Goal: Task Accomplishment & Management: Complete application form

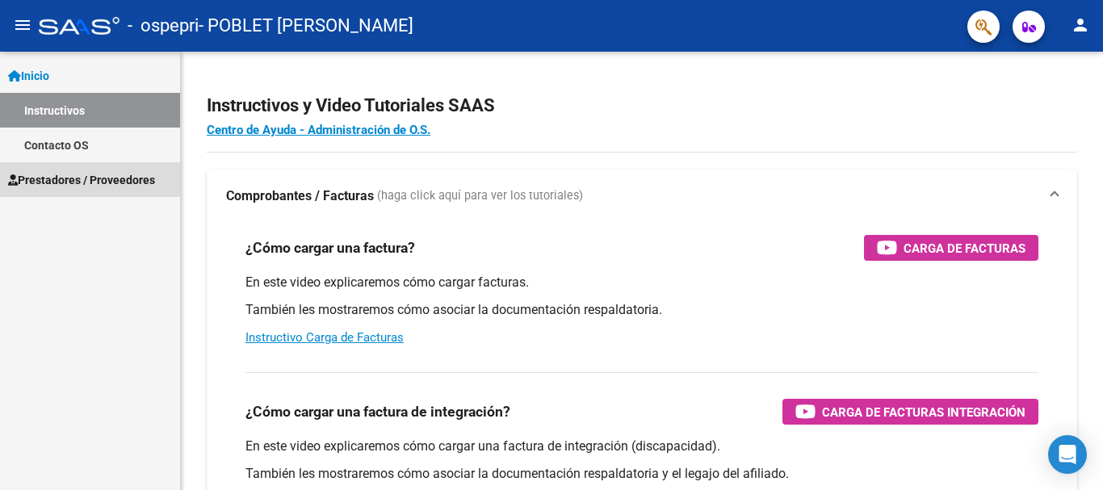
click at [120, 172] on span "Prestadores / Proveedores" at bounding box center [81, 180] width 147 height 18
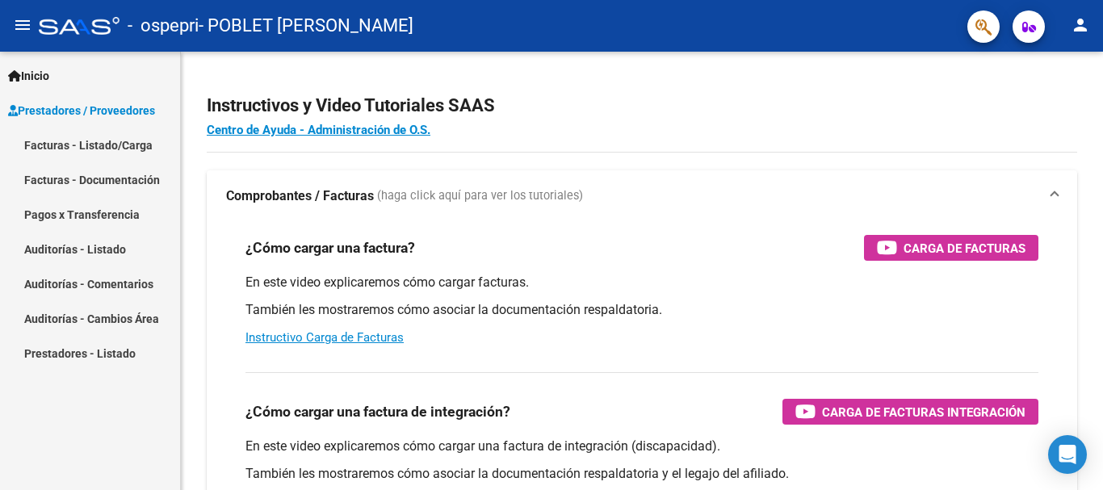
click at [89, 102] on span "Prestadores / Proveedores" at bounding box center [81, 111] width 147 height 18
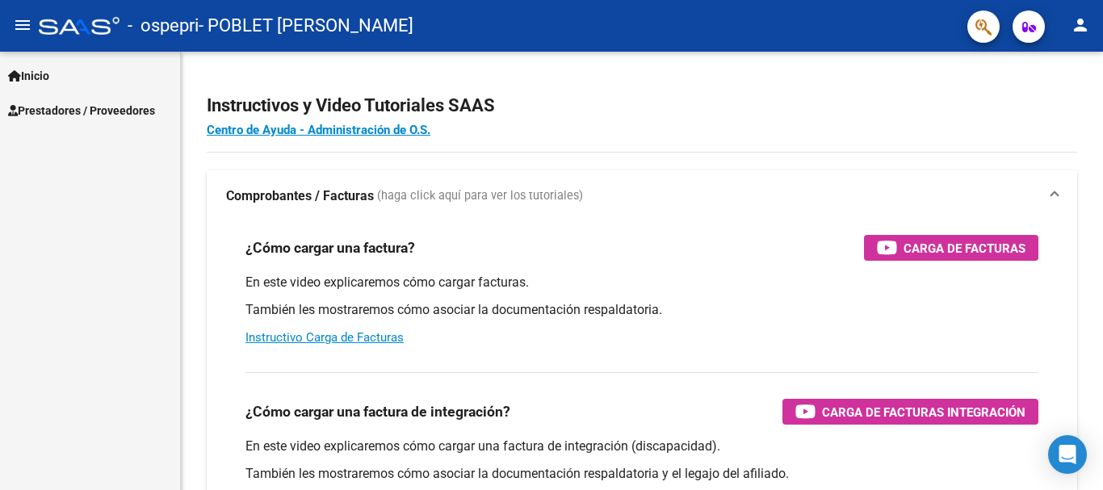
click at [40, 73] on span "Inicio" at bounding box center [28, 76] width 41 height 18
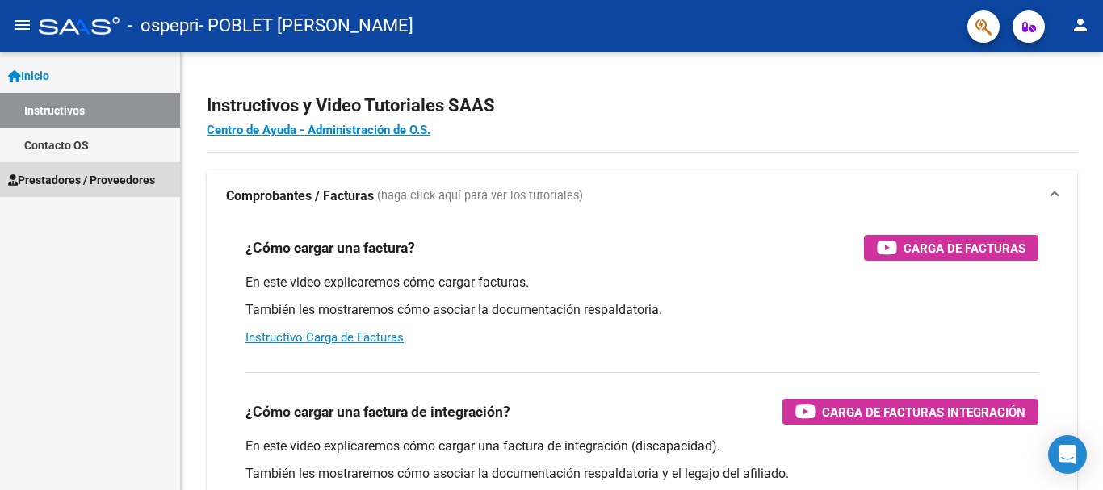
click at [65, 179] on span "Prestadores / Proveedores" at bounding box center [81, 180] width 147 height 18
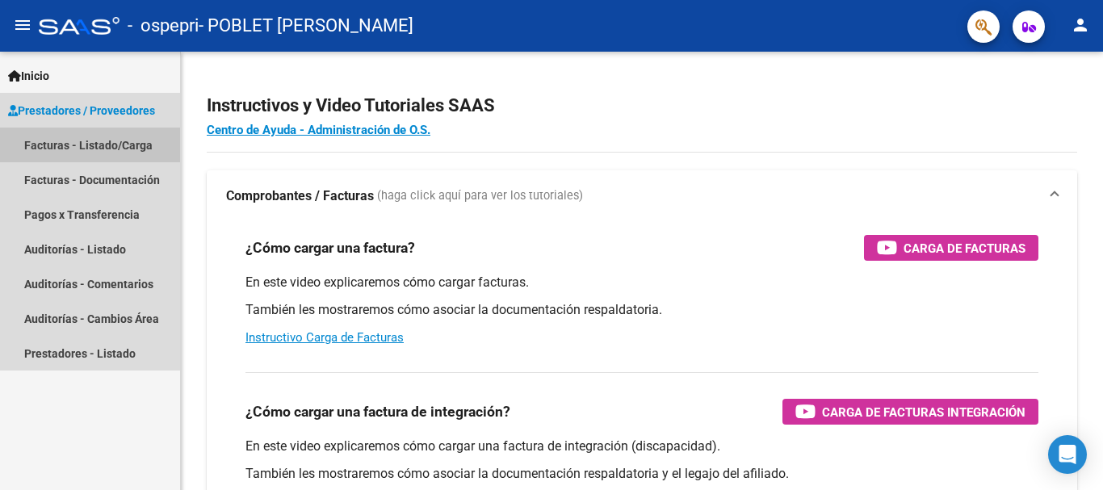
click at [94, 136] on link "Facturas - Listado/Carga" at bounding box center [90, 145] width 180 height 35
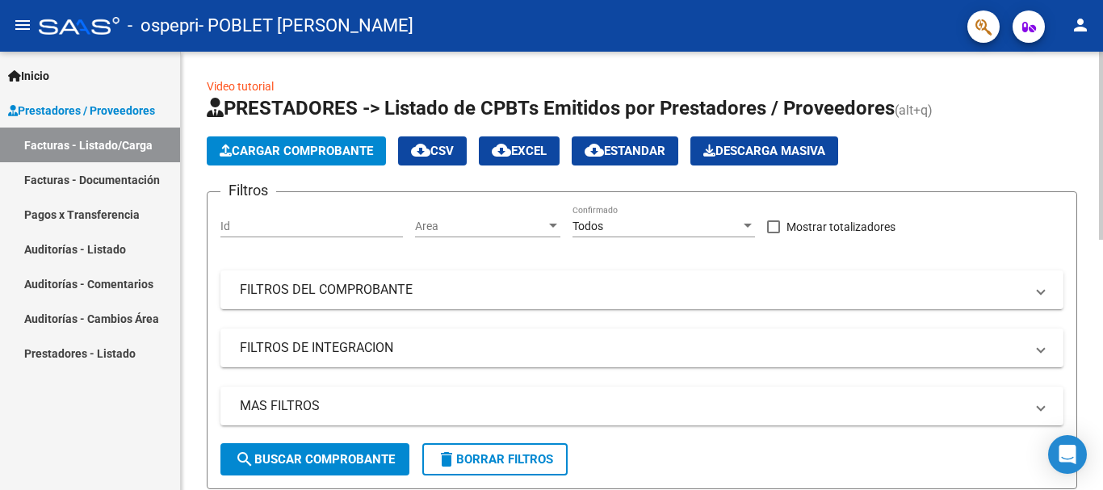
click at [345, 153] on span "Cargar Comprobante" at bounding box center [296, 151] width 153 height 15
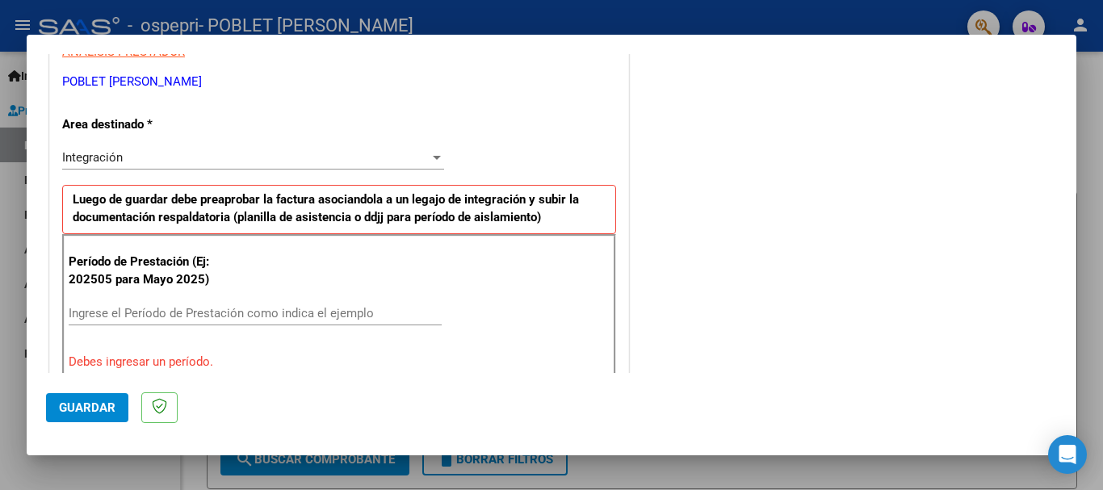
scroll to position [404, 0]
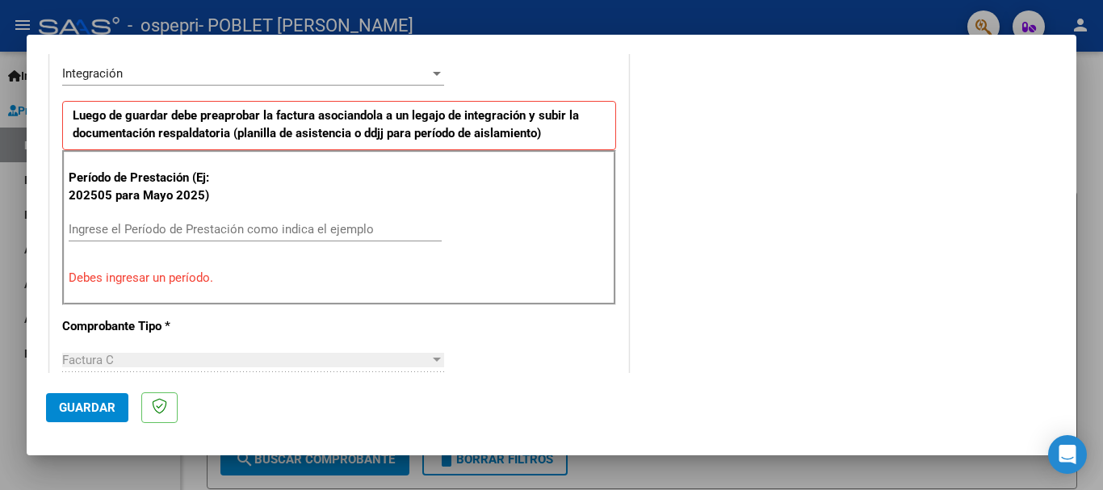
click at [264, 231] on input "Ingrese el Período de Prestación como indica el ejemplo" at bounding box center [255, 229] width 373 height 15
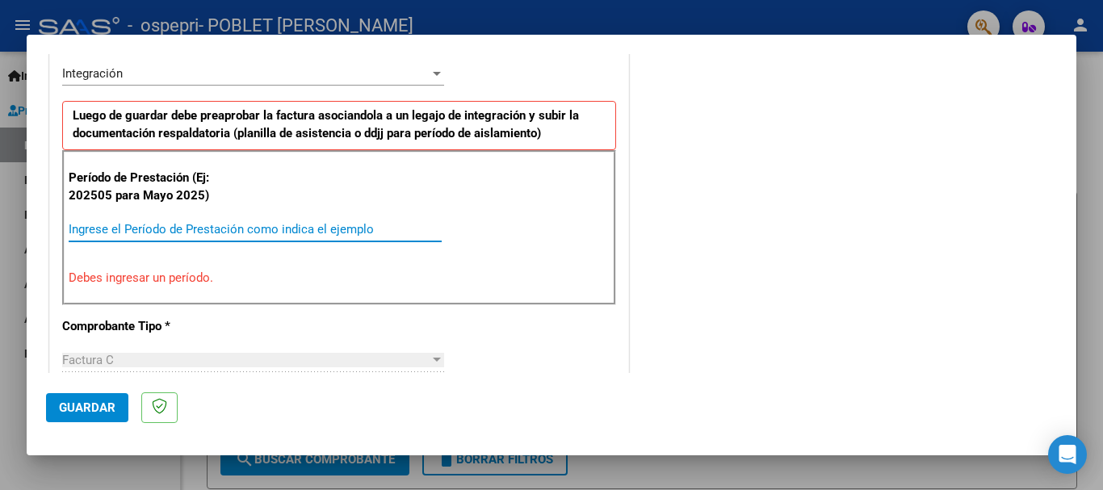
click at [264, 230] on input "Ingrese el Período de Prestación como indica el ejemplo" at bounding box center [255, 229] width 373 height 15
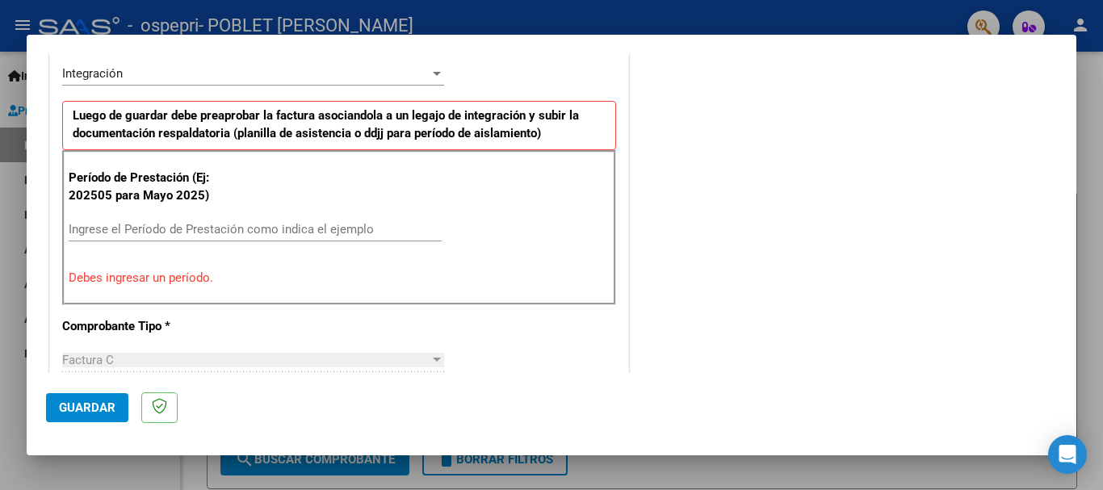
scroll to position [484, 0]
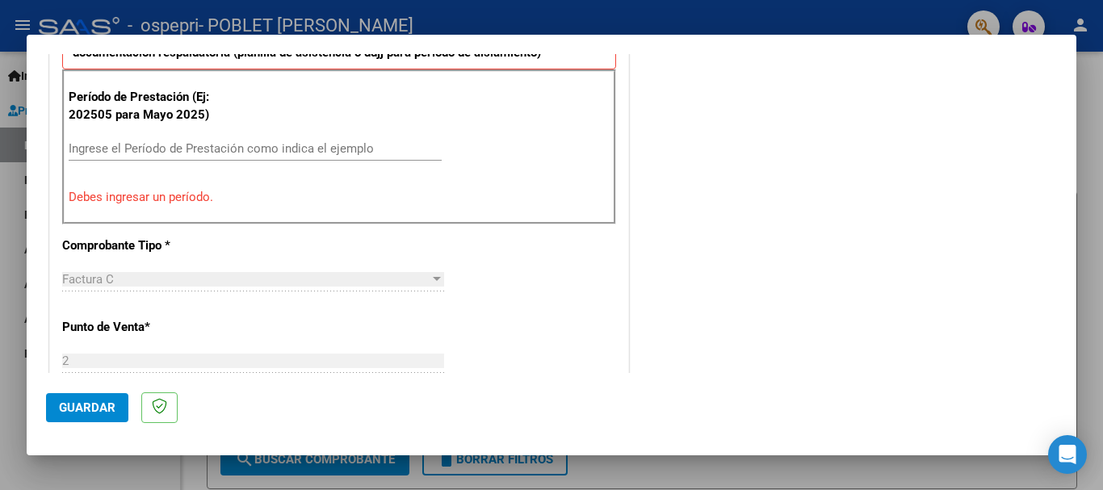
click at [270, 142] on input "Ingrese el Período de Prestación como indica el ejemplo" at bounding box center [255, 148] width 373 height 15
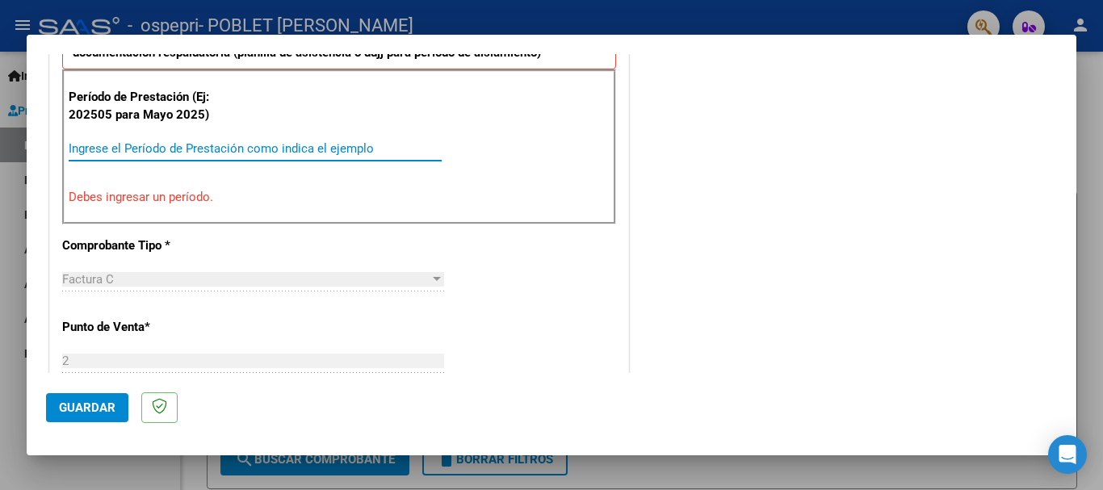
click at [270, 142] on input "Ingrese el Período de Prestación como indica el ejemplo" at bounding box center [255, 148] width 373 height 15
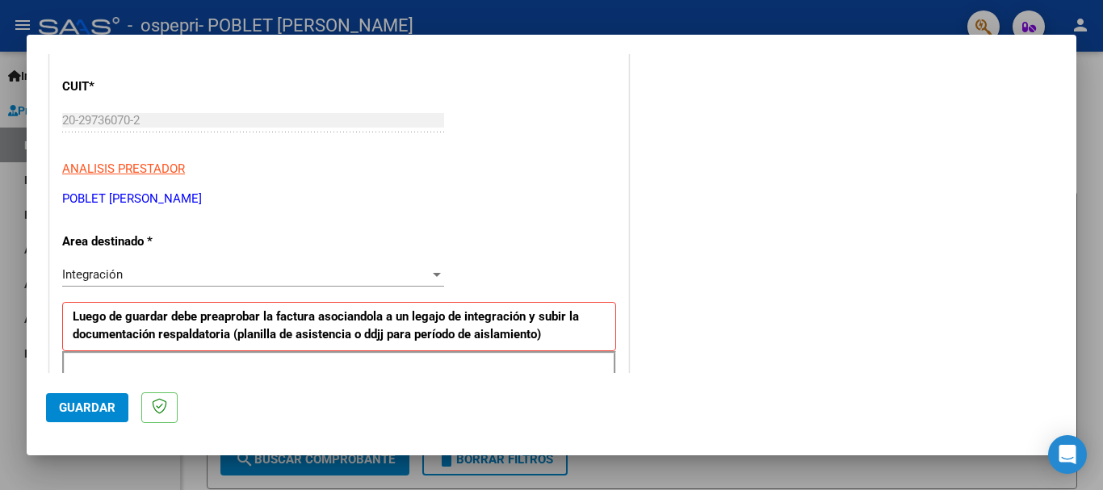
scroll to position [242, 0]
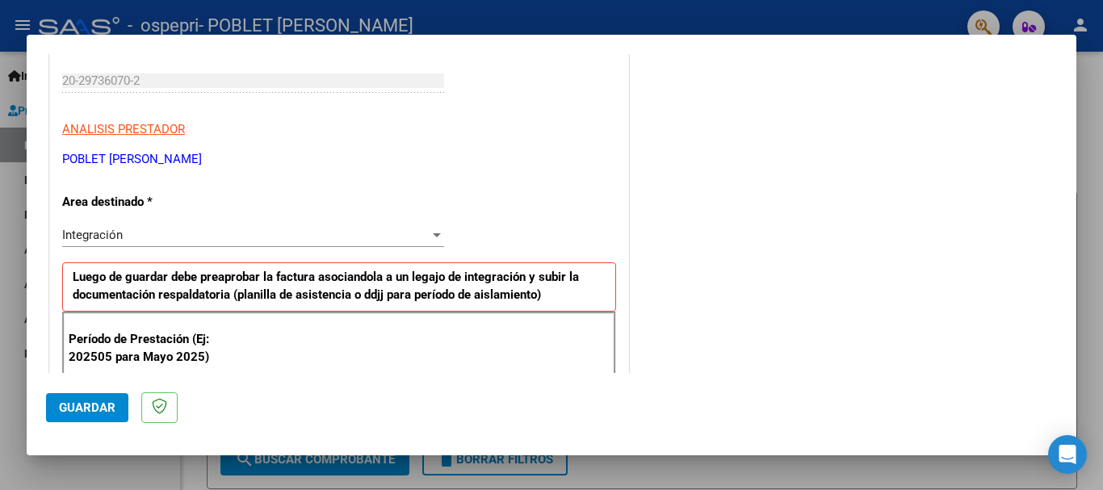
click at [403, 237] on div "Integración" at bounding box center [245, 235] width 367 height 15
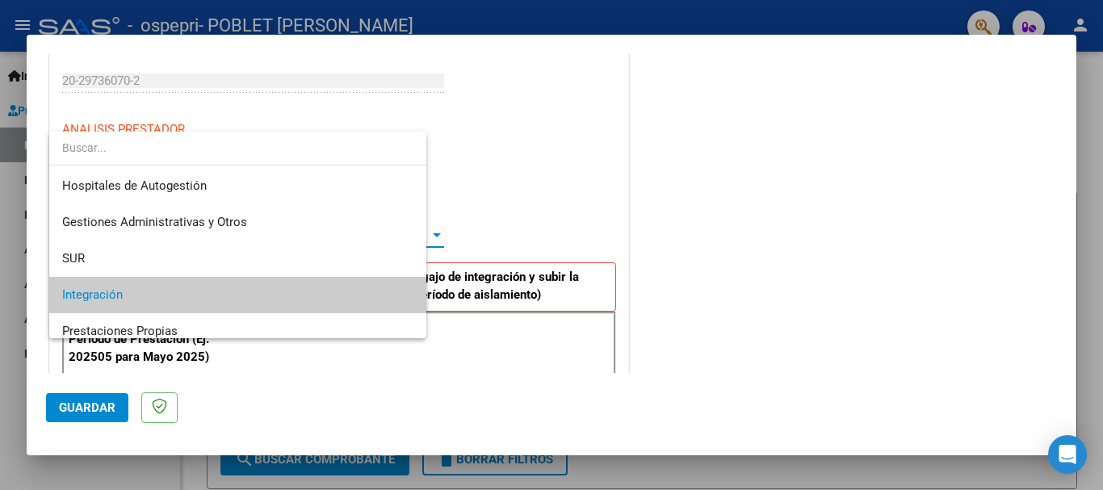
scroll to position [61, 0]
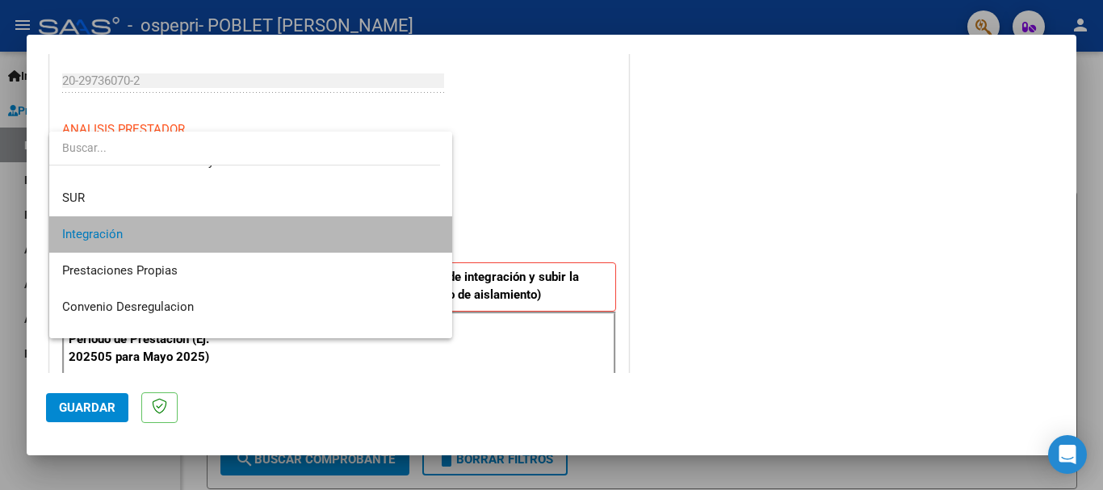
click at [403, 237] on span "Integración" at bounding box center [250, 234] width 377 height 36
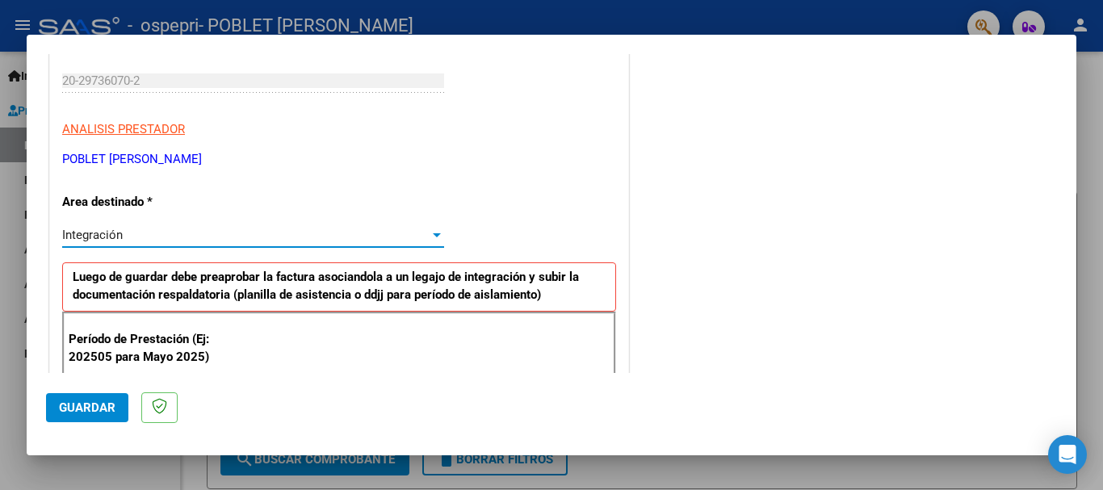
click at [417, 241] on div "Integración" at bounding box center [245, 235] width 367 height 15
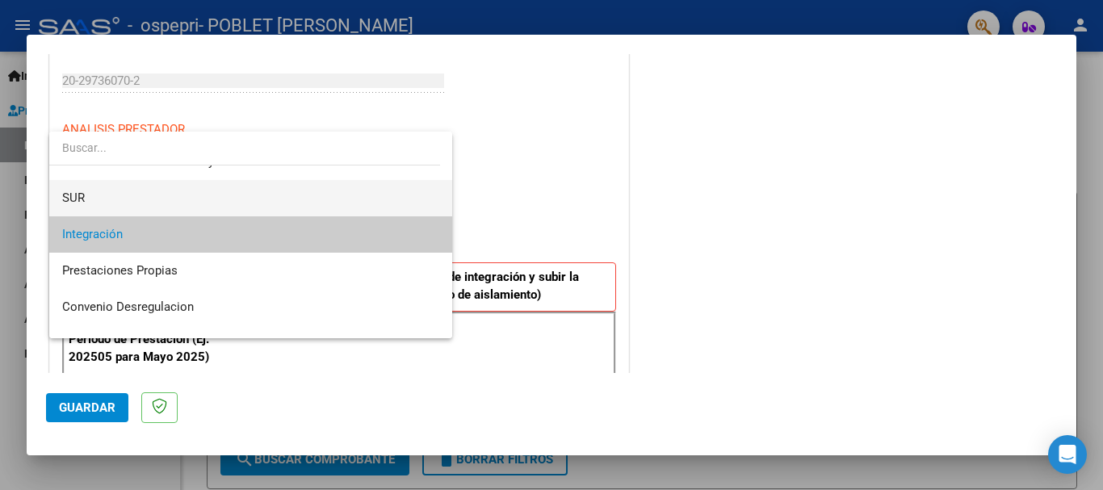
click at [393, 203] on span "SUR" at bounding box center [250, 198] width 377 height 36
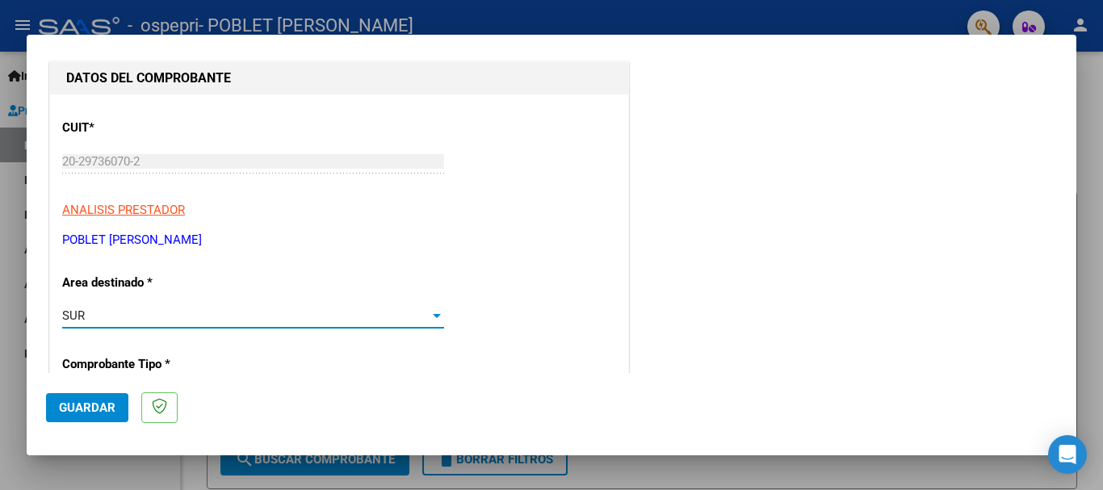
scroll to position [242, 0]
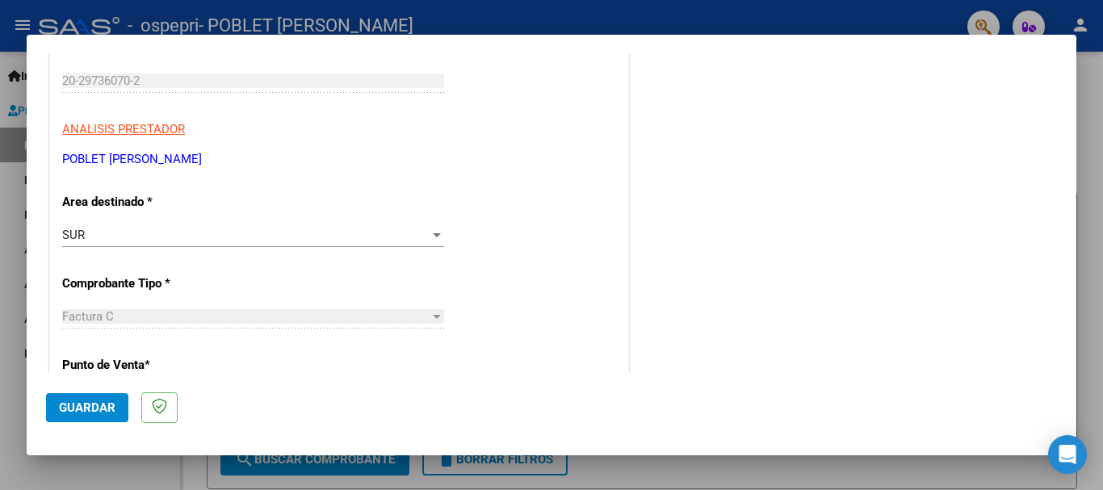
click at [349, 225] on div "SUR Seleccionar Area" at bounding box center [253, 235] width 382 height 24
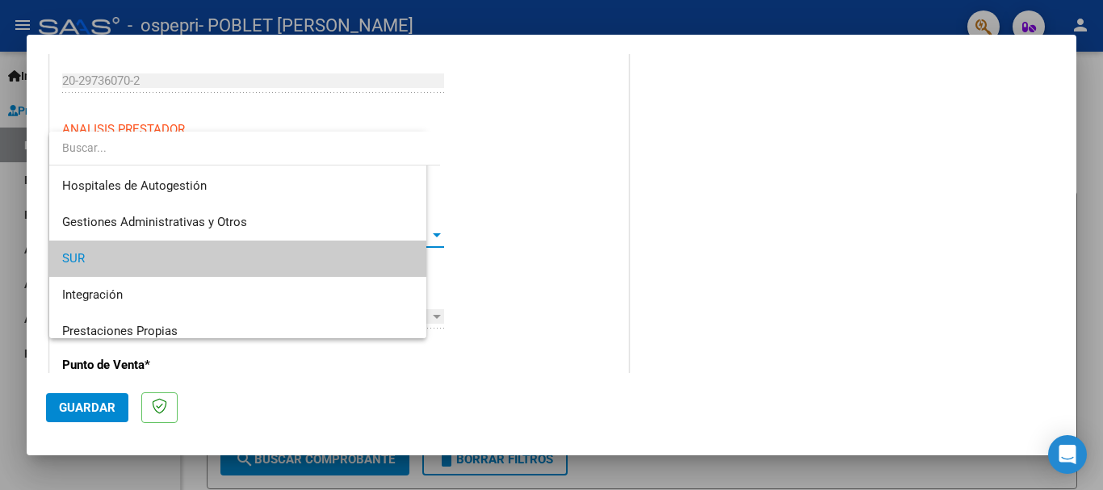
scroll to position [24, 0]
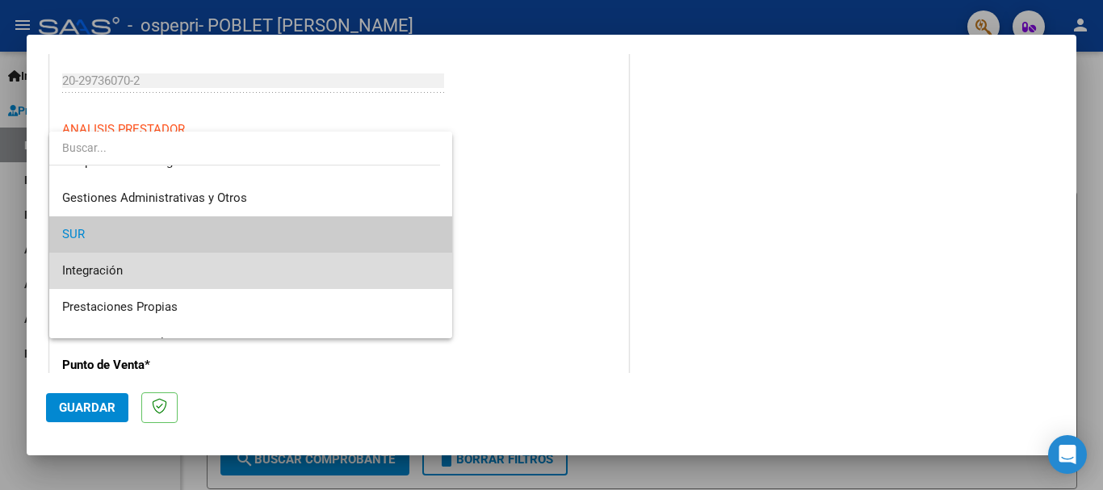
click at [331, 271] on span "Integración" at bounding box center [250, 271] width 377 height 36
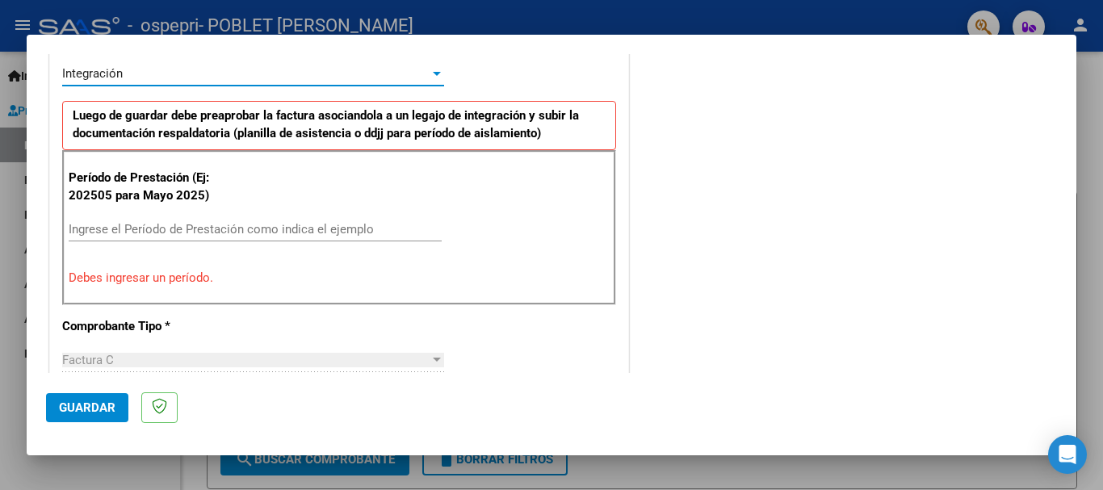
scroll to position [323, 0]
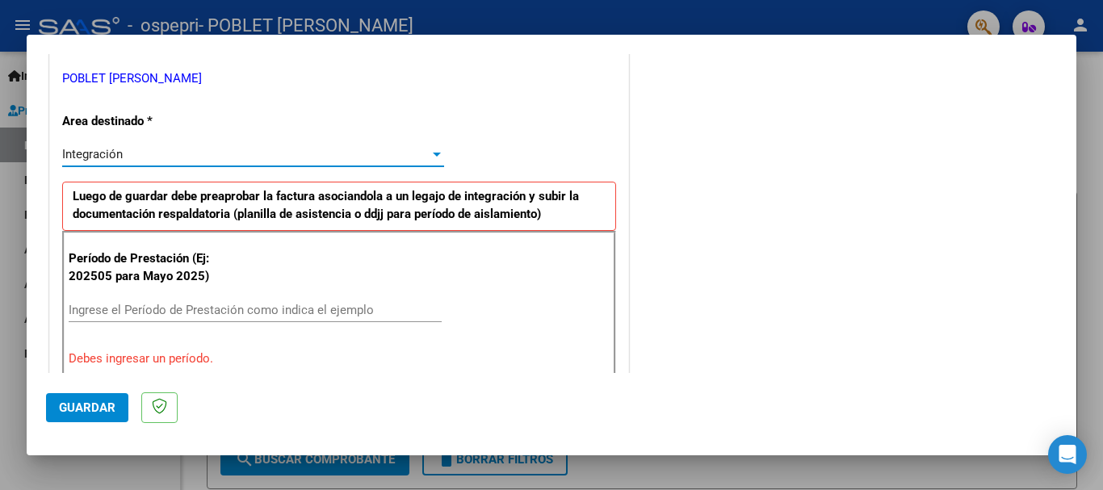
click at [425, 152] on div "Integración" at bounding box center [253, 154] width 382 height 15
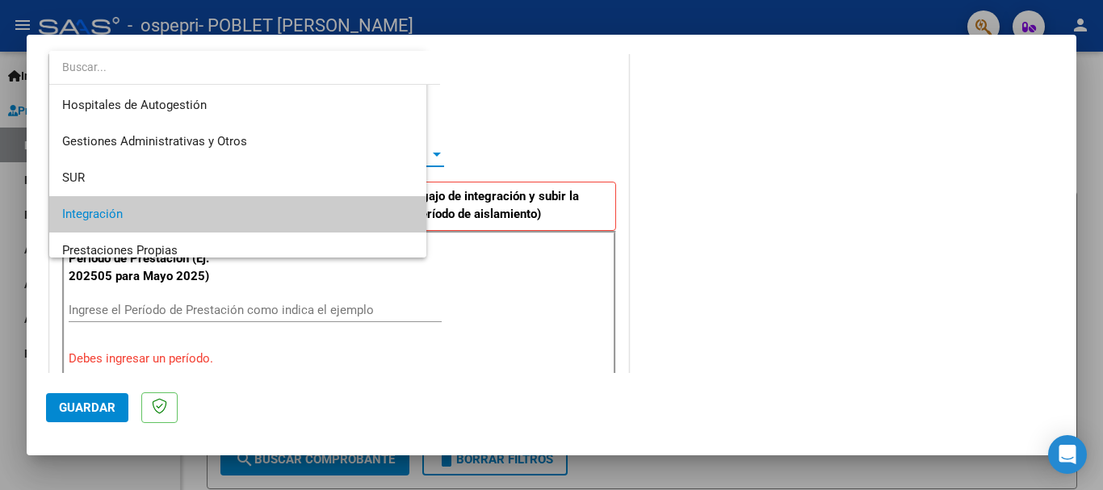
scroll to position [61, 0]
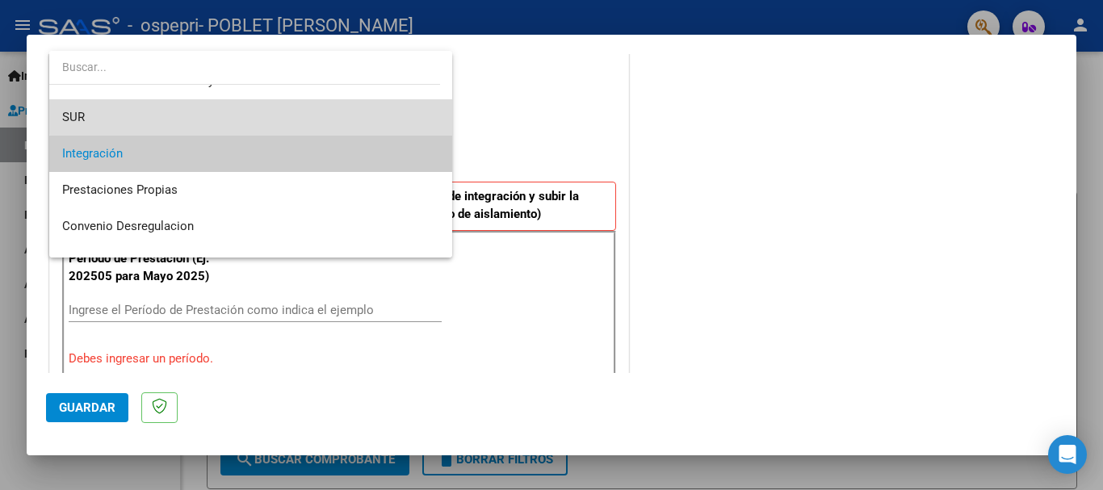
click at [436, 114] on mat-option "SUR" at bounding box center [250, 117] width 403 height 36
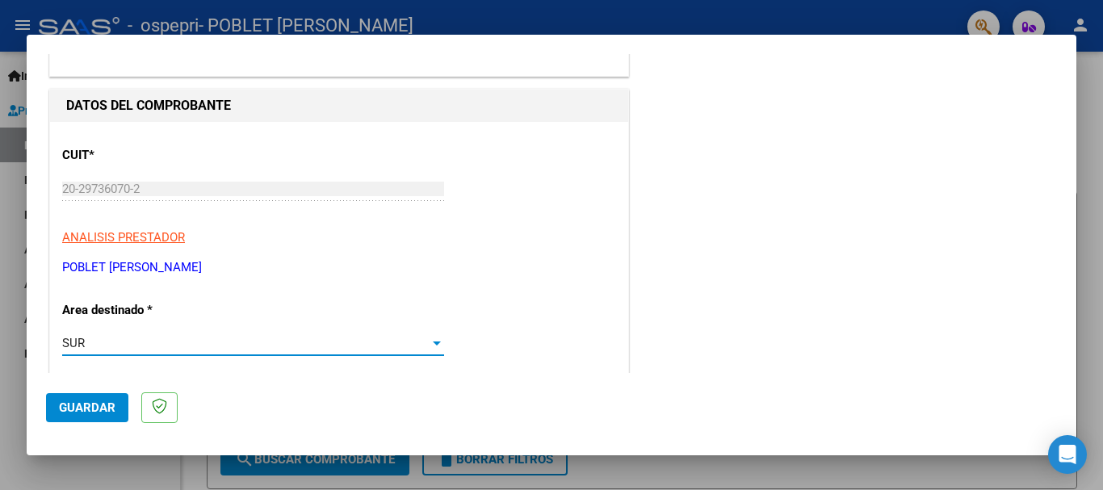
scroll to position [132, 0]
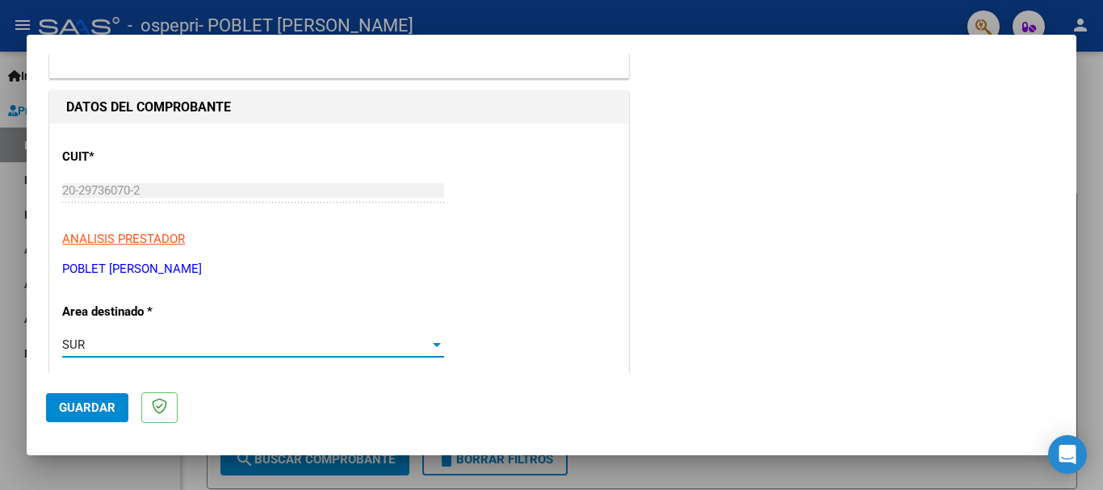
click at [434, 340] on div at bounding box center [436, 344] width 15 height 13
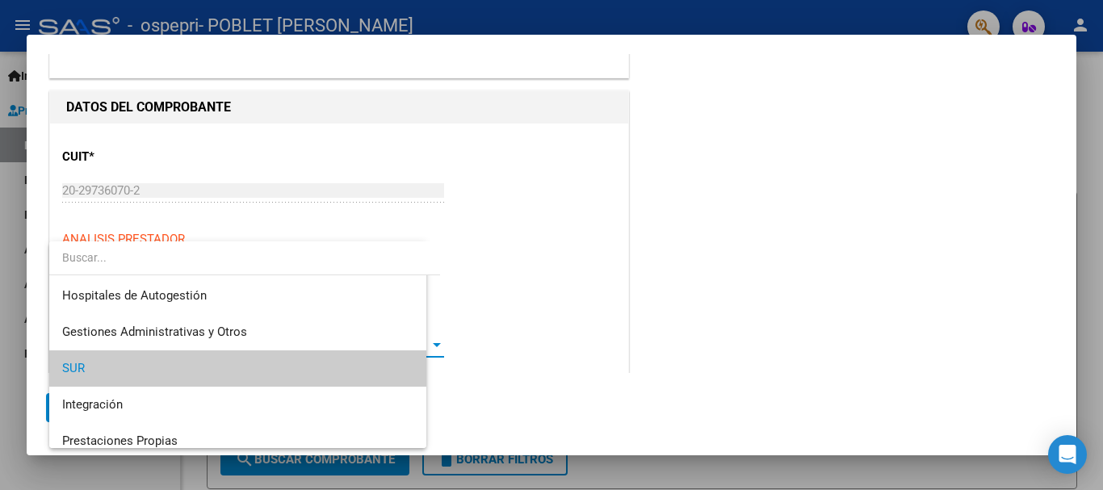
scroll to position [24, 0]
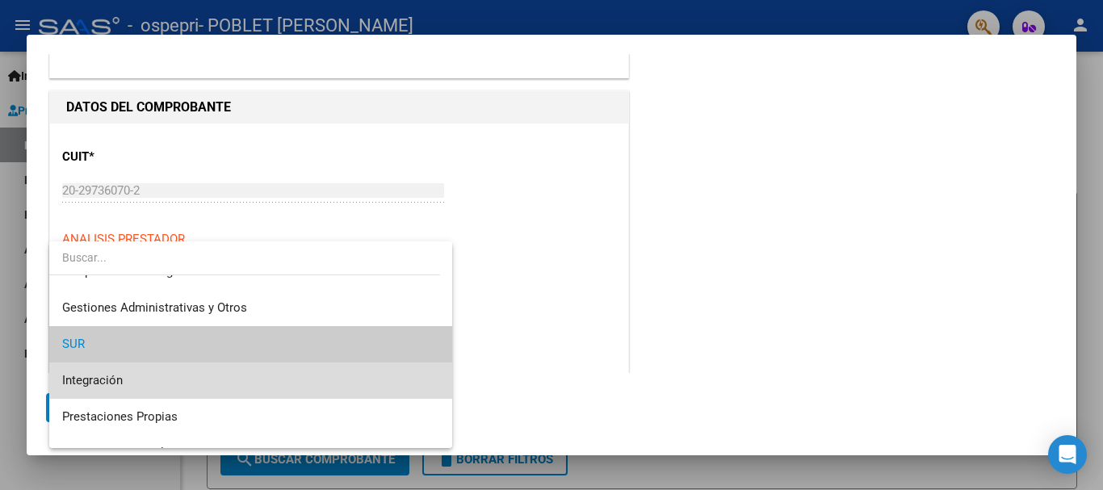
click at [377, 375] on span "Integración" at bounding box center [250, 380] width 377 height 36
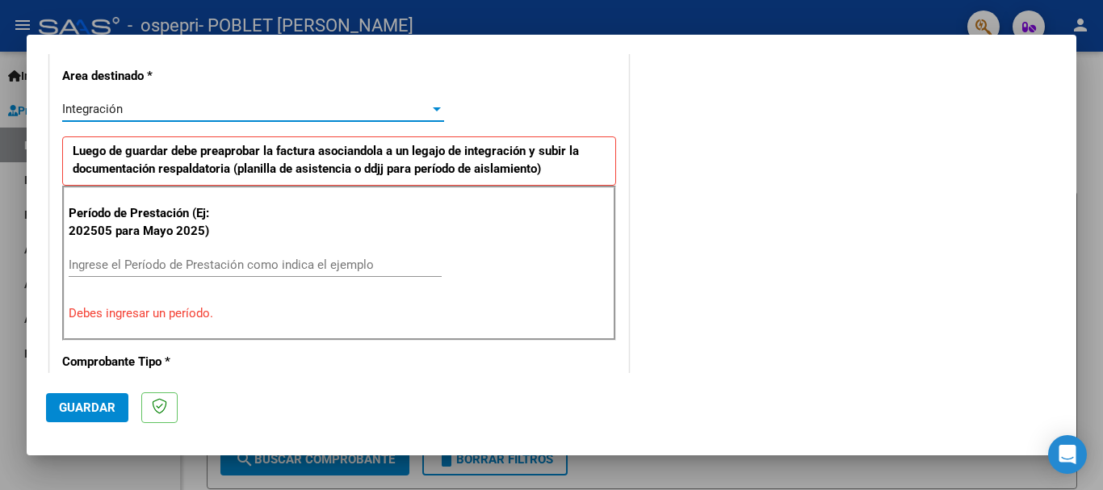
scroll to position [375, 0]
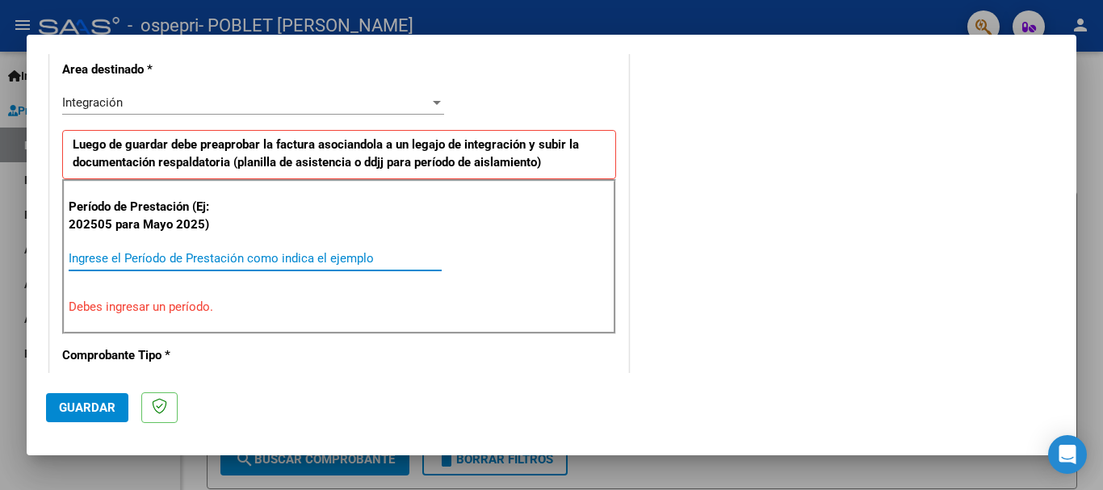
click at [215, 255] on input "Ingrese el Período de Prestación como indica el ejemplo" at bounding box center [255, 258] width 373 height 15
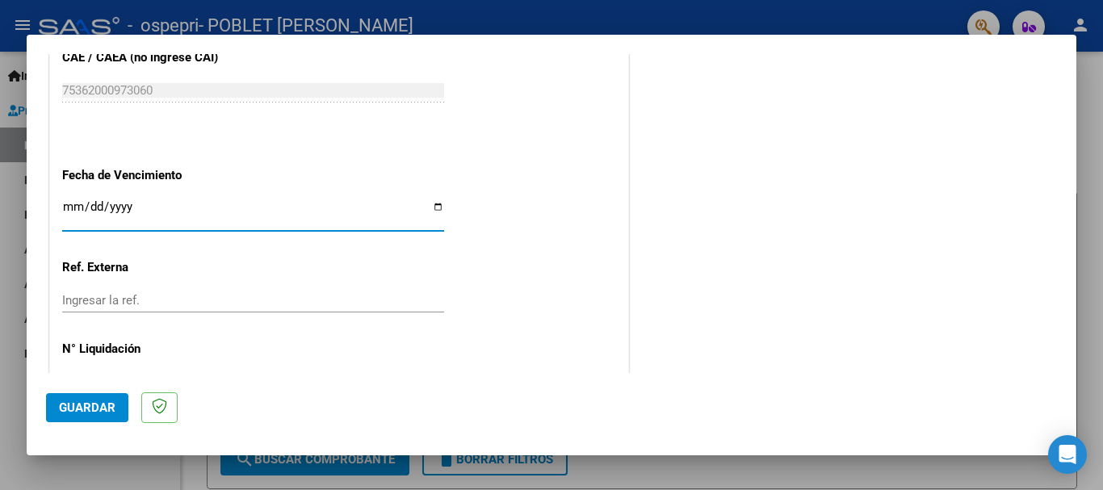
click at [432, 207] on input "Ingresar la fecha" at bounding box center [253, 213] width 382 height 26
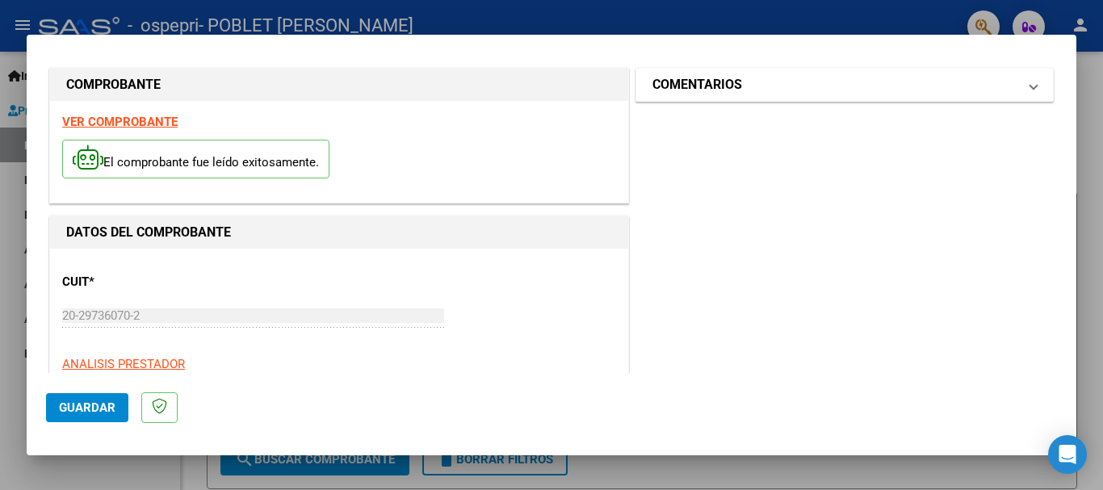
scroll to position [0, 0]
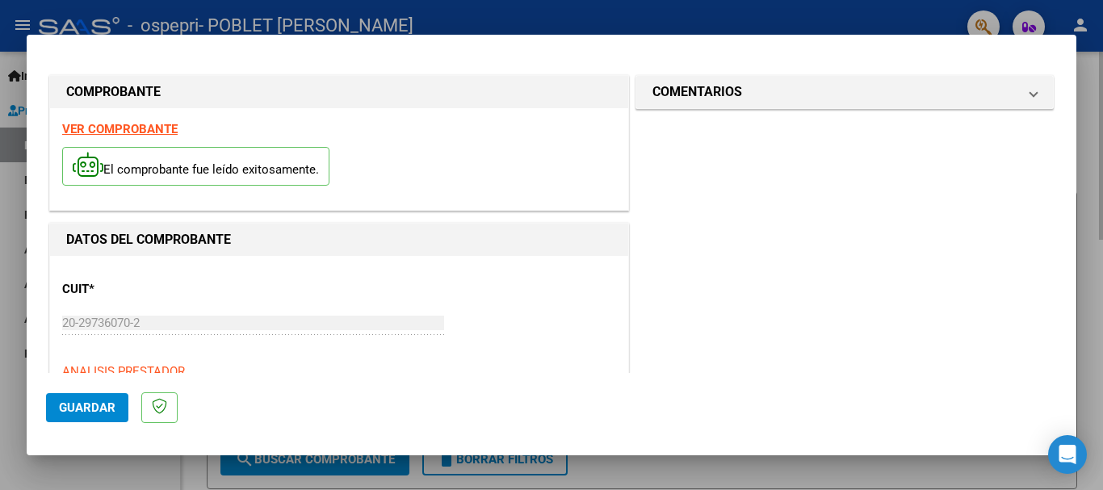
click at [853, 473] on div at bounding box center [551, 245] width 1103 height 490
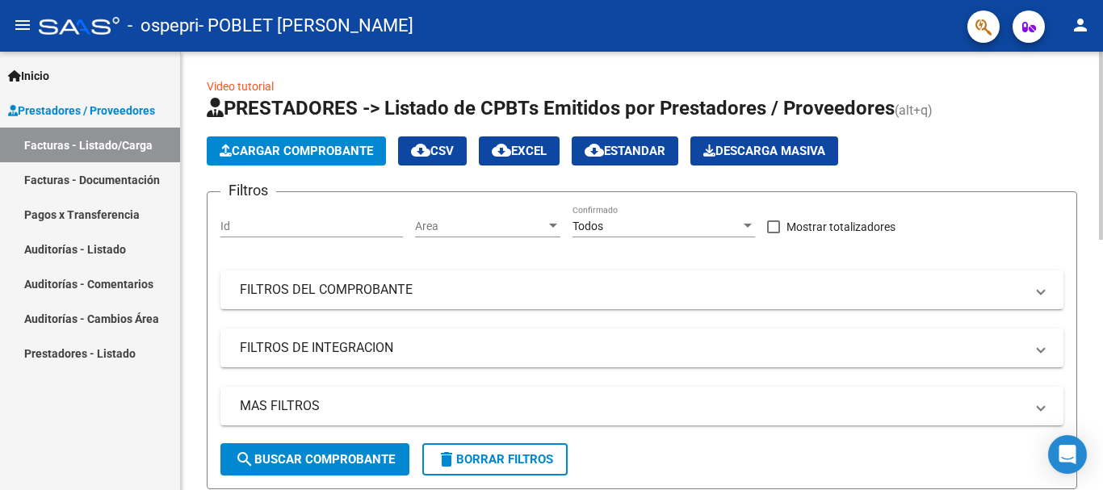
click at [345, 153] on span "Cargar Comprobante" at bounding box center [296, 151] width 153 height 15
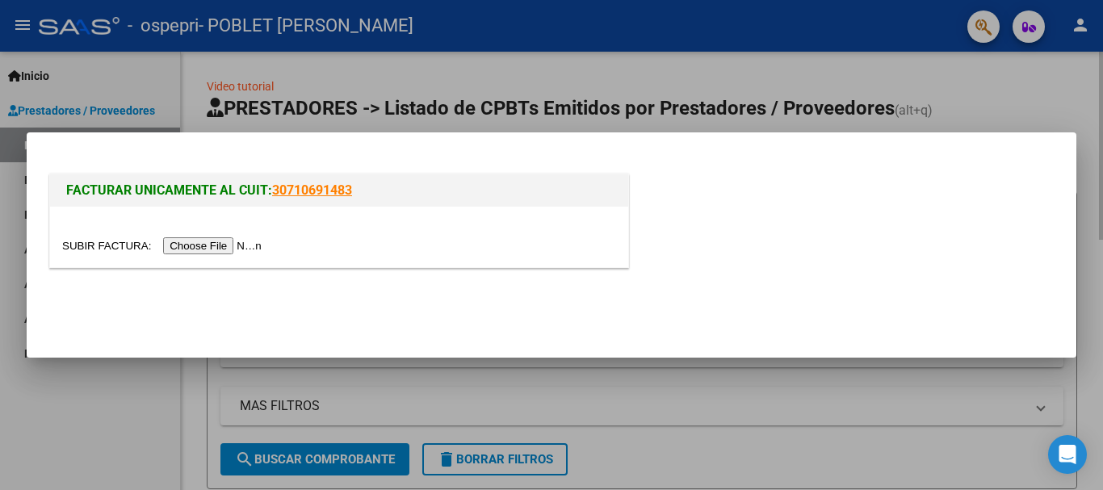
click at [345, 153] on div "FACTURAR UNICAMENTE AL CUIT: 30710691483" at bounding box center [552, 244] width 1050 height 225
click at [495, 89] on div at bounding box center [551, 245] width 1103 height 490
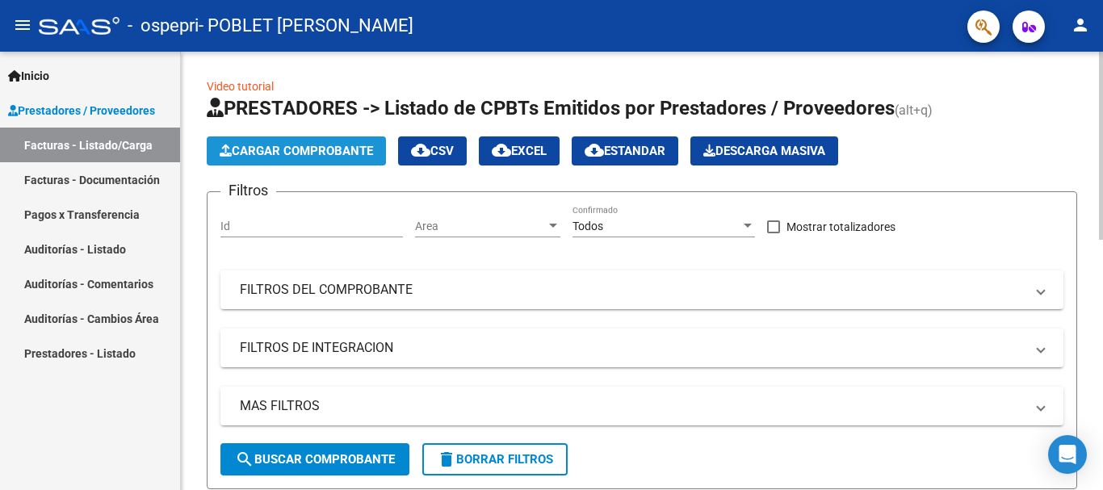
click at [355, 153] on span "Cargar Comprobante" at bounding box center [296, 151] width 153 height 15
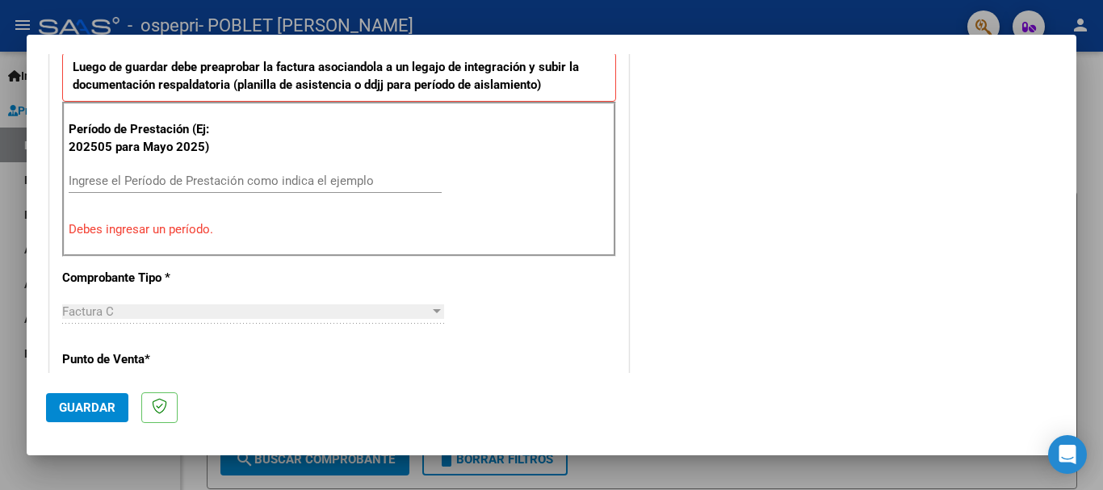
scroll to position [454, 0]
click at [294, 186] on div "Ingrese el Período de Prestación como indica el ejemplo" at bounding box center [255, 179] width 373 height 24
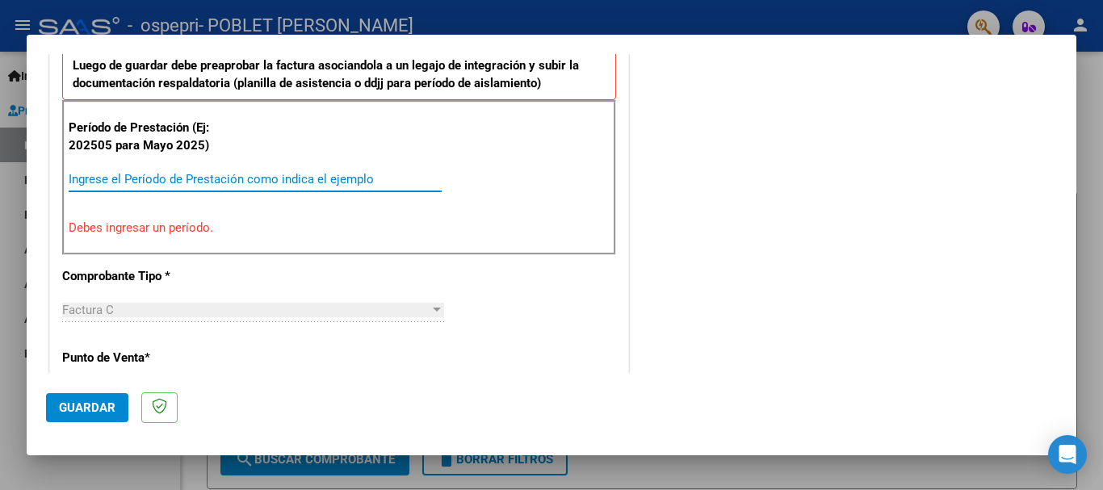
click at [293, 176] on input "Ingrese el Período de Prestación como indica el ejemplo" at bounding box center [255, 179] width 373 height 15
click at [535, 382] on mat-dialog-actions "Guardar" at bounding box center [551, 405] width 1011 height 64
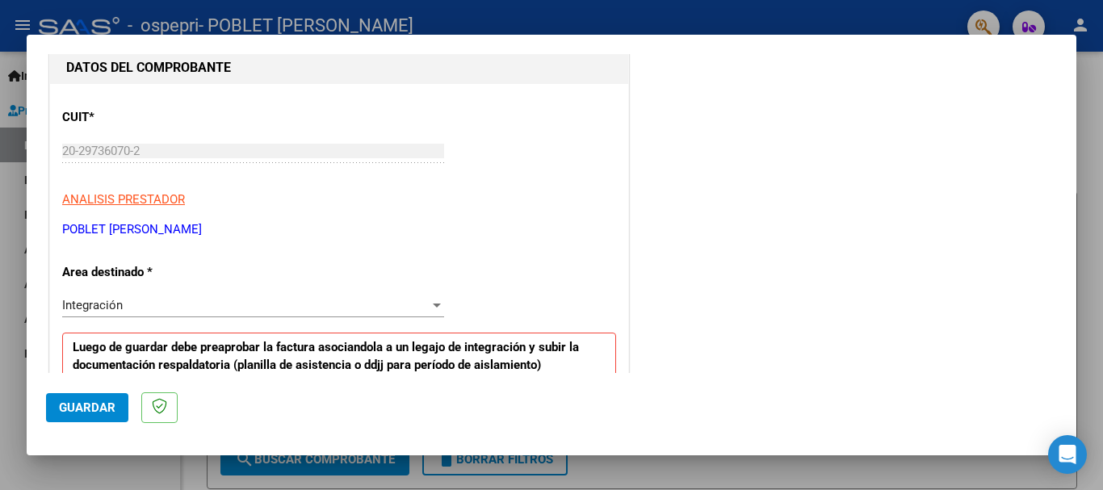
scroll to position [212, 0]
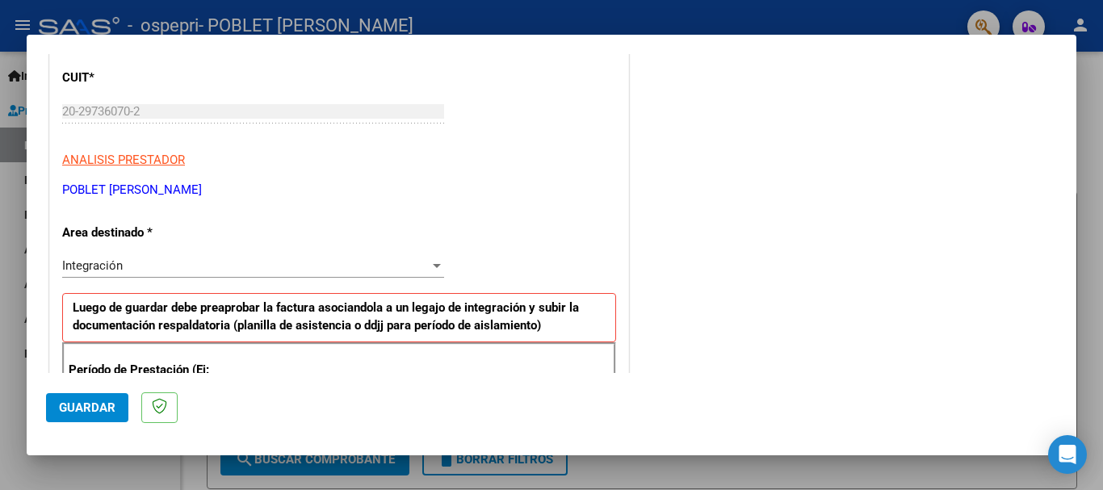
click at [433, 264] on div at bounding box center [437, 266] width 8 height 4
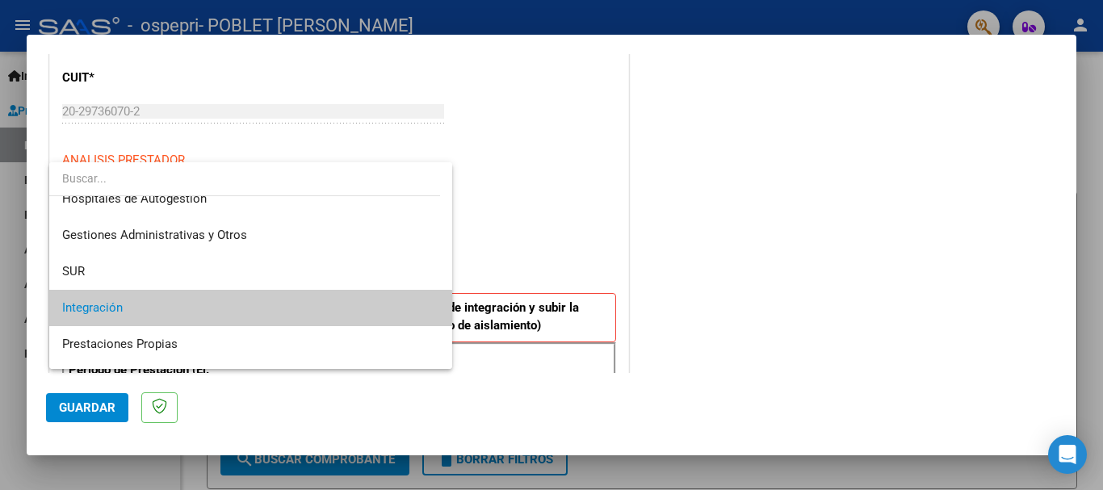
scroll to position [0, 0]
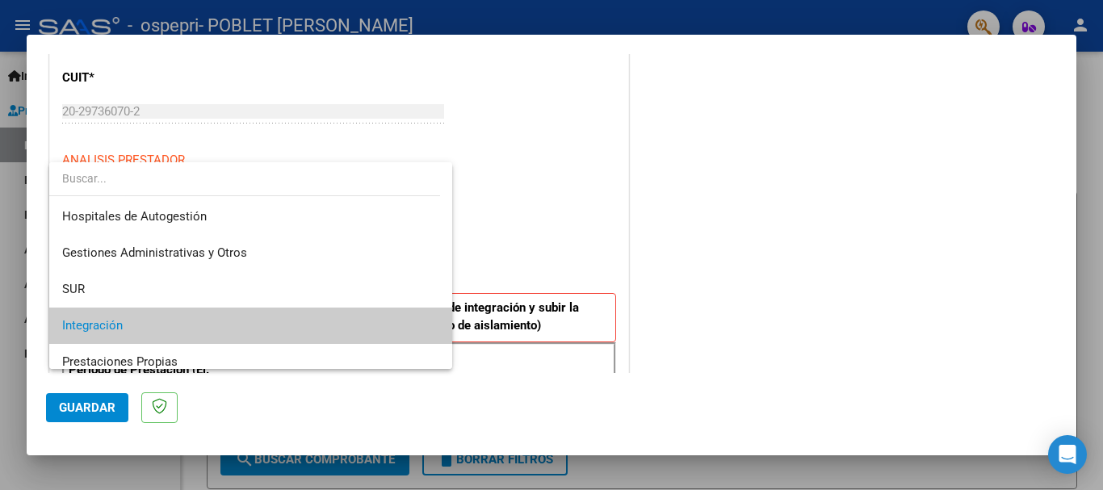
click at [567, 210] on div at bounding box center [551, 245] width 1103 height 490
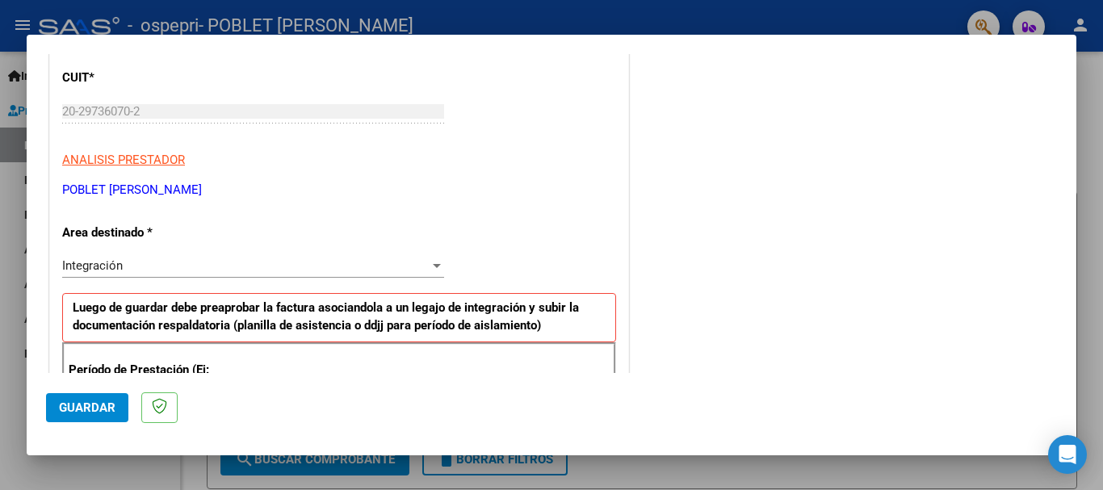
click at [433, 264] on div at bounding box center [437, 266] width 8 height 4
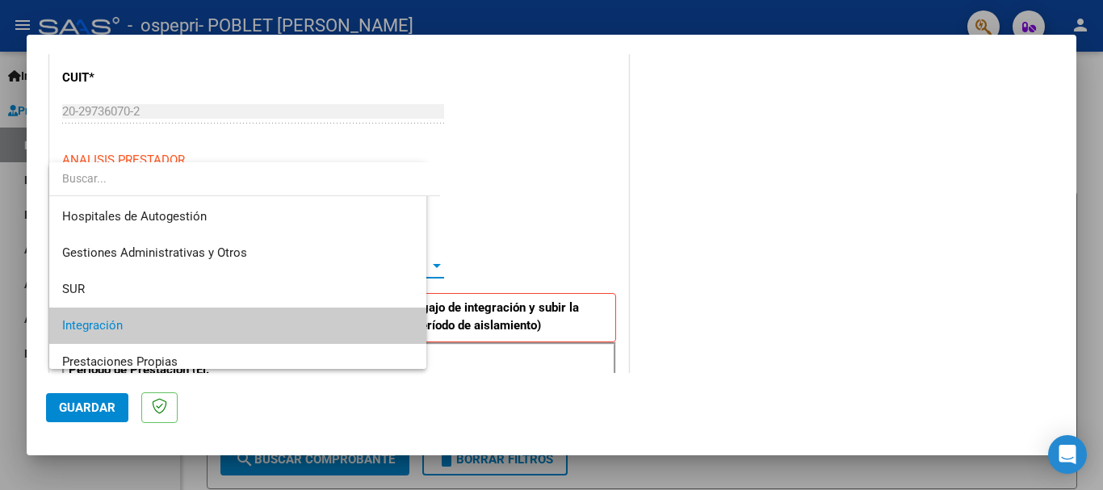
scroll to position [61, 0]
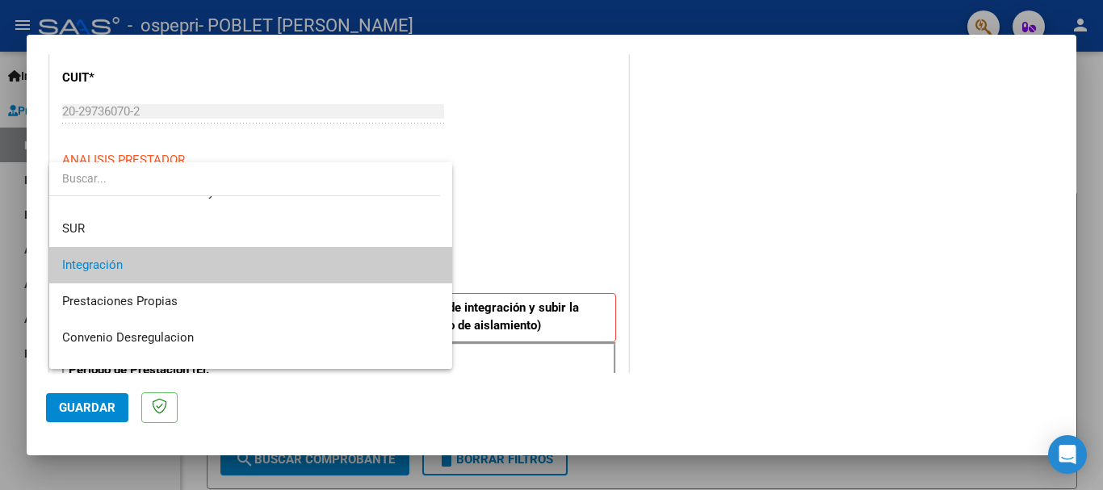
click at [525, 220] on div at bounding box center [551, 245] width 1103 height 490
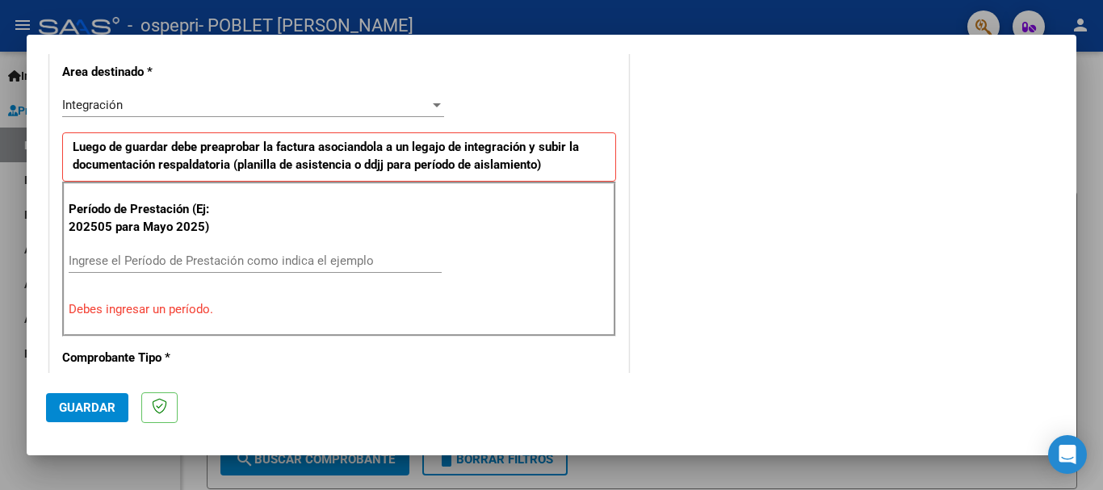
scroll to position [373, 0]
click at [429, 103] on div at bounding box center [436, 104] width 15 height 13
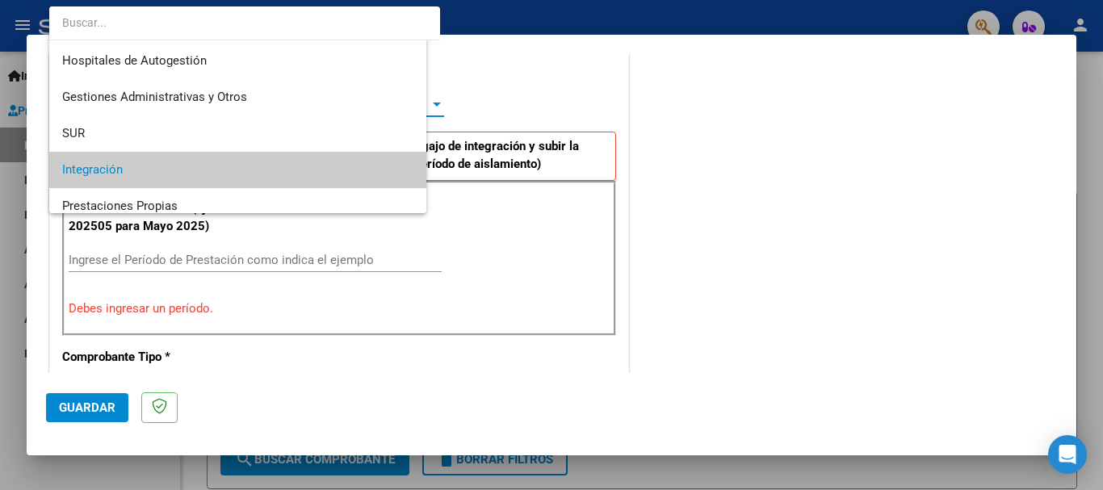
scroll to position [66, 0]
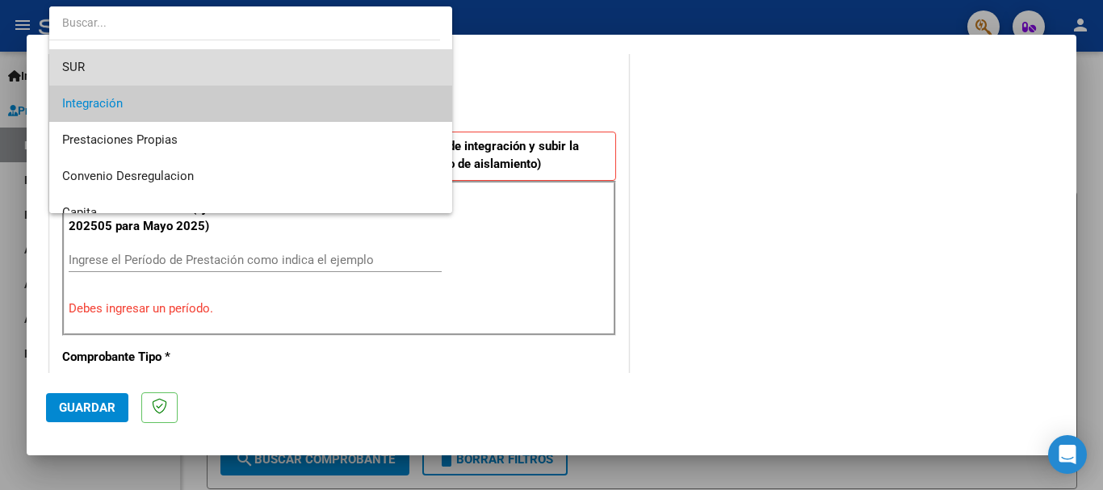
click at [417, 66] on span "SUR" at bounding box center [250, 67] width 377 height 36
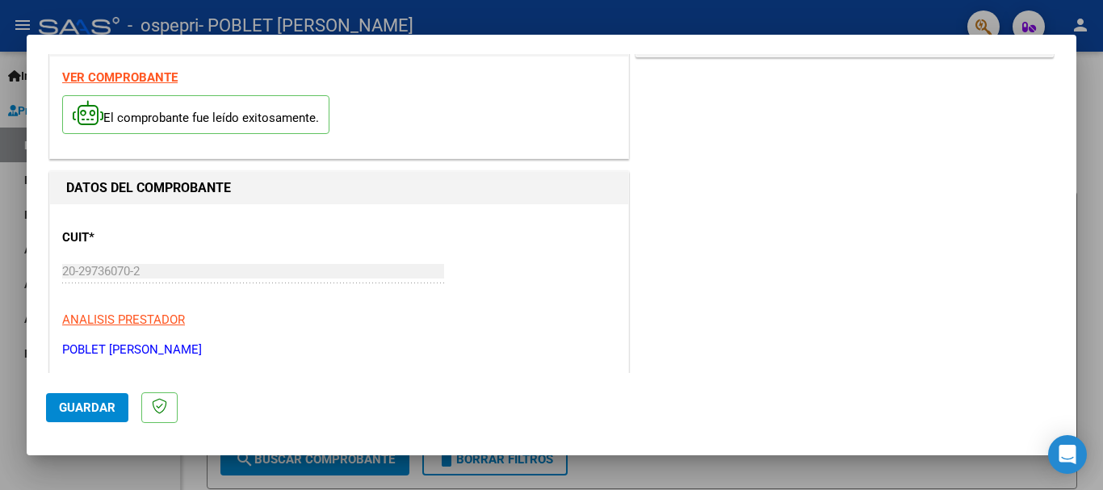
scroll to position [0, 0]
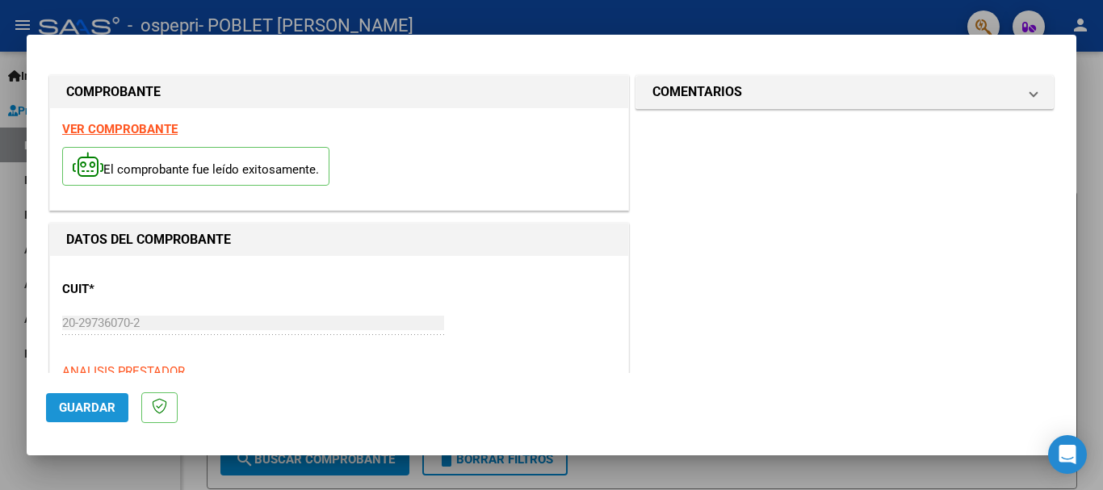
click at [94, 408] on span "Guardar" at bounding box center [87, 407] width 57 height 15
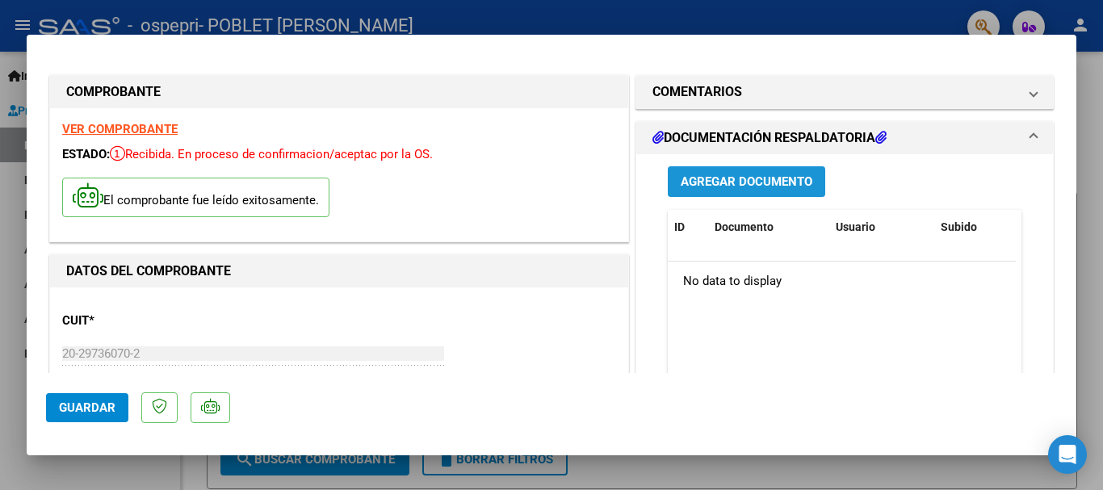
click at [753, 174] on span "Agregar Documento" at bounding box center [747, 181] width 132 height 15
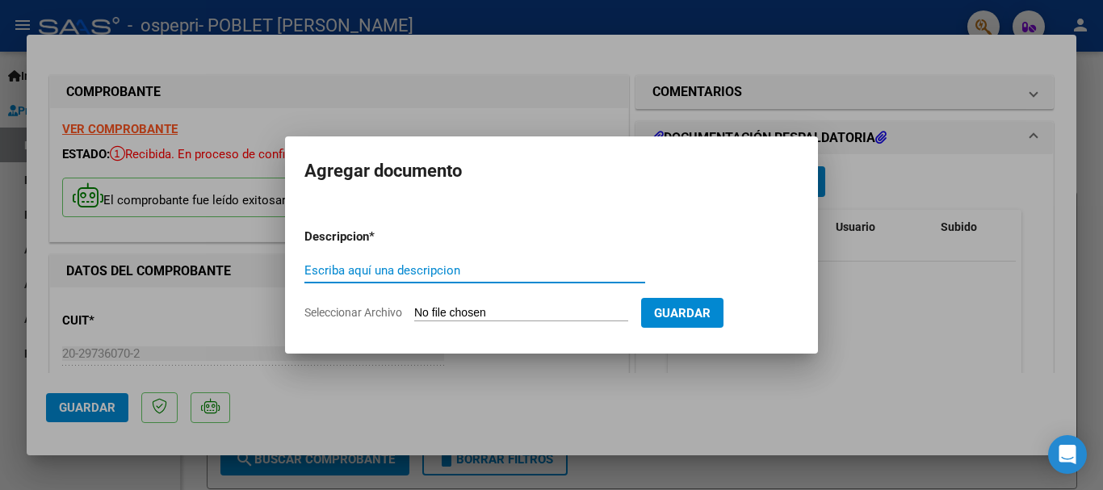
click at [429, 267] on input "Escriba aquí una descripcion" at bounding box center [474, 270] width 341 height 15
type input "Planilla de asistencia [PERSON_NAME]"
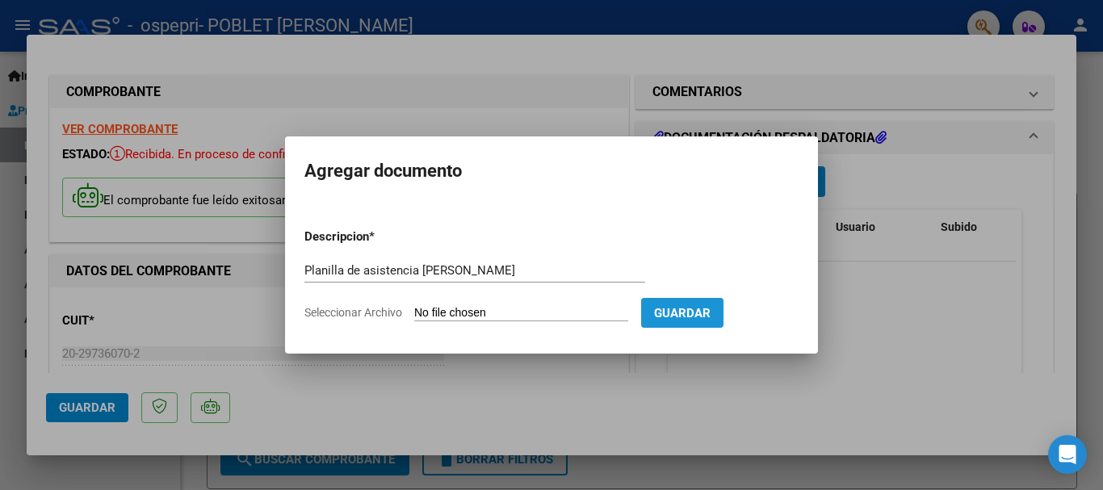
click at [710, 314] on span "Guardar" at bounding box center [682, 313] width 57 height 15
click at [524, 313] on input "Seleccionar Archivo" at bounding box center [521, 313] width 214 height 15
type input "C:\fakepath\Planilla de asistencia [PERSON_NAME].pdf"
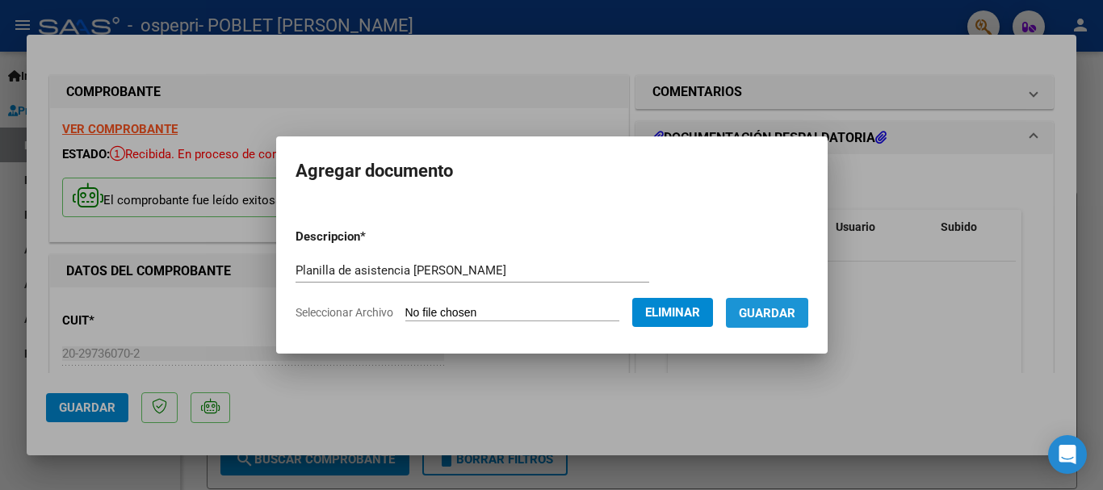
click at [792, 312] on span "Guardar" at bounding box center [767, 313] width 57 height 15
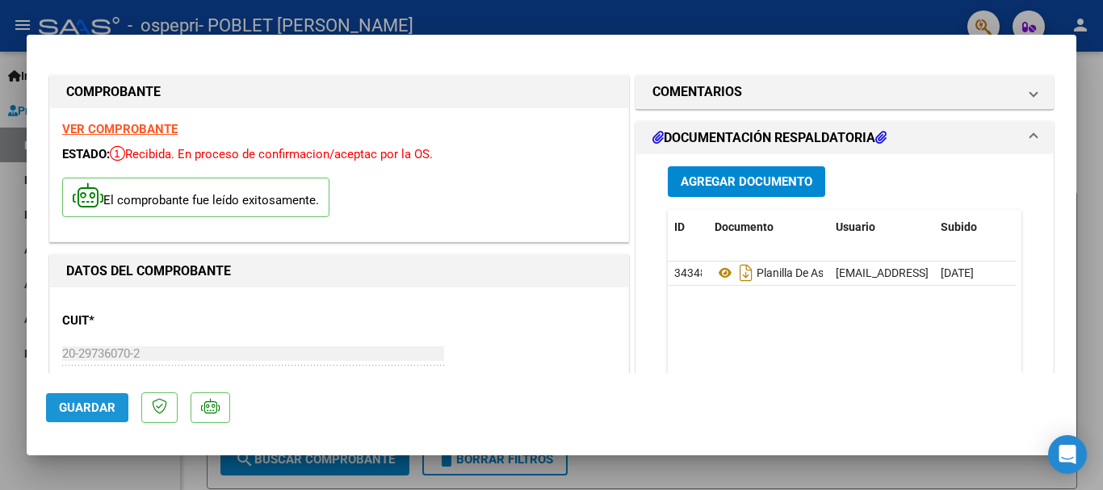
click at [116, 400] on button "Guardar" at bounding box center [87, 407] width 82 height 29
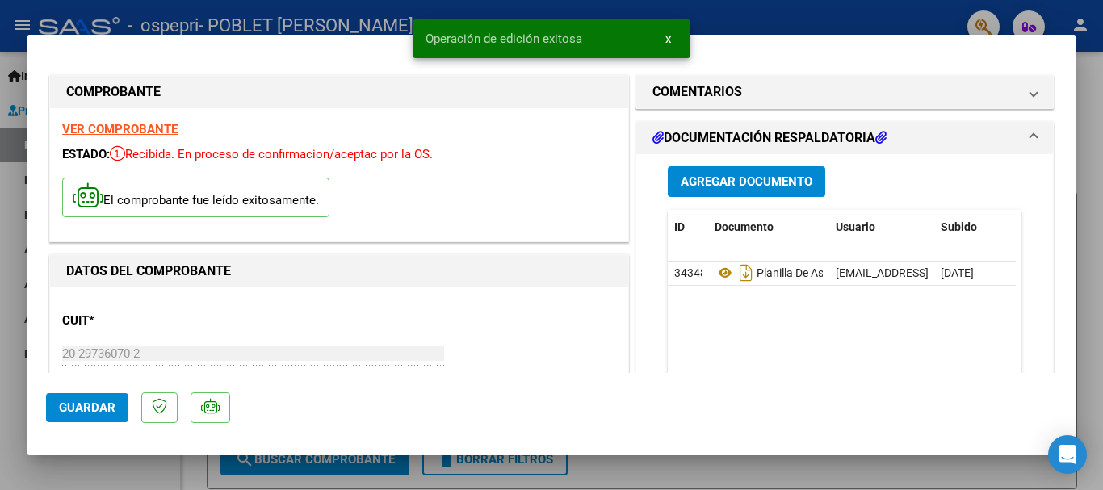
click at [635, 471] on div at bounding box center [551, 245] width 1103 height 490
type input "$ 0,00"
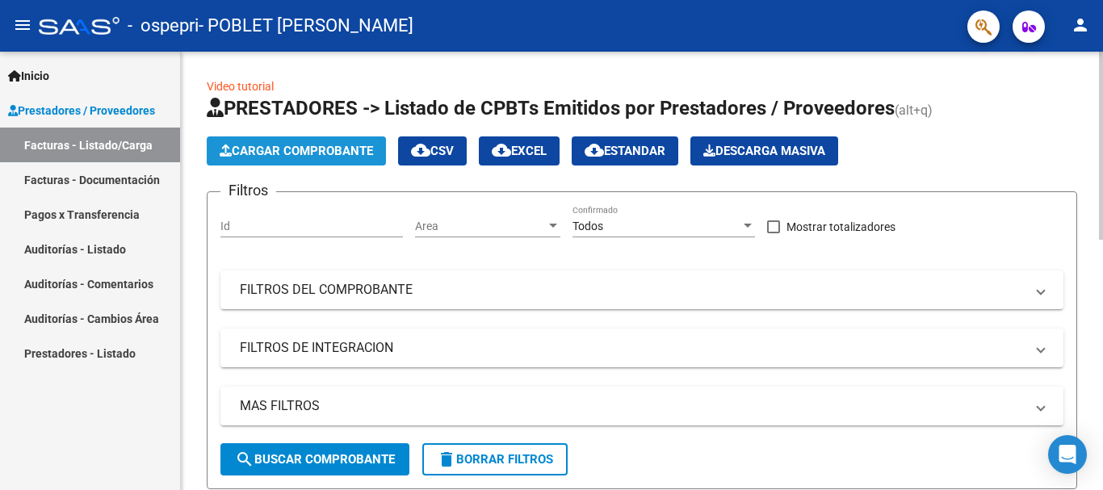
click at [287, 149] on span "Cargar Comprobante" at bounding box center [296, 151] width 153 height 15
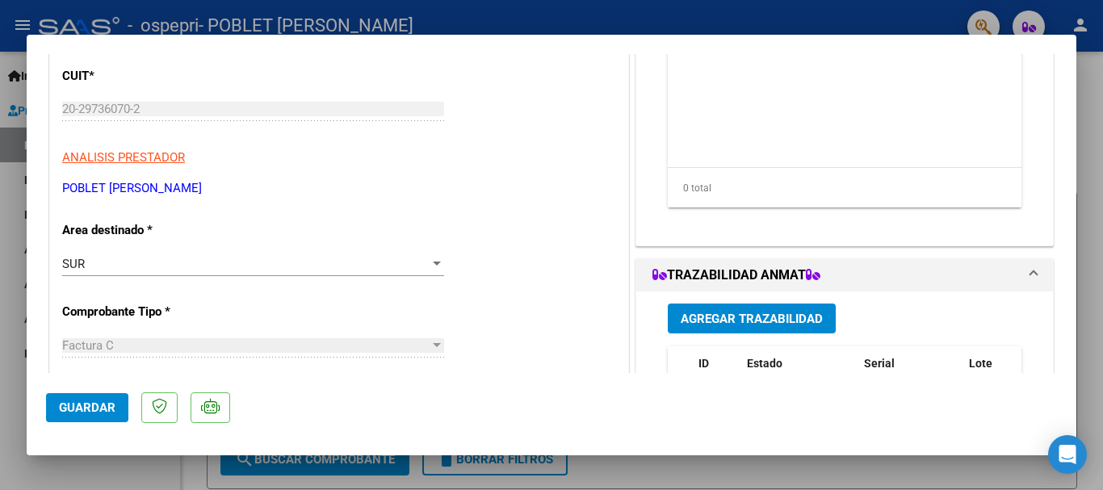
scroll to position [325, 0]
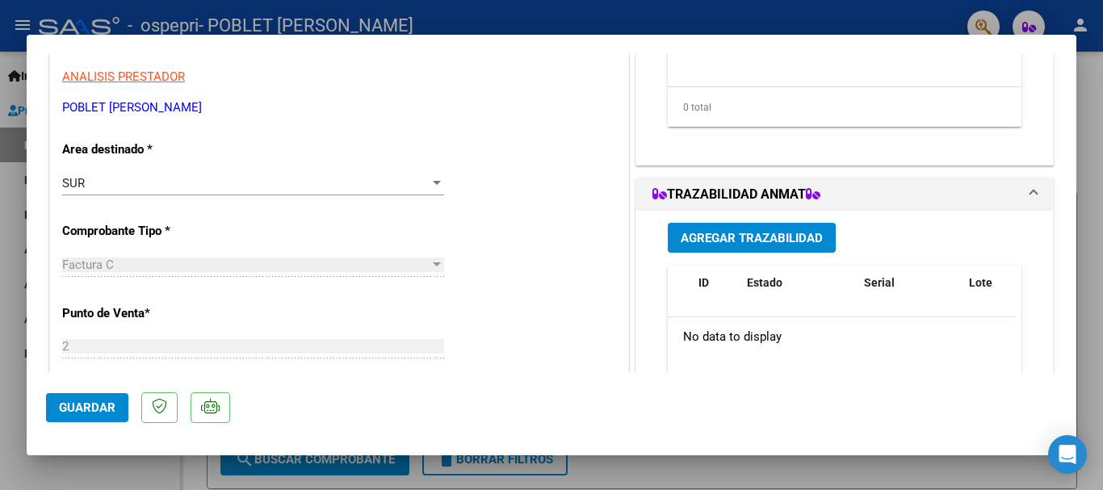
click at [434, 178] on div at bounding box center [436, 183] width 15 height 13
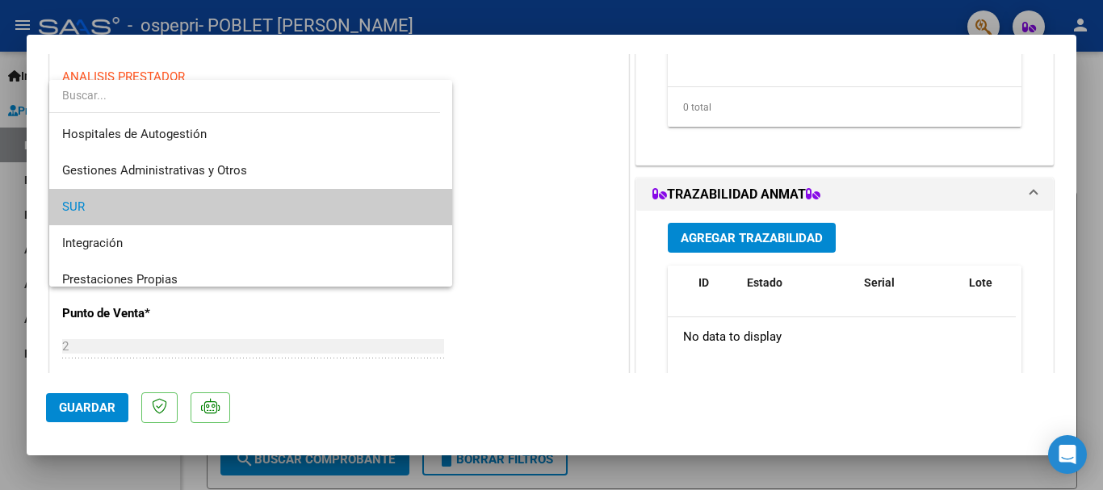
scroll to position [5, 0]
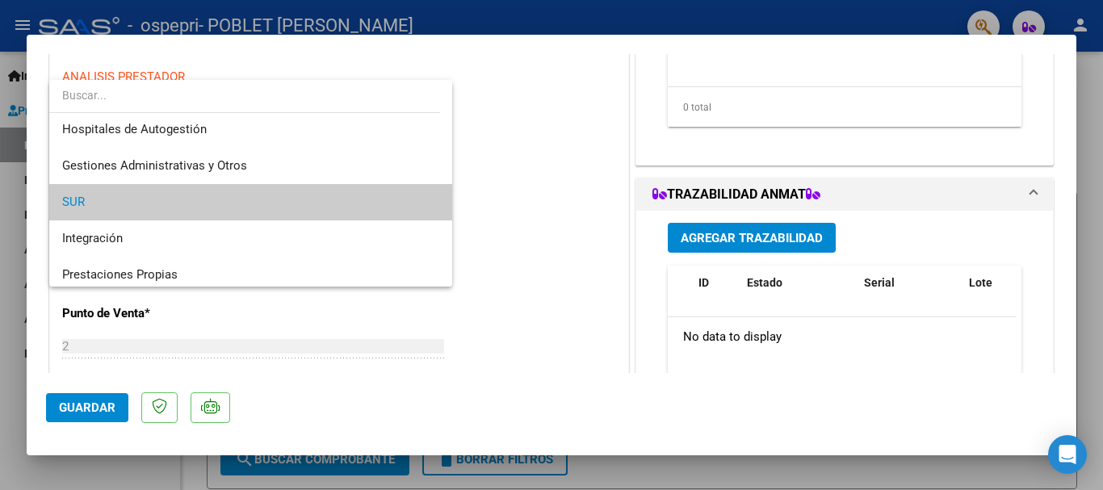
click at [533, 186] on div at bounding box center [551, 245] width 1103 height 490
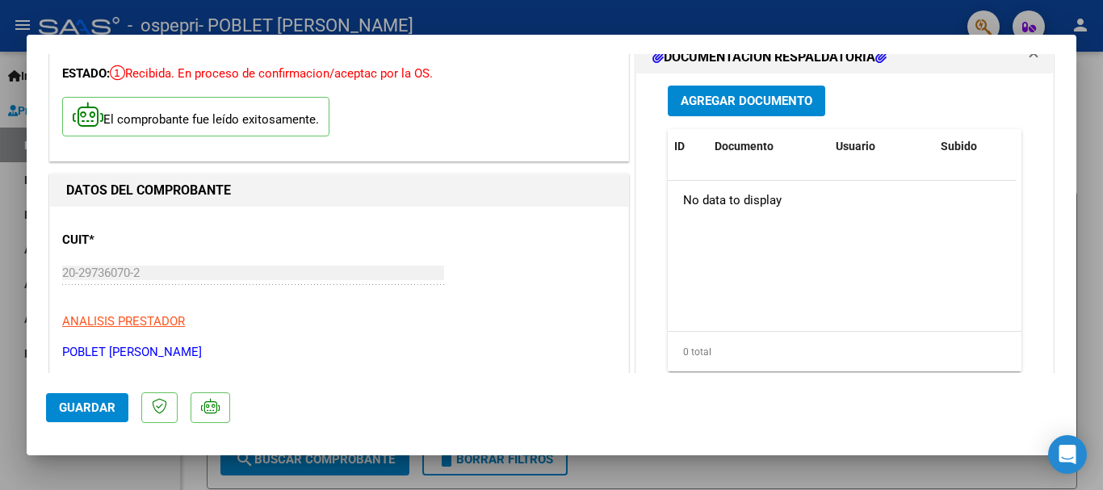
scroll to position [323, 0]
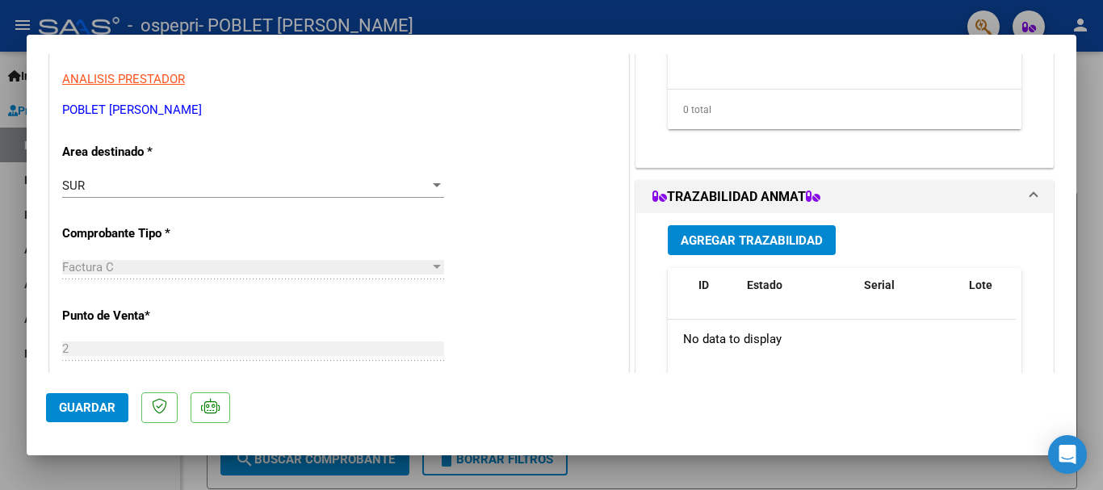
click at [423, 178] on div "SUR" at bounding box center [245, 185] width 367 height 15
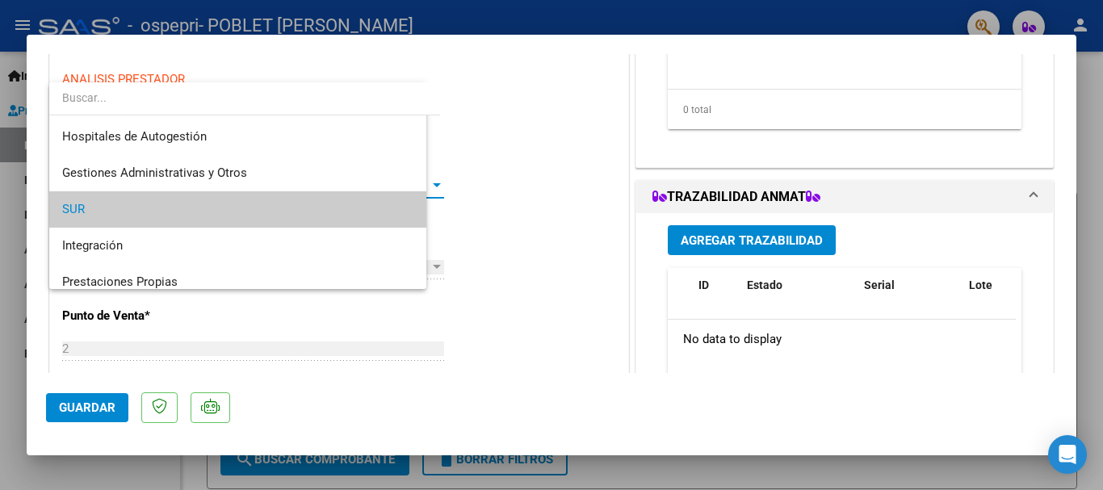
scroll to position [24, 0]
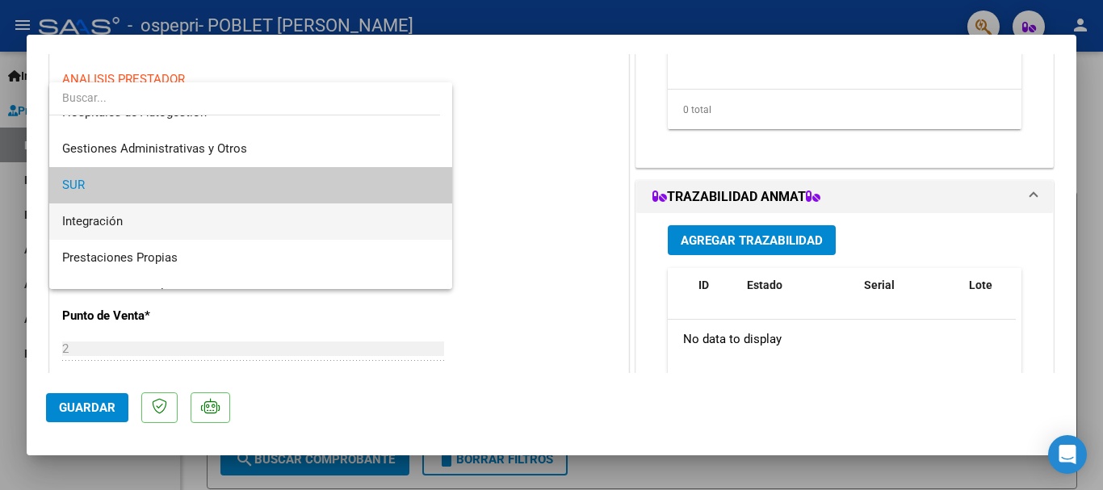
click at [290, 215] on span "Integración" at bounding box center [250, 221] width 377 height 36
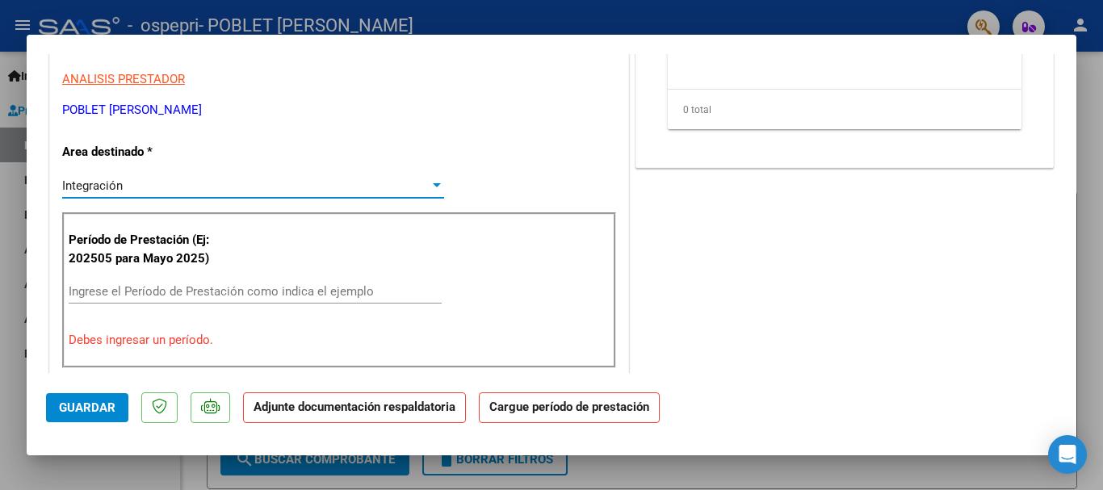
scroll to position [404, 0]
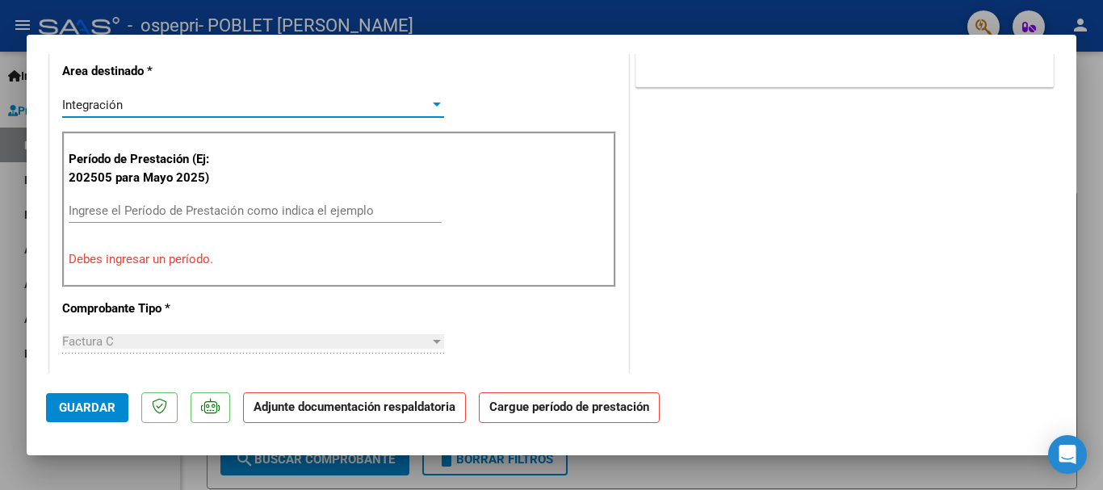
click at [240, 208] on input "Ingrese el Período de Prestación como indica el ejemplo" at bounding box center [255, 210] width 373 height 15
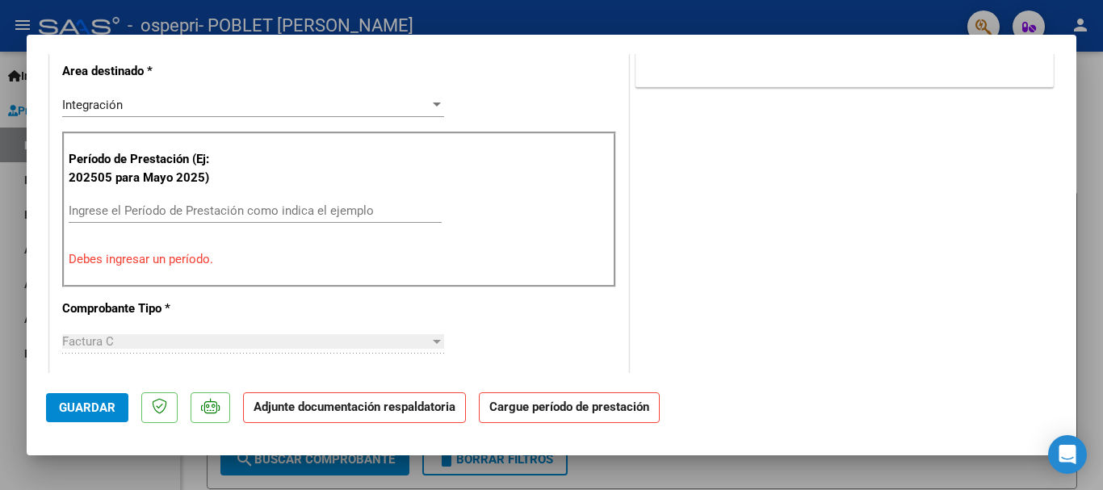
click at [442, 233] on div "Período de Prestación (Ej: 202505 para [DATE]) Ingrese el Período de Prestación…" at bounding box center [339, 209] width 554 height 155
click at [273, 208] on input "Ingrese el Período de Prestación como indica el ejemplo" at bounding box center [255, 210] width 373 height 15
click at [270, 206] on input "Ingrese el Período de Prestación como indica el ejemplo" at bounding box center [255, 210] width 373 height 15
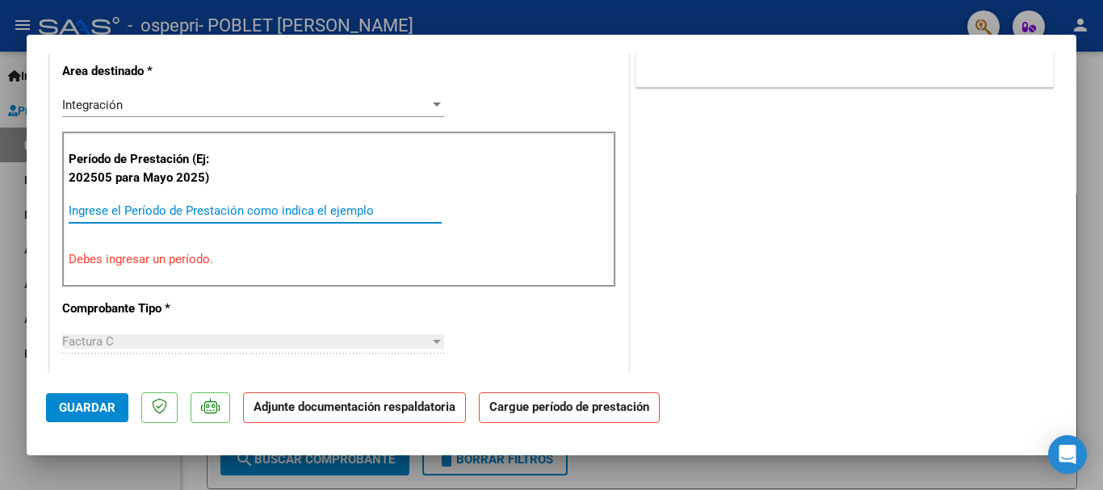
click at [270, 206] on input "Ingrese el Período de Prestación como indica el ejemplo" at bounding box center [255, 210] width 373 height 15
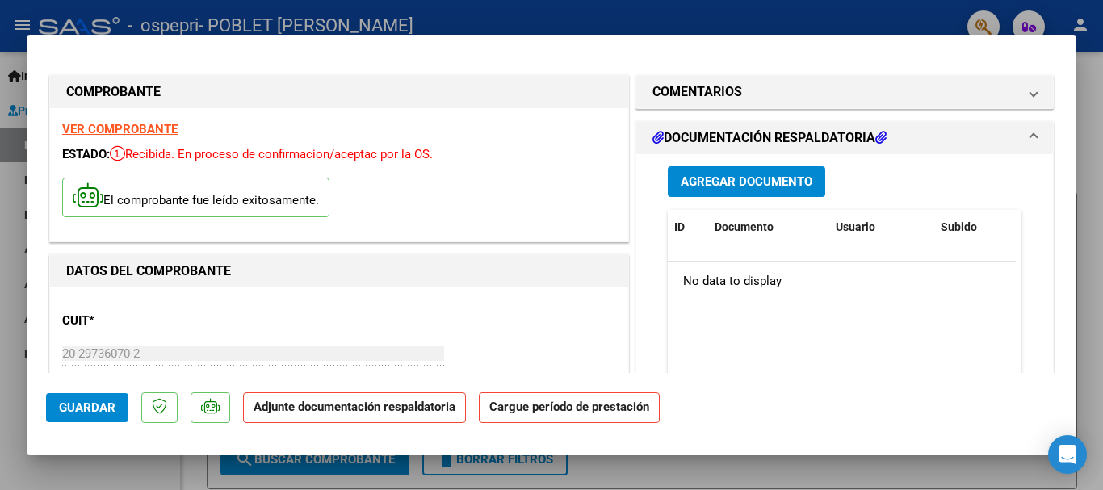
scroll to position [249, 0]
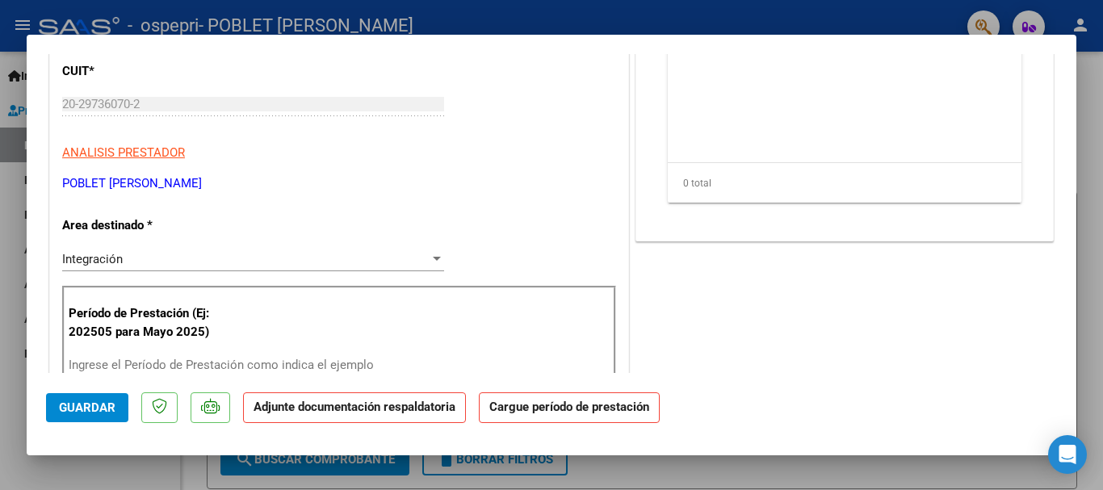
click at [1089, 370] on div at bounding box center [551, 245] width 1103 height 490
type input "$ 0,00"
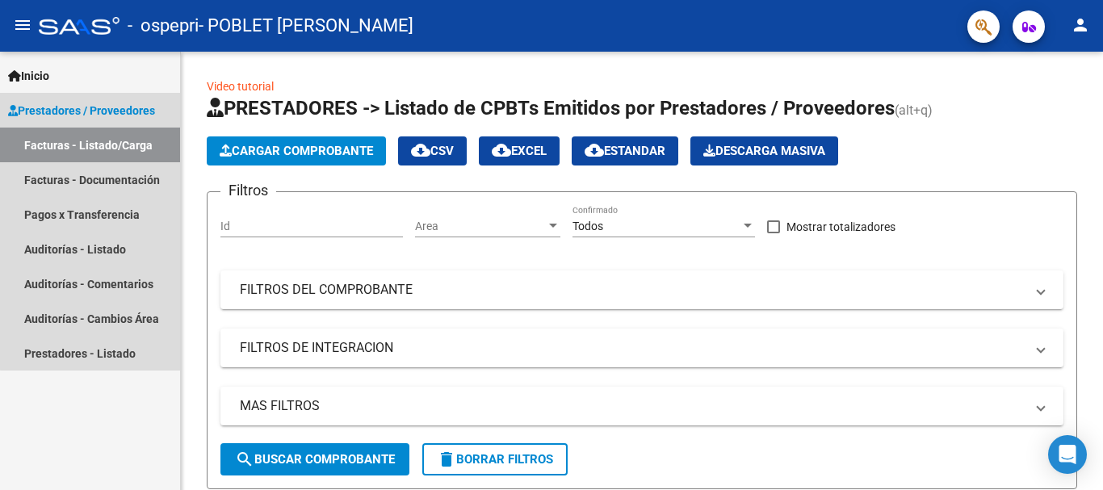
click at [119, 144] on link "Facturas - Listado/Carga" at bounding box center [90, 145] width 180 height 35
click at [119, 143] on link "Facturas - Listado/Carga" at bounding box center [90, 145] width 180 height 35
click at [133, 177] on link "Facturas - Documentación" at bounding box center [90, 179] width 180 height 35
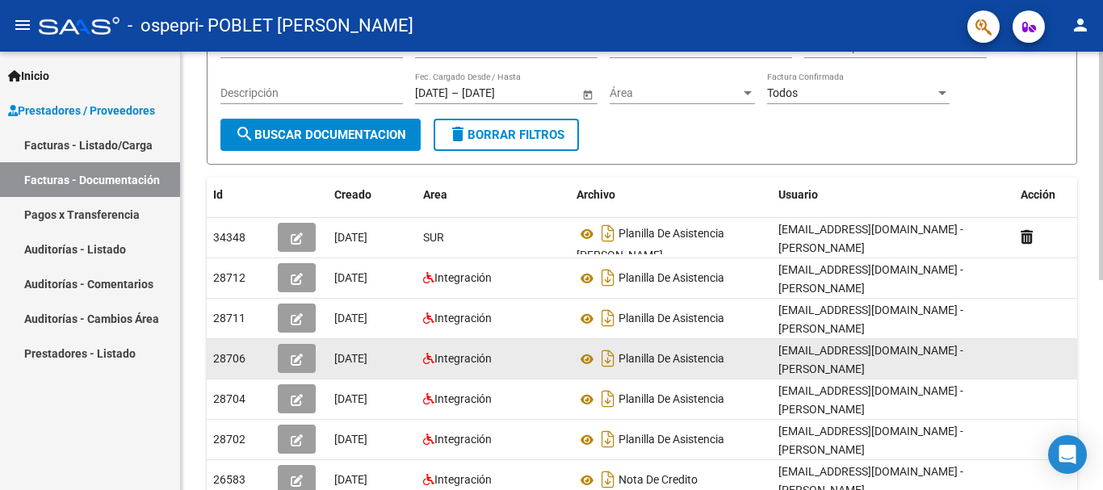
scroll to position [242, 0]
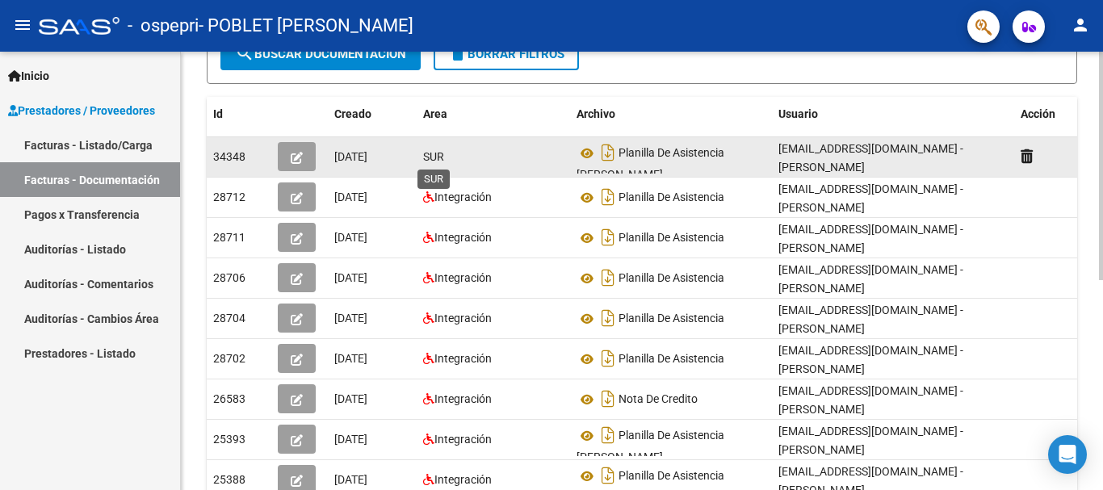
click at [435, 157] on span "SUR" at bounding box center [433, 156] width 21 height 13
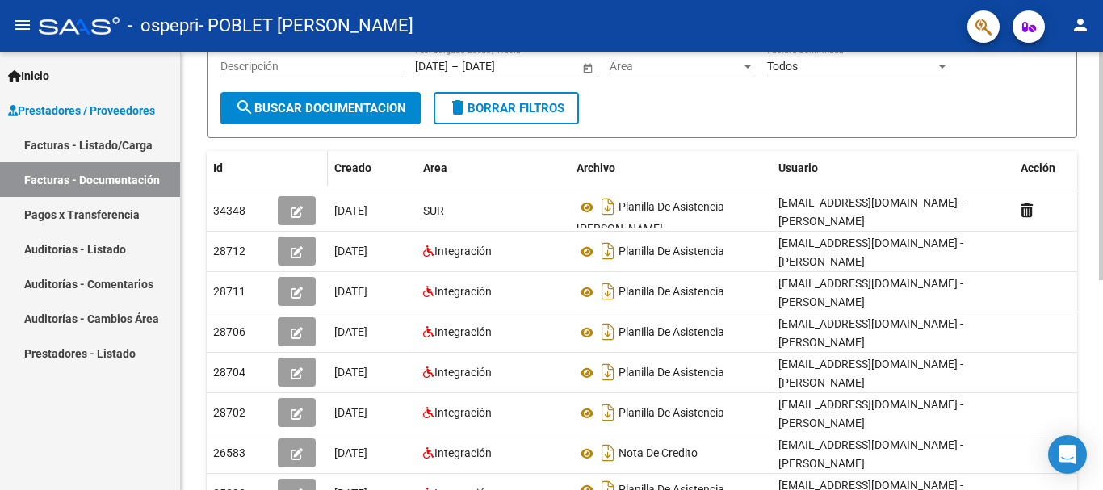
scroll to position [161, 0]
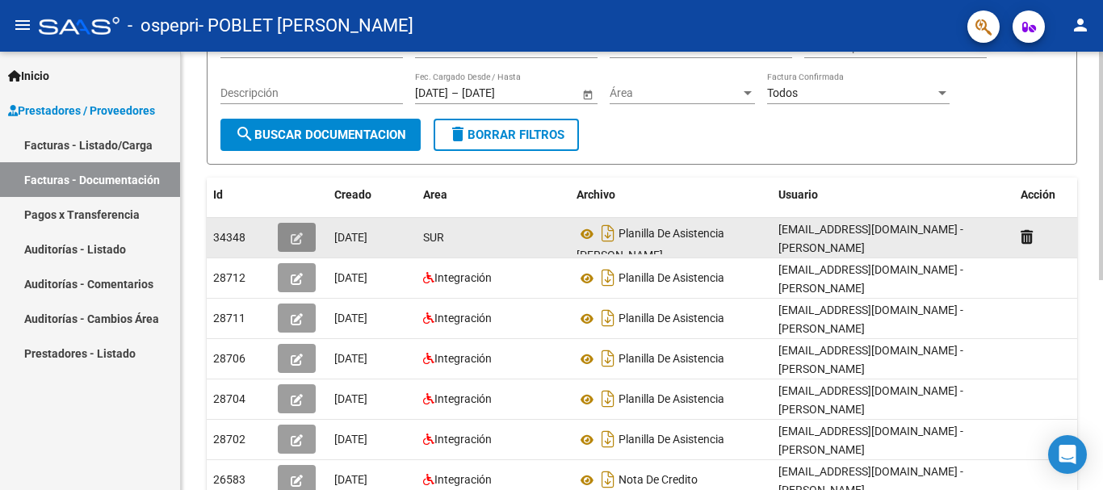
click at [297, 239] on icon "button" at bounding box center [297, 239] width 12 height 12
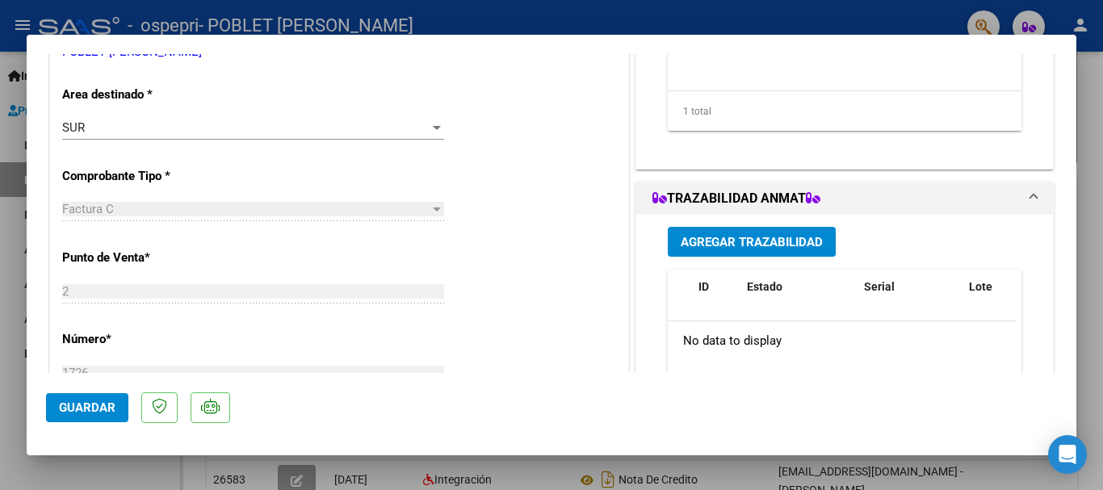
scroll to position [323, 0]
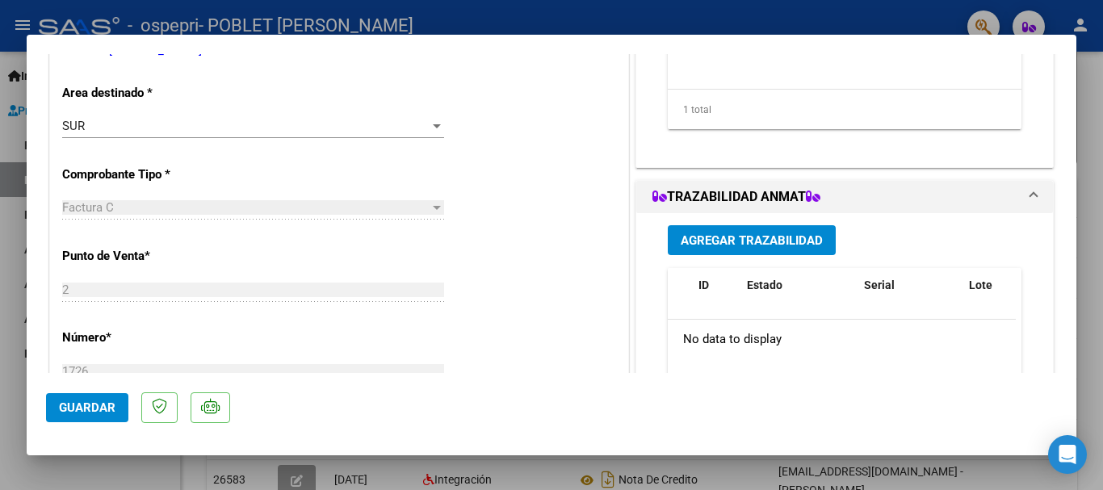
click at [433, 117] on div "SUR Seleccionar Area" at bounding box center [253, 126] width 382 height 24
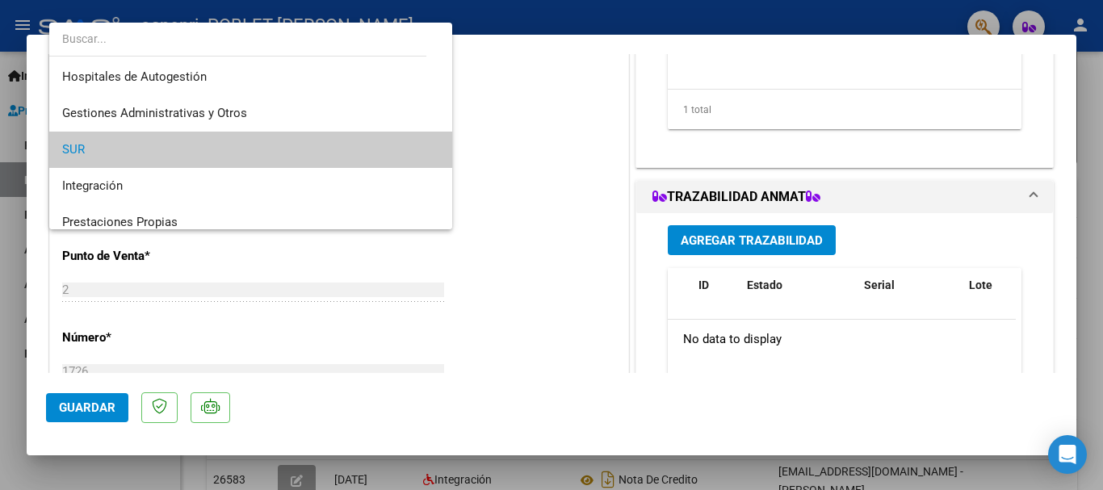
scroll to position [24, 0]
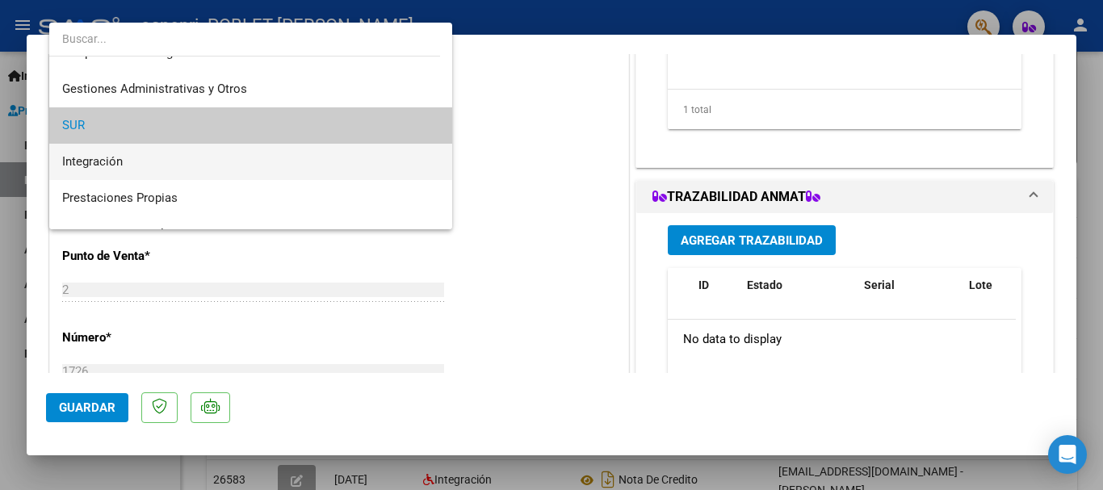
click at [367, 153] on span "Integración" at bounding box center [250, 162] width 377 height 36
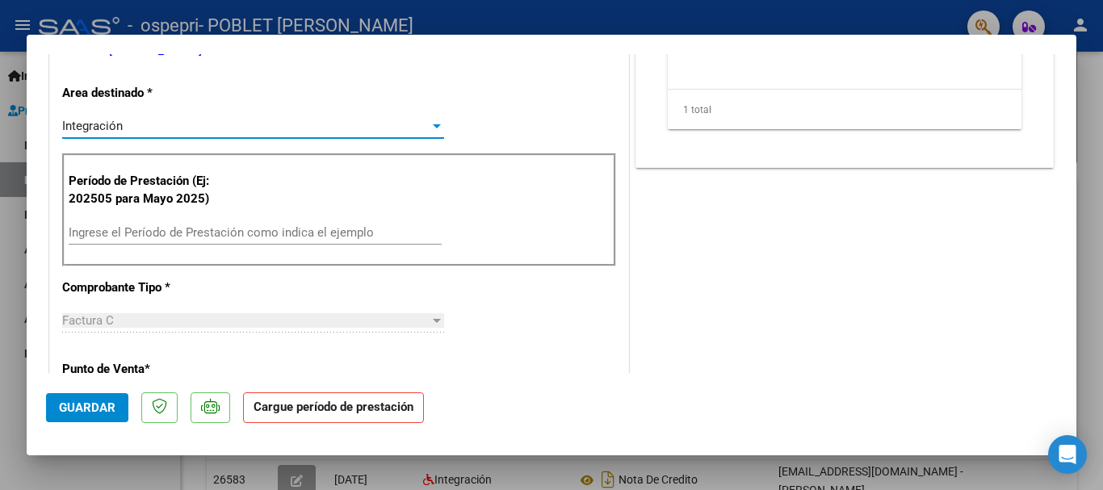
click at [291, 226] on input "Ingrese el Período de Prestación como indica el ejemplo" at bounding box center [255, 232] width 373 height 15
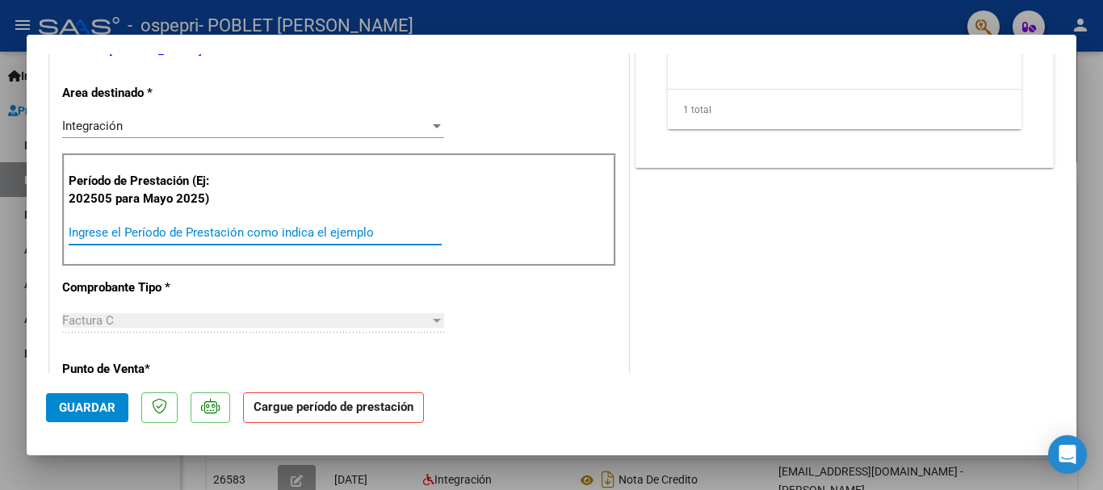
click at [87, 412] on span "Guardar" at bounding box center [87, 407] width 57 height 15
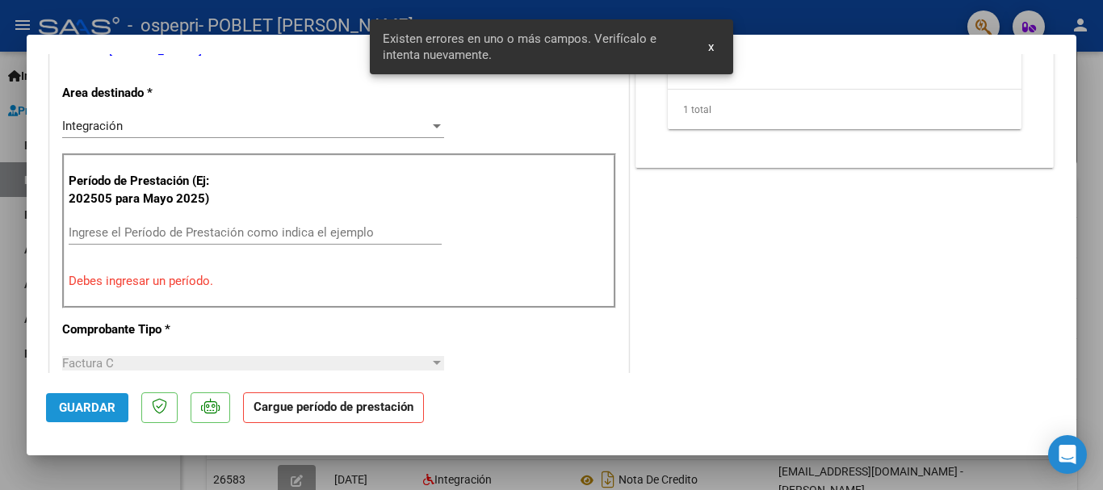
scroll to position [325, 0]
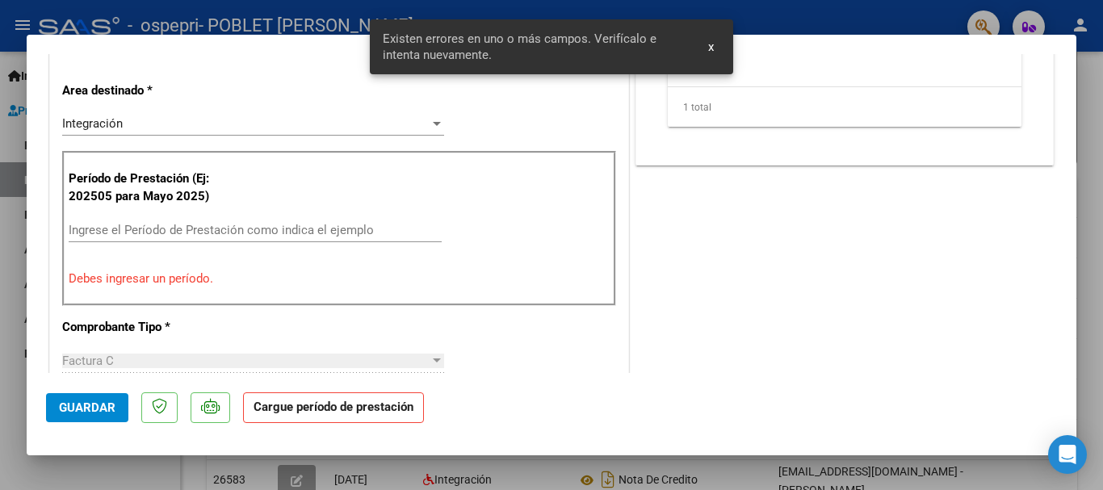
click at [713, 44] on span "x" at bounding box center [711, 47] width 6 height 15
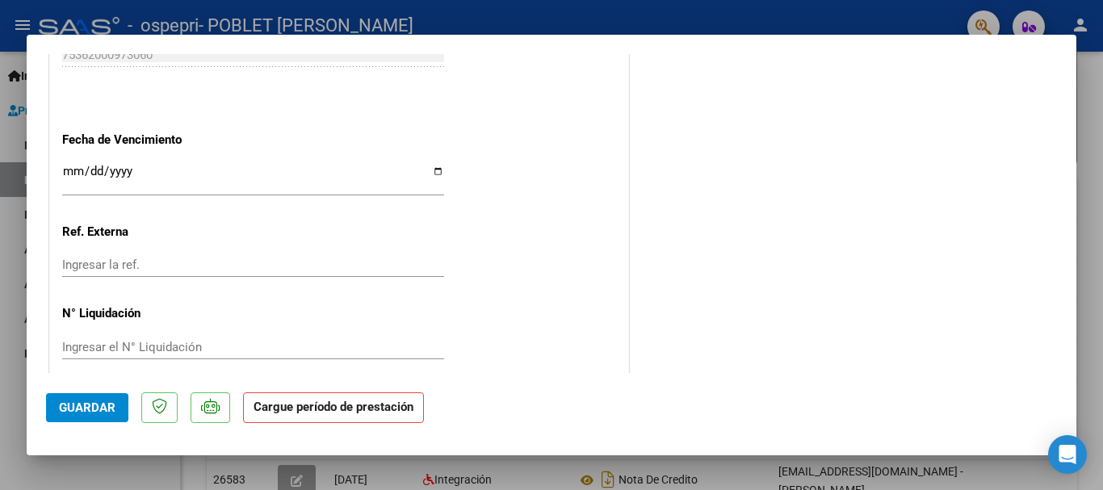
scroll to position [1066, 0]
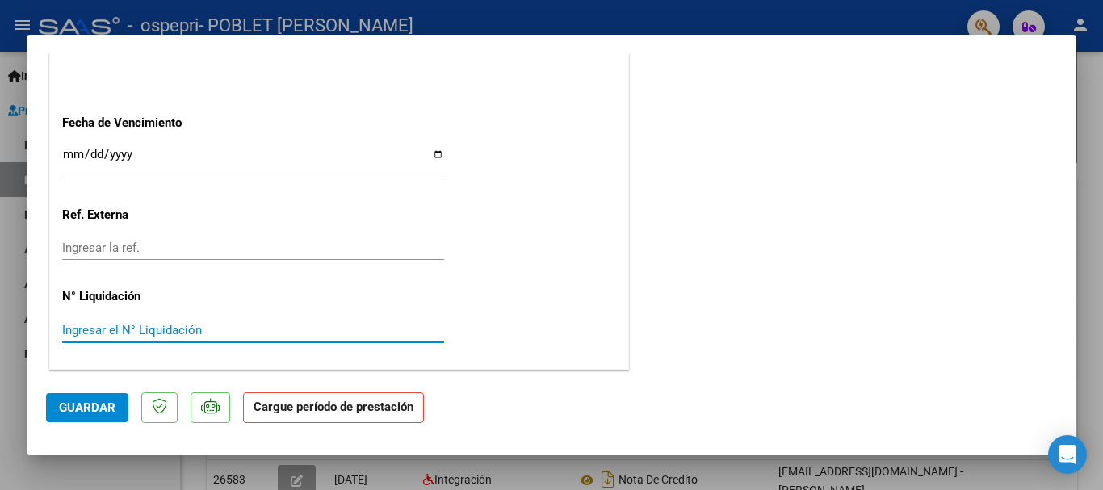
click at [266, 329] on input "Ingresar el N° Liquidación" at bounding box center [253, 330] width 382 height 15
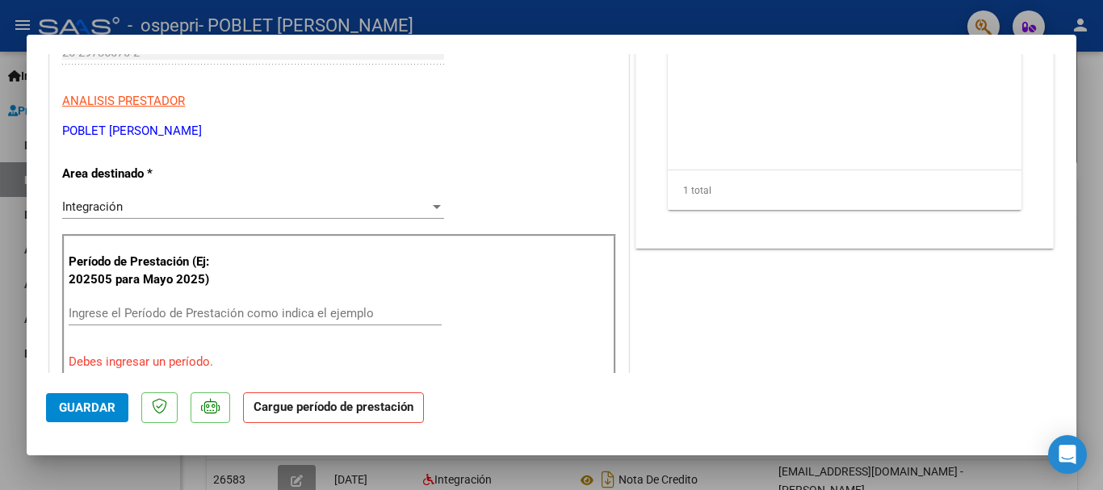
scroll to position [323, 0]
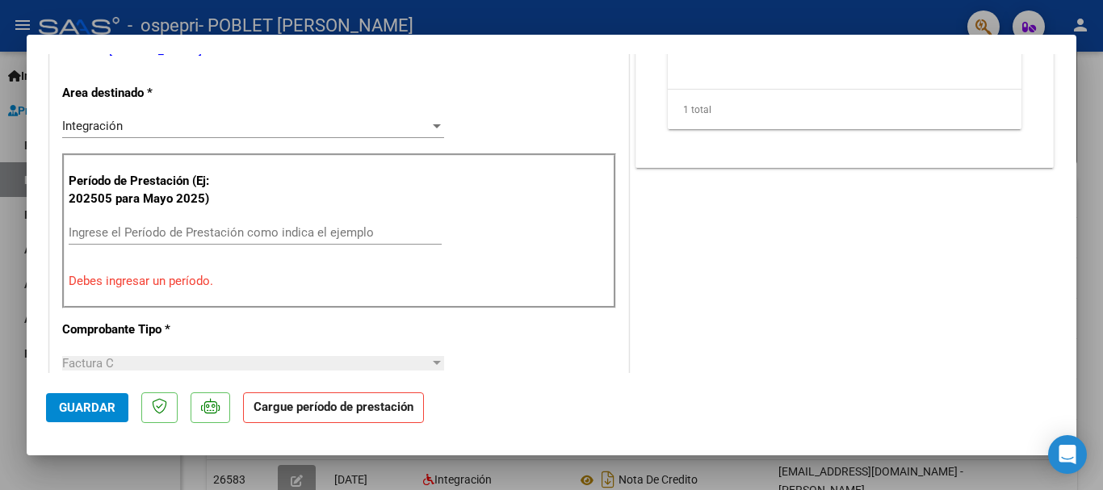
click at [369, 230] on input "Ingrese el Período de Prestación como indica el ejemplo" at bounding box center [255, 232] width 373 height 15
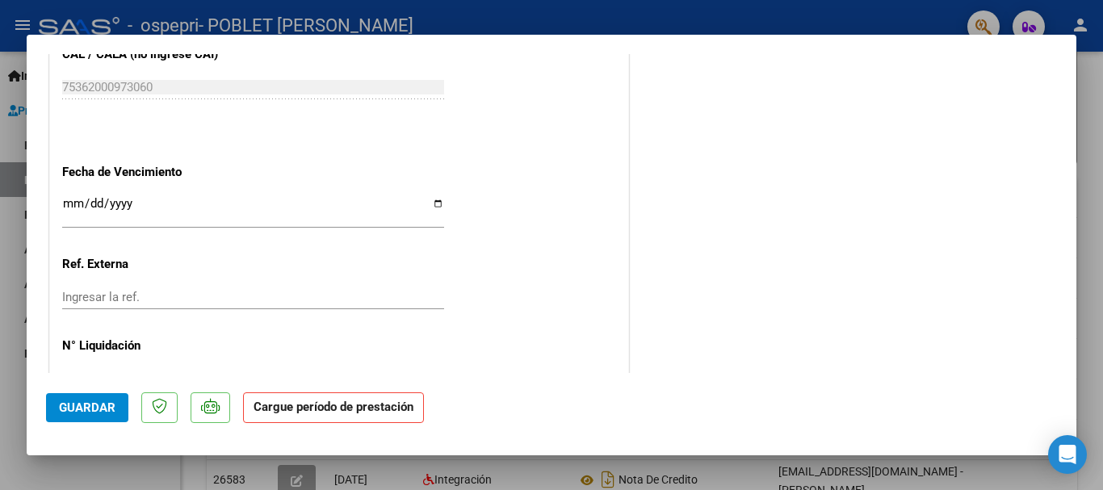
scroll to position [1066, 0]
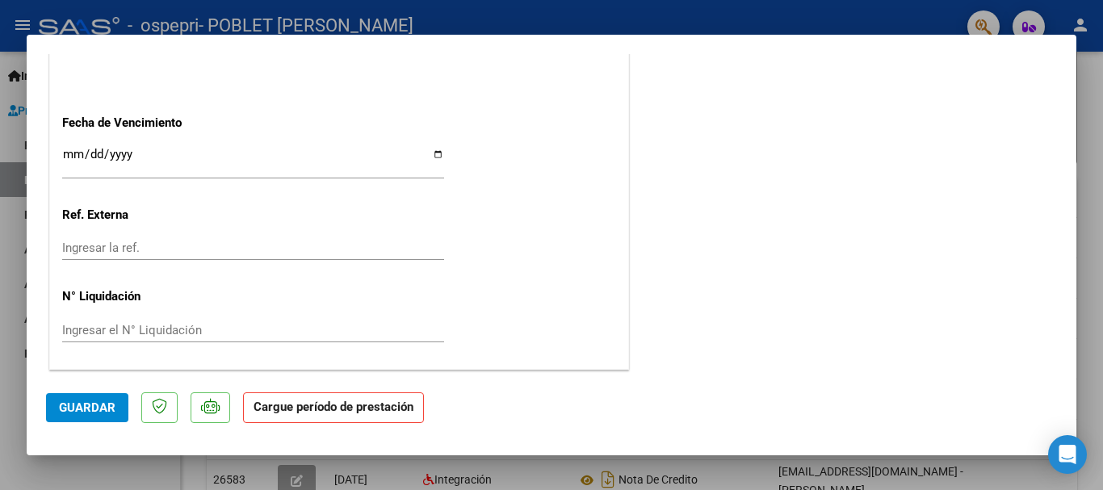
click at [356, 417] on strong "Cargue período de prestación" at bounding box center [333, 407] width 181 height 31
drag, startPoint x: 356, startPoint y: 417, endPoint x: 311, endPoint y: 308, distance: 118.0
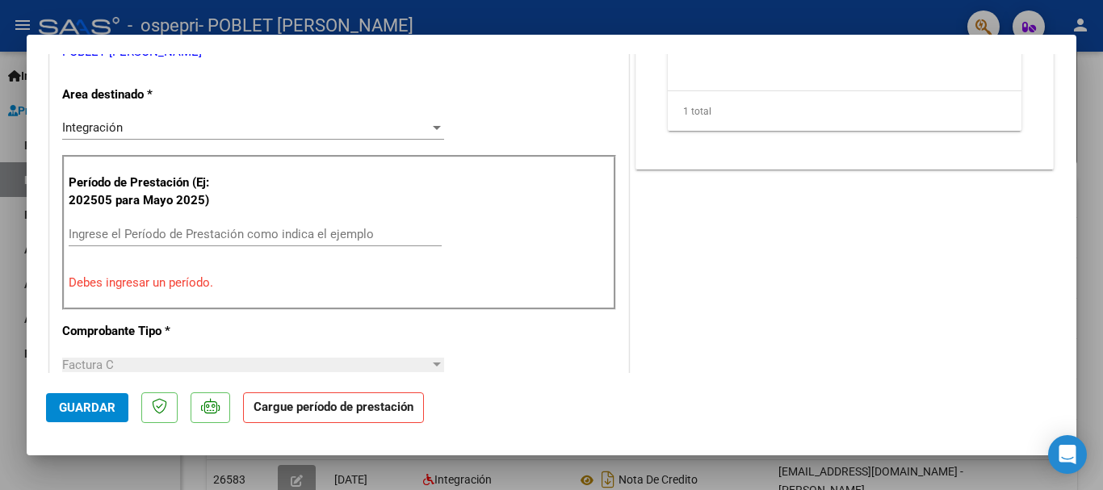
scroll to position [323, 0]
click at [434, 124] on div at bounding box center [437, 126] width 8 height 4
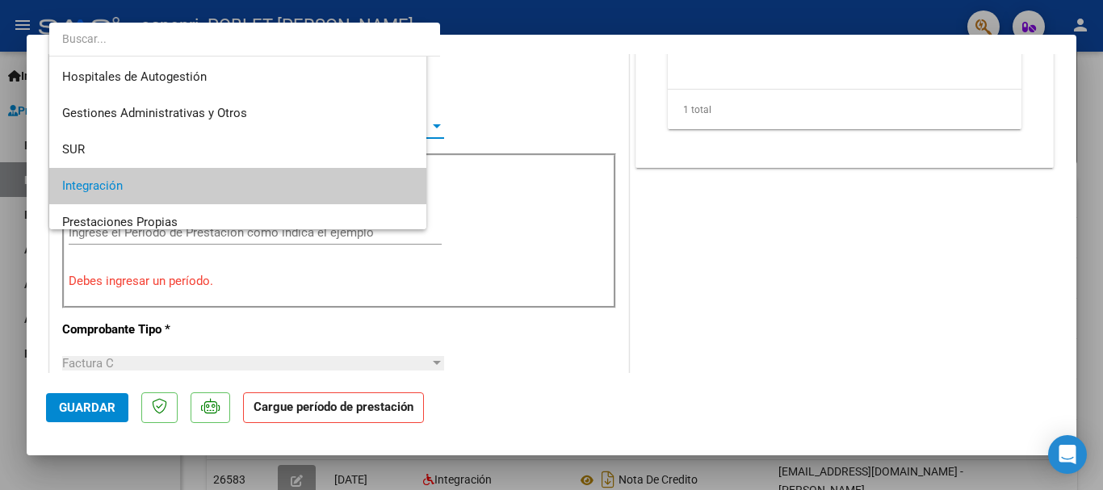
scroll to position [61, 0]
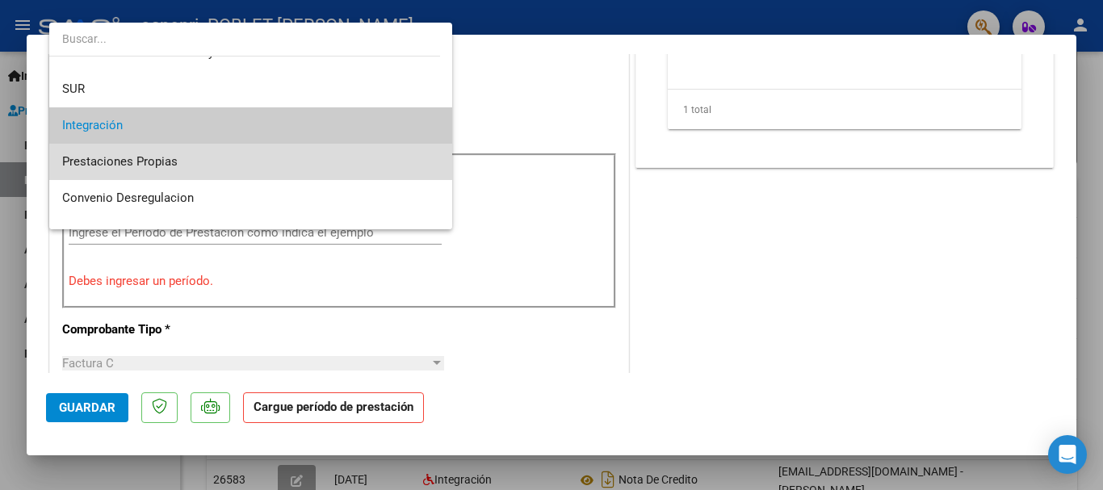
click at [367, 163] on span "Prestaciones Propias" at bounding box center [250, 162] width 377 height 36
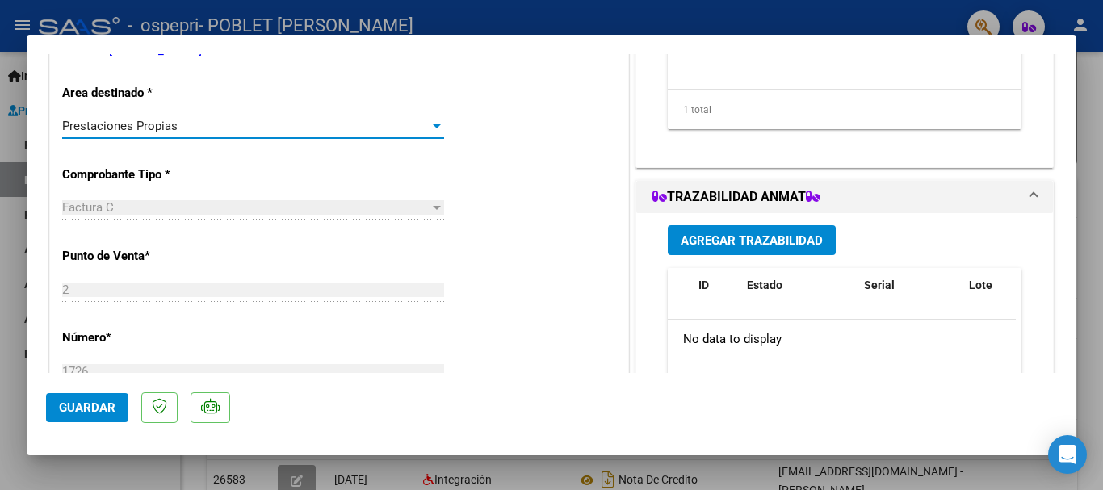
click at [433, 120] on div at bounding box center [436, 125] width 15 height 13
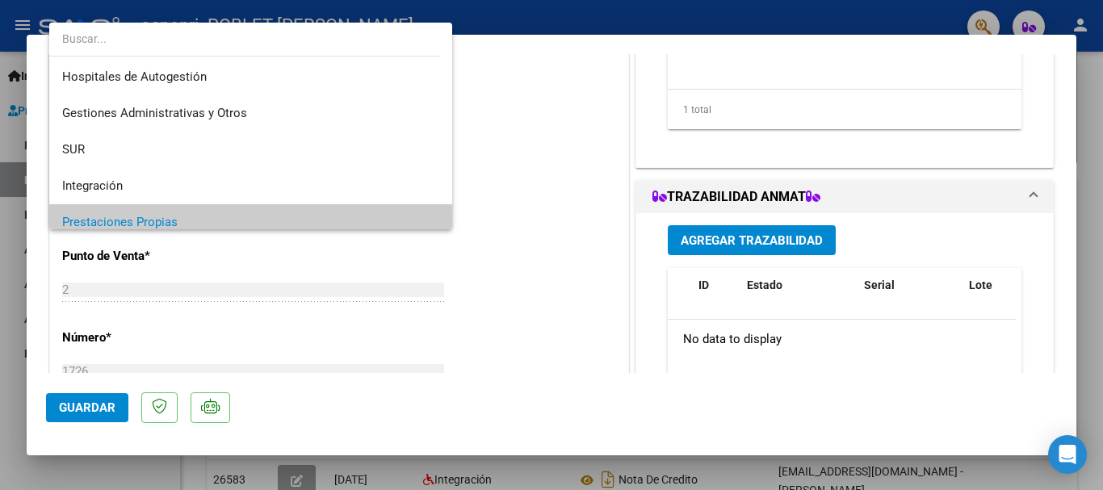
scroll to position [97, 0]
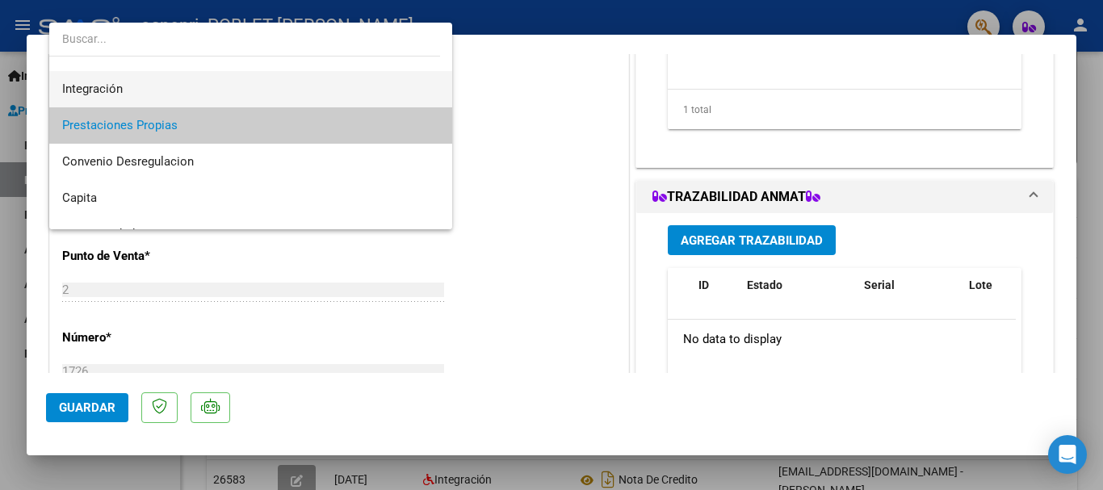
click at [361, 89] on span "Integración" at bounding box center [250, 89] width 377 height 36
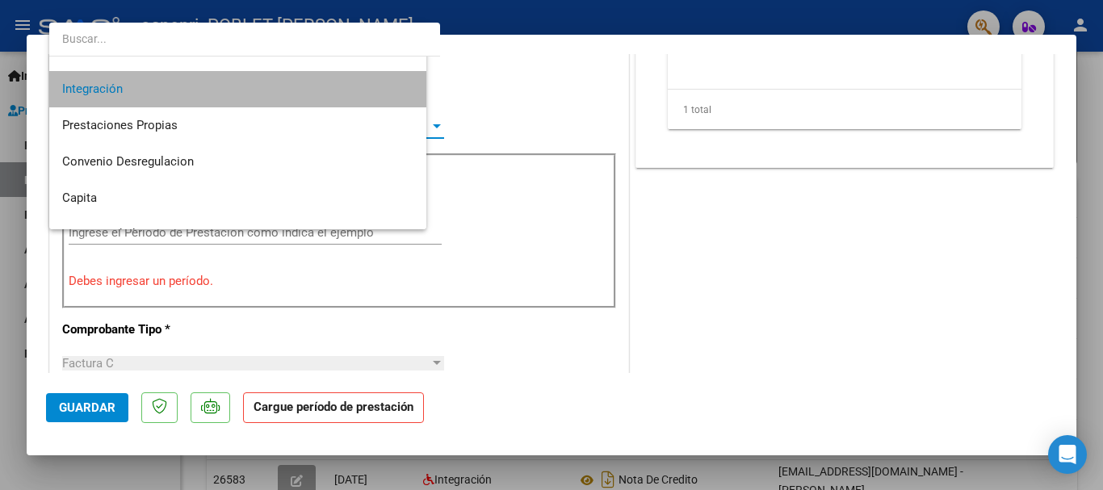
scroll to position [109, 0]
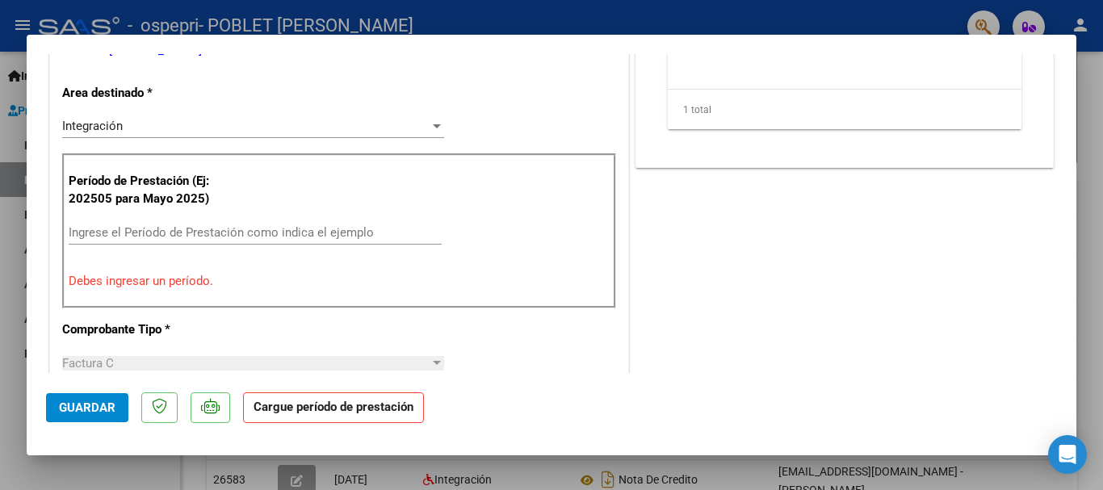
click at [218, 263] on div "Período de Prestación (Ej: 202505 para [DATE]) Ingrese el Período de Prestación…" at bounding box center [339, 230] width 554 height 155
click at [230, 233] on input "Ingrese el Período de Prestación como indica el ejemplo" at bounding box center [255, 232] width 373 height 15
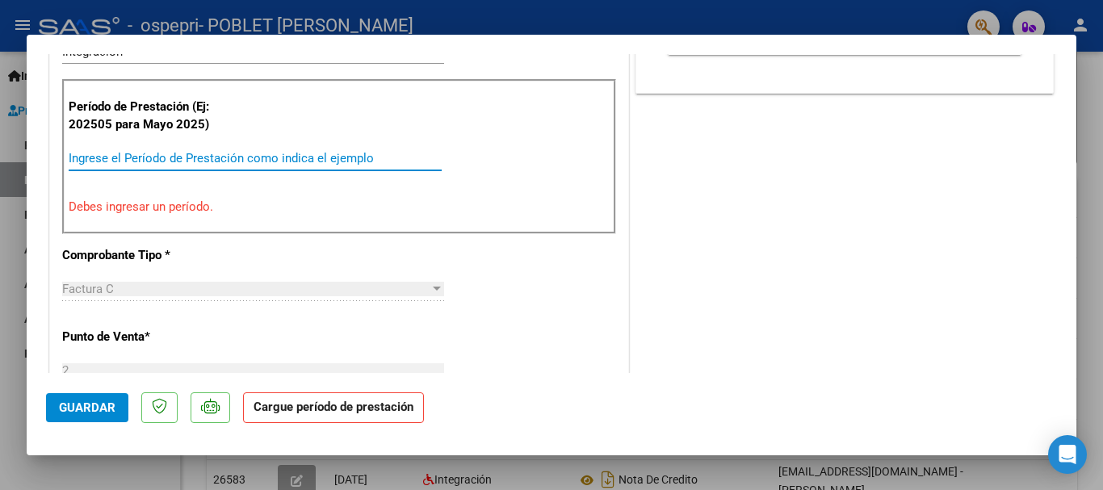
scroll to position [404, 0]
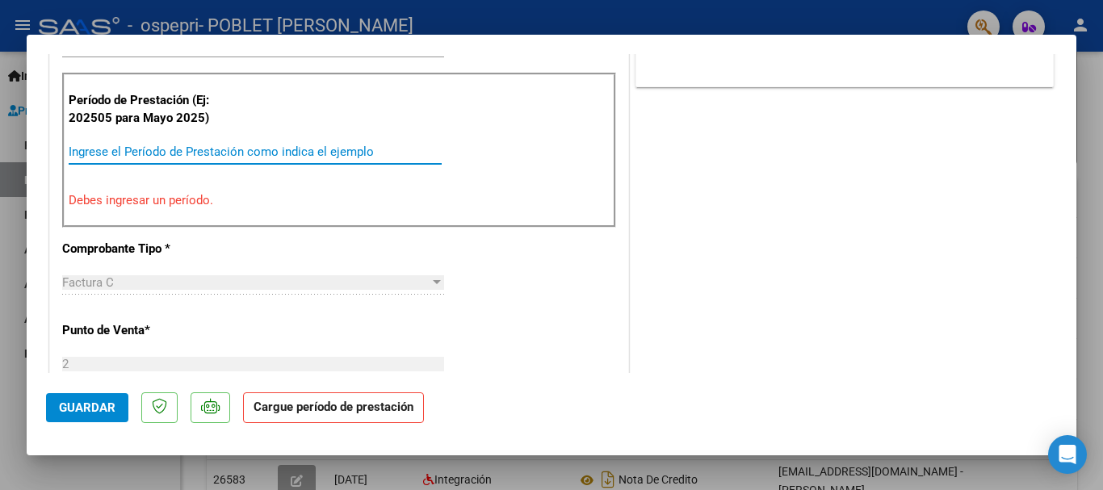
click at [146, 268] on div "CUIT * 20-29736070-2 Ingresar CUIT ANALISIS PRESTADOR [PERSON_NAME] [PERSON_NAM…" at bounding box center [339, 428] width 578 height 1208
click at [197, 156] on input "Ingrese el Período de Prestación como indica el ejemplo" at bounding box center [255, 152] width 373 height 15
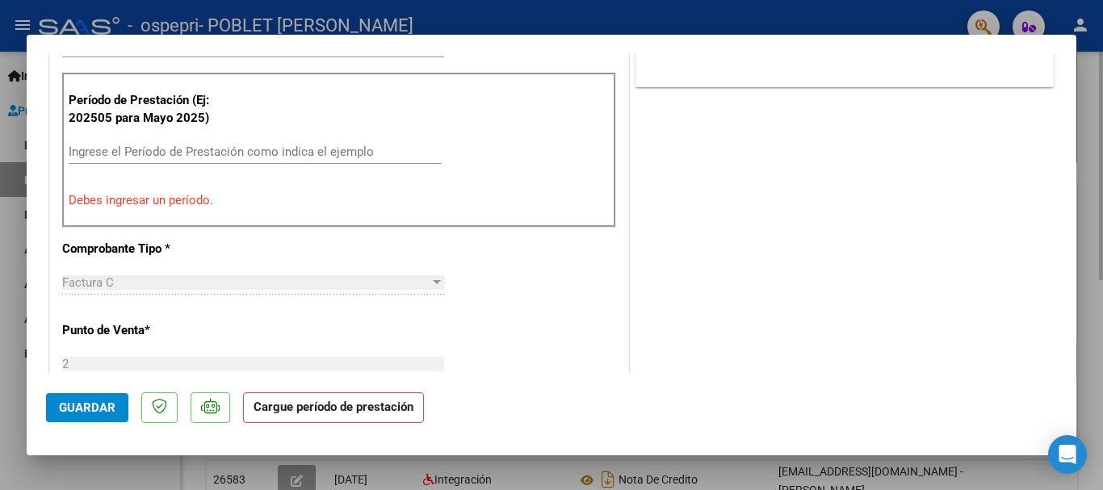
drag, startPoint x: 1096, startPoint y: 330, endPoint x: 1062, endPoint y: 363, distance: 47.4
click at [1090, 331] on div at bounding box center [551, 245] width 1103 height 490
type input "$ 0,00"
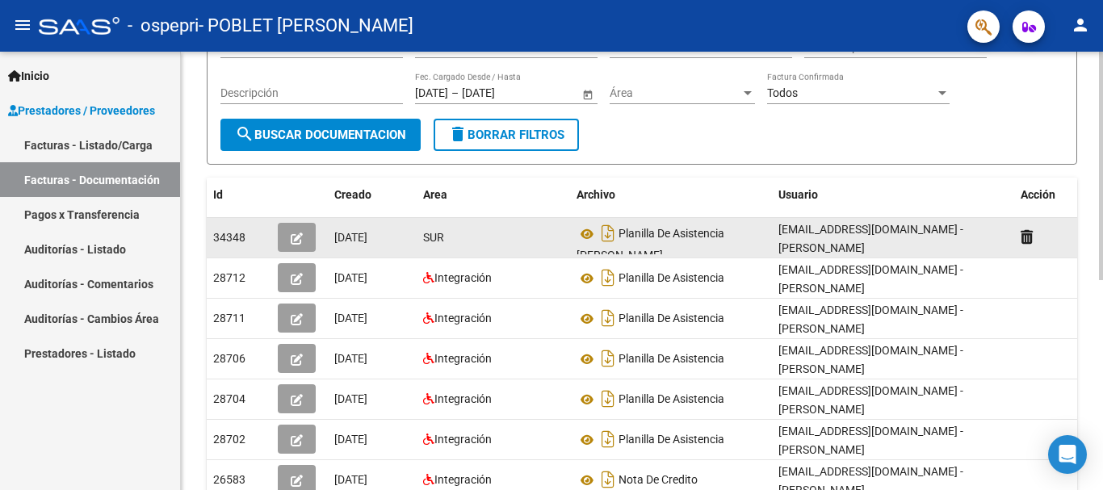
scroll to position [81, 0]
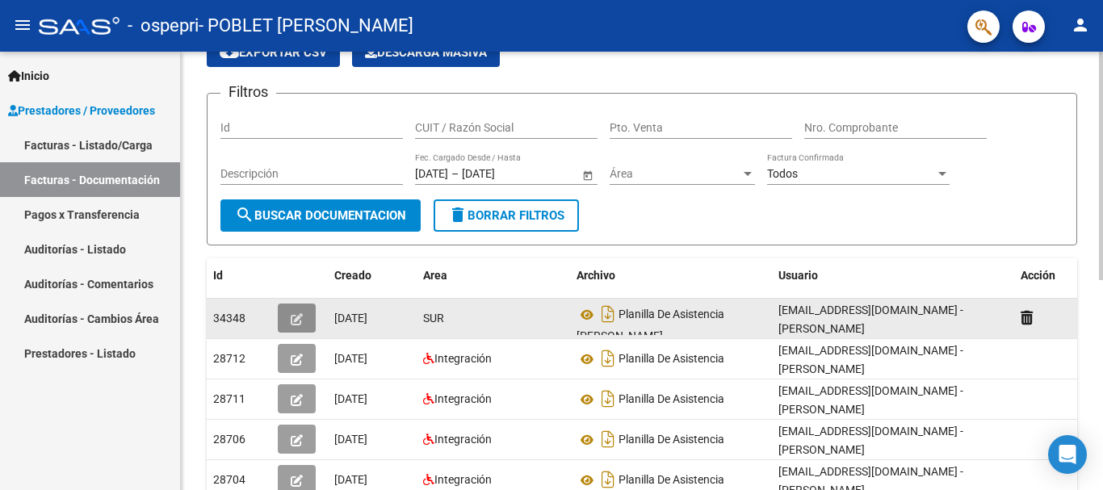
click at [304, 313] on button "button" at bounding box center [297, 318] width 38 height 29
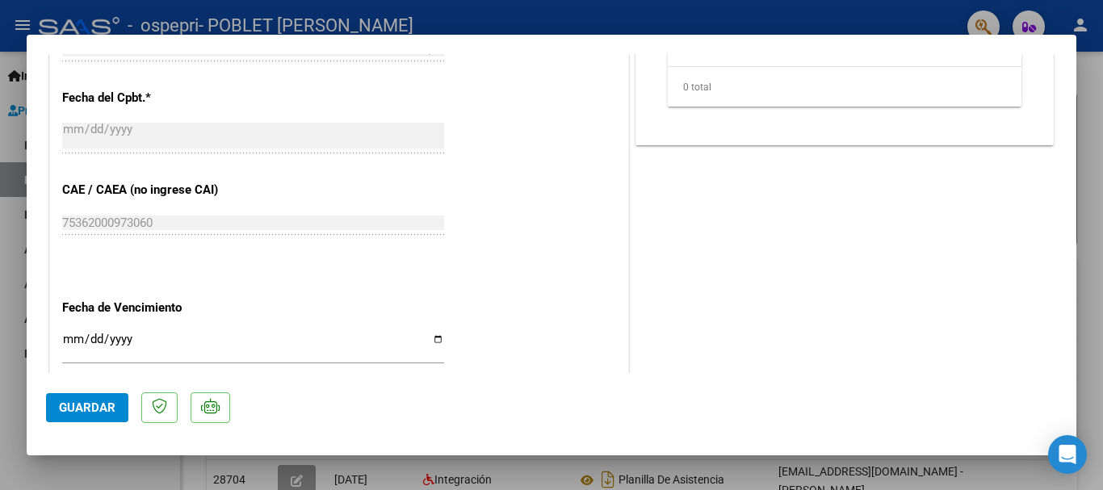
scroll to position [911, 0]
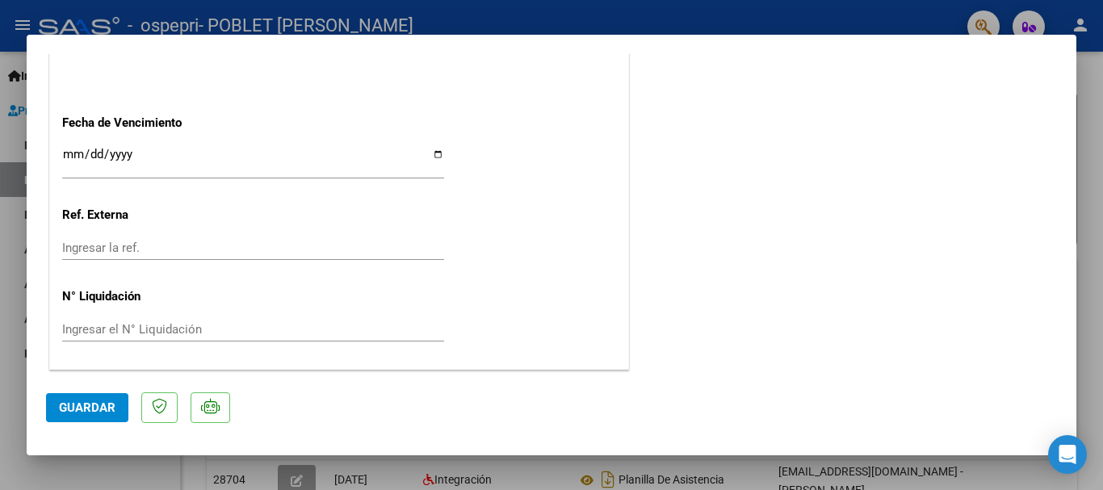
click at [516, 464] on div at bounding box center [551, 245] width 1103 height 490
type input "$ 0,00"
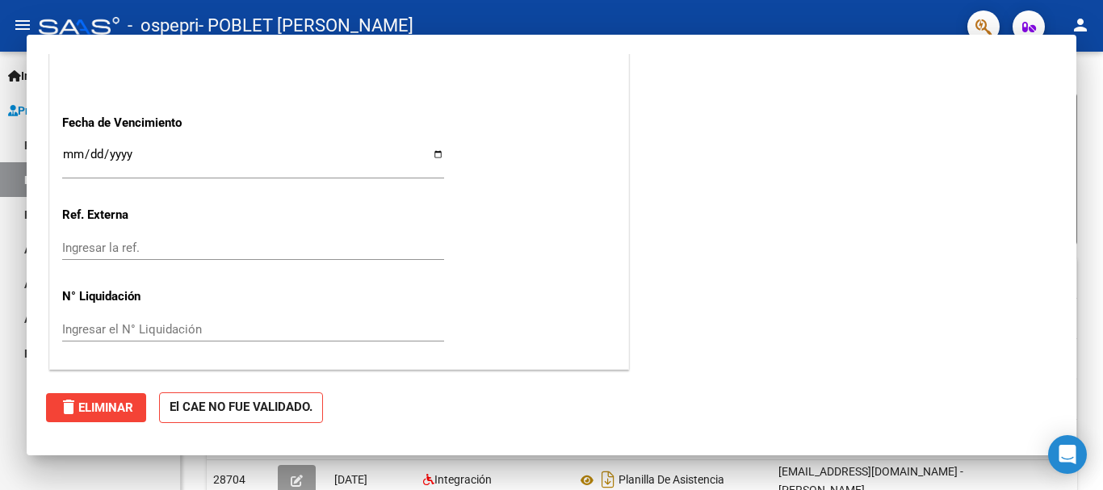
scroll to position [0, 0]
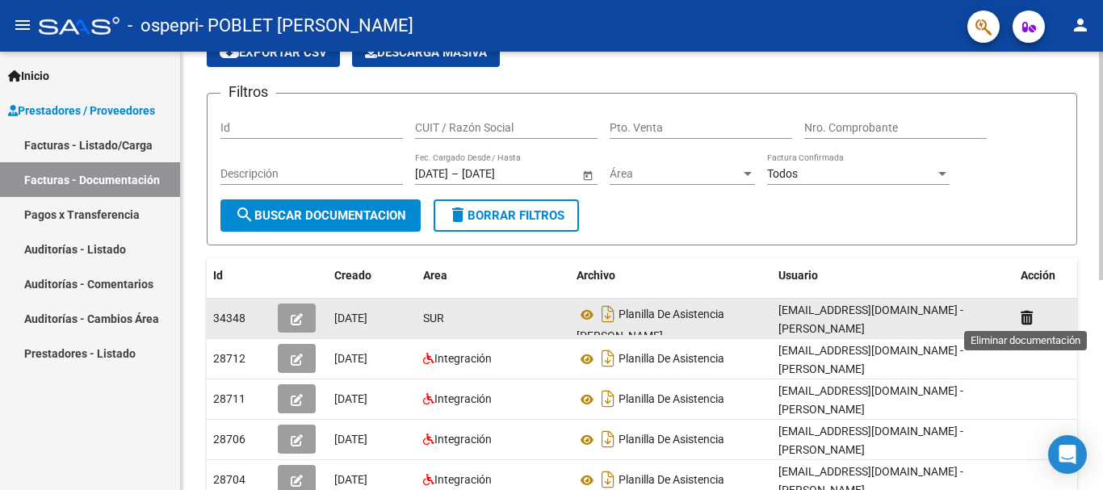
click at [1026, 315] on icon at bounding box center [1026, 317] width 12 height 15
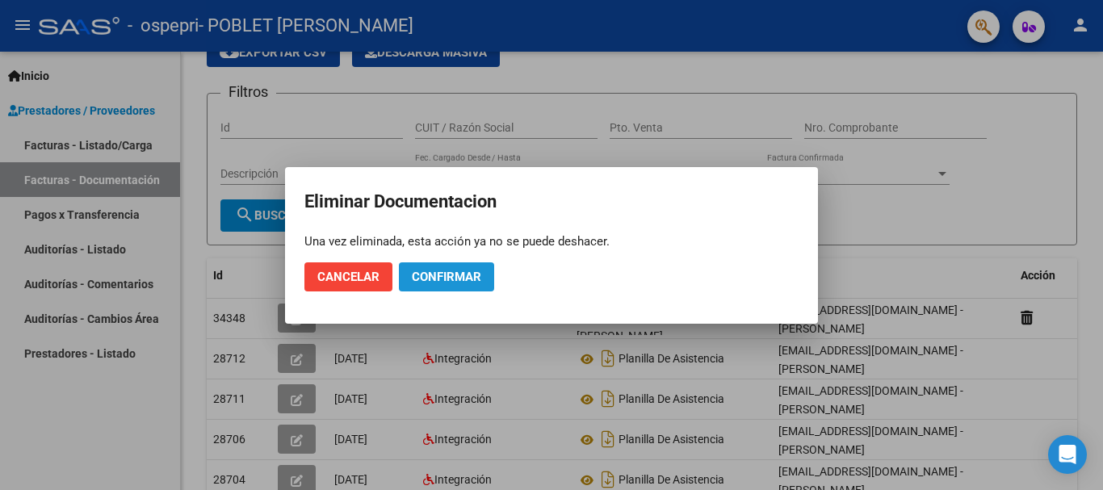
click at [449, 277] on span "Confirmar" at bounding box center [446, 277] width 69 height 15
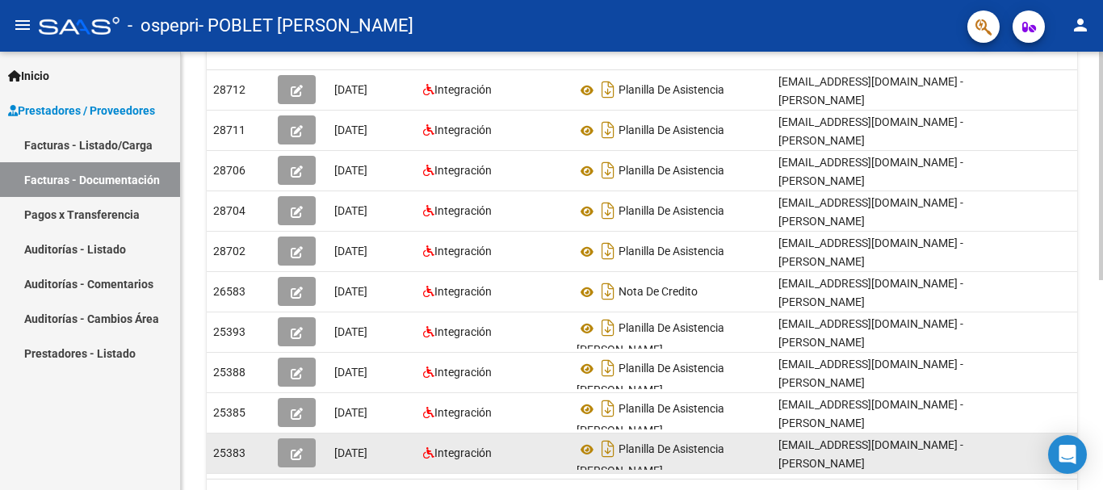
scroll to position [161, 0]
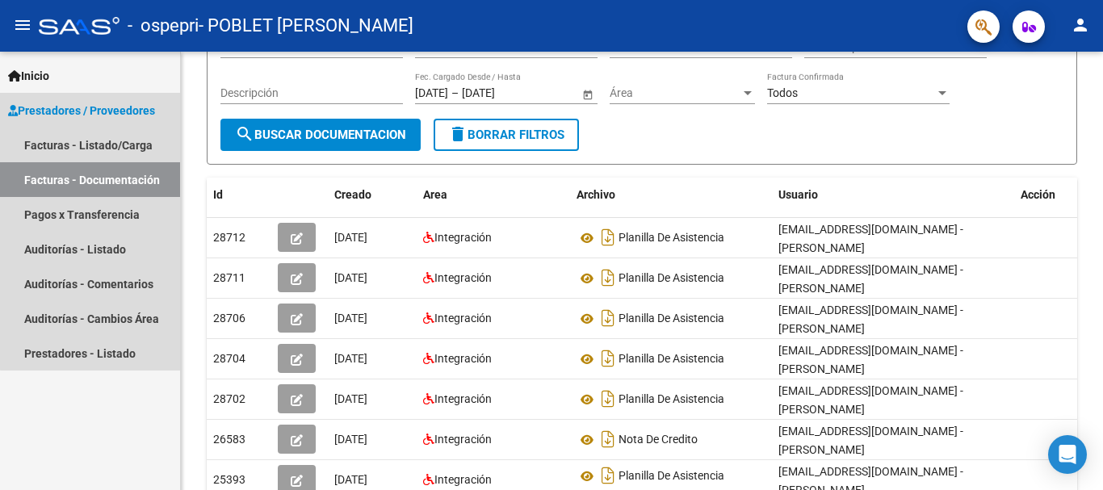
click at [140, 174] on link "Facturas - Documentación" at bounding box center [90, 179] width 180 height 35
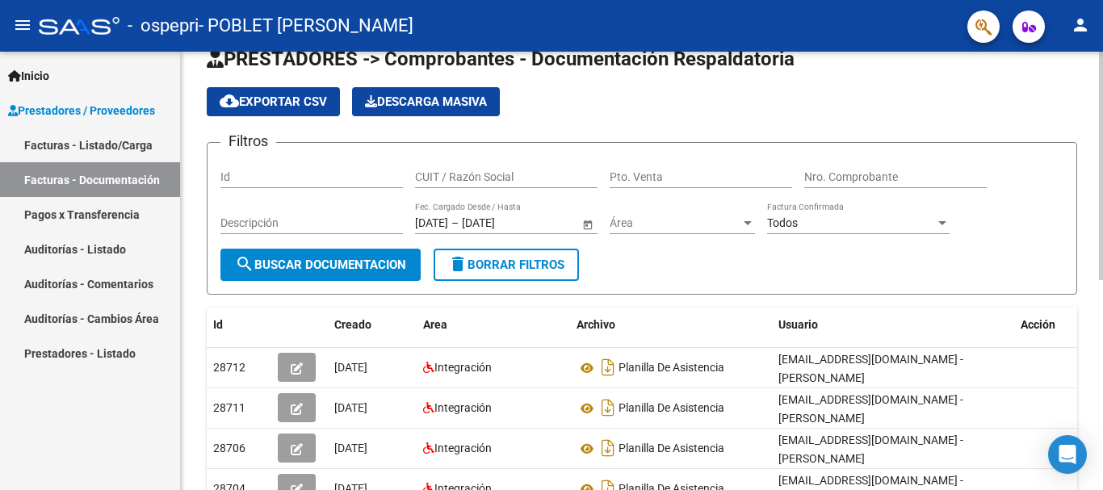
scroll to position [81, 0]
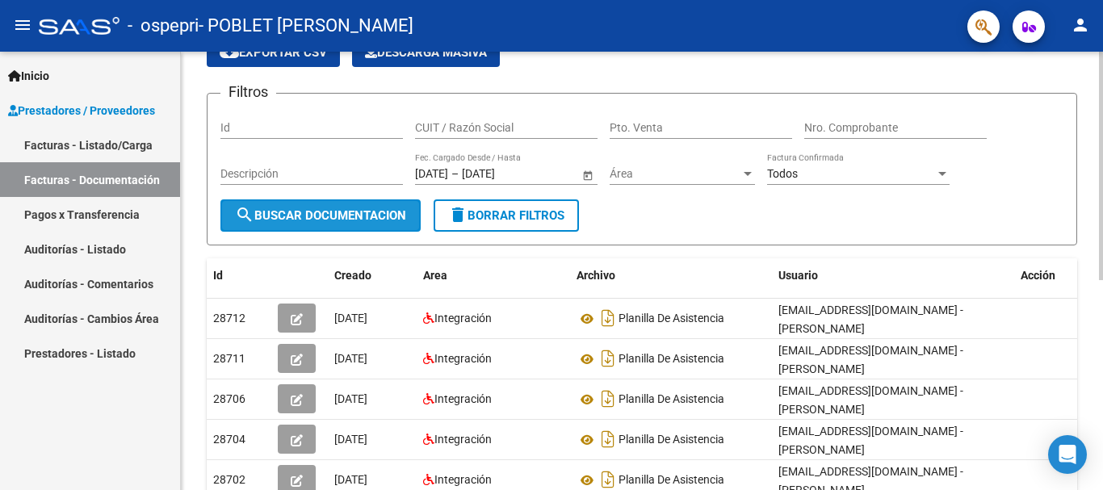
click at [310, 215] on span "search Buscar Documentacion" at bounding box center [320, 215] width 171 height 15
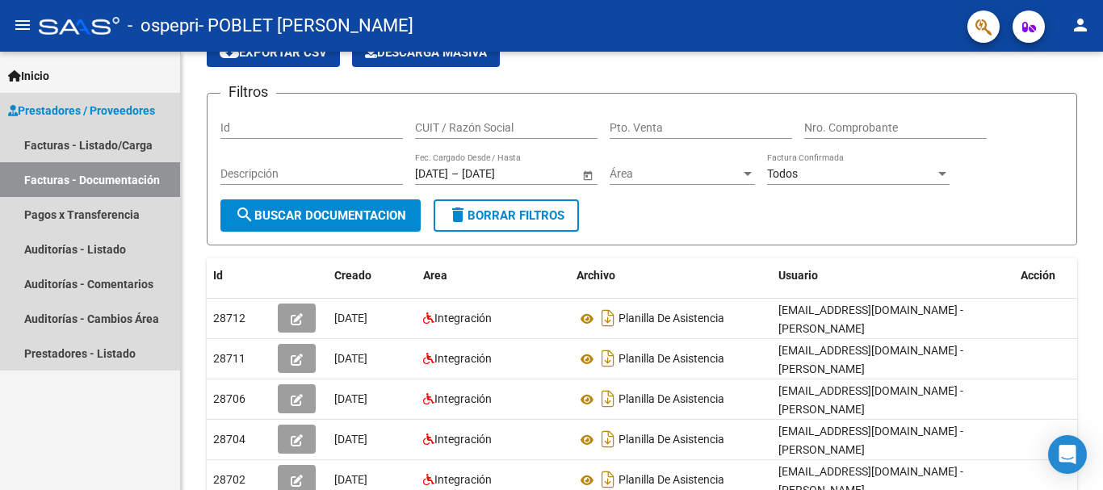
click at [136, 176] on link "Facturas - Documentación" at bounding box center [90, 179] width 180 height 35
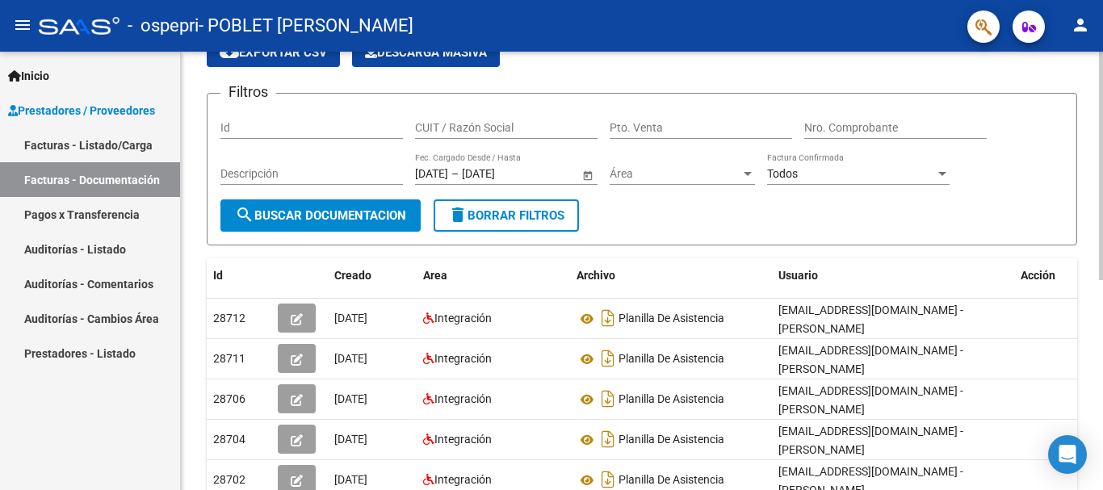
scroll to position [0, 0]
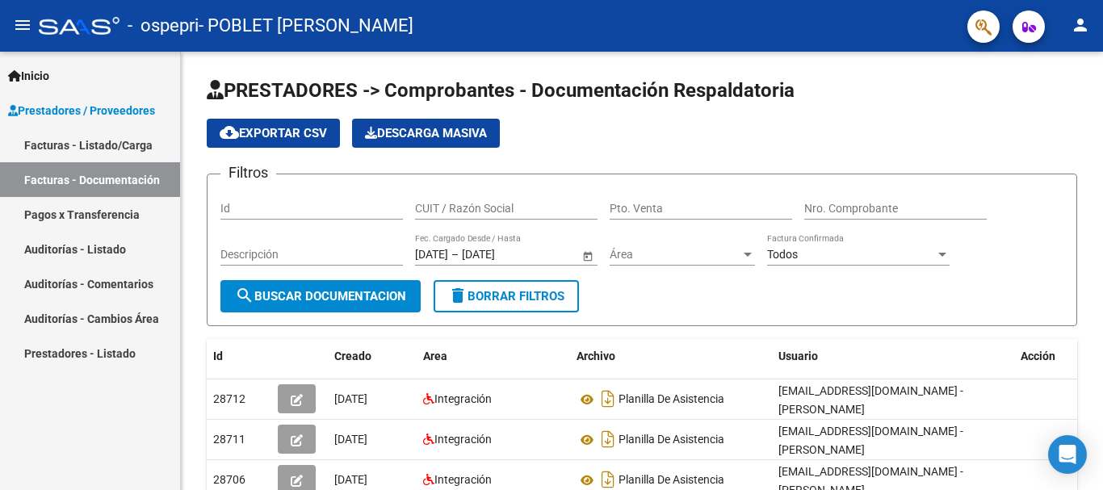
click at [136, 175] on link "Facturas - Documentación" at bounding box center [90, 179] width 180 height 35
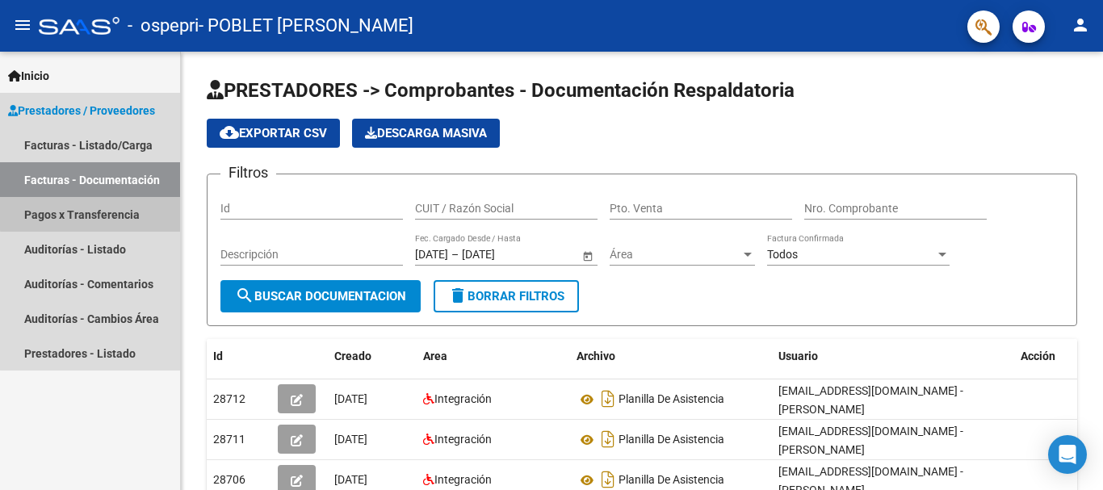
click at [115, 197] on link "Pagos x Transferencia" at bounding box center [90, 214] width 180 height 35
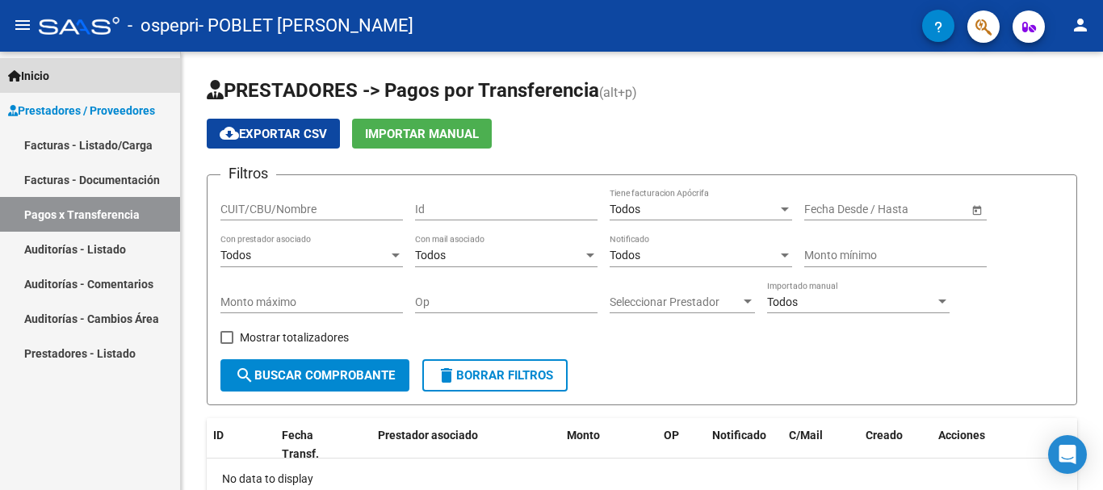
click at [119, 75] on link "Inicio" at bounding box center [90, 75] width 180 height 35
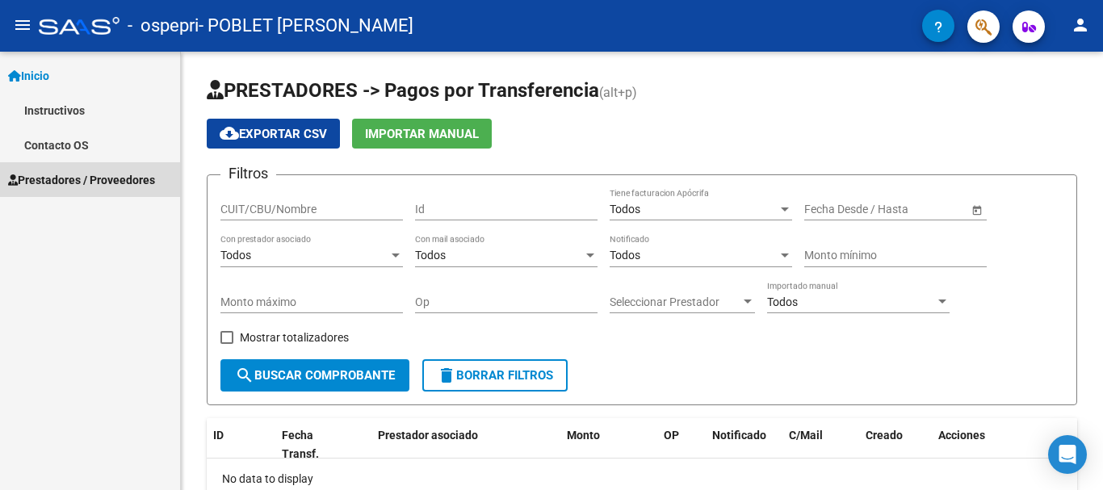
click at [89, 165] on link "Prestadores / Proveedores" at bounding box center [90, 179] width 180 height 35
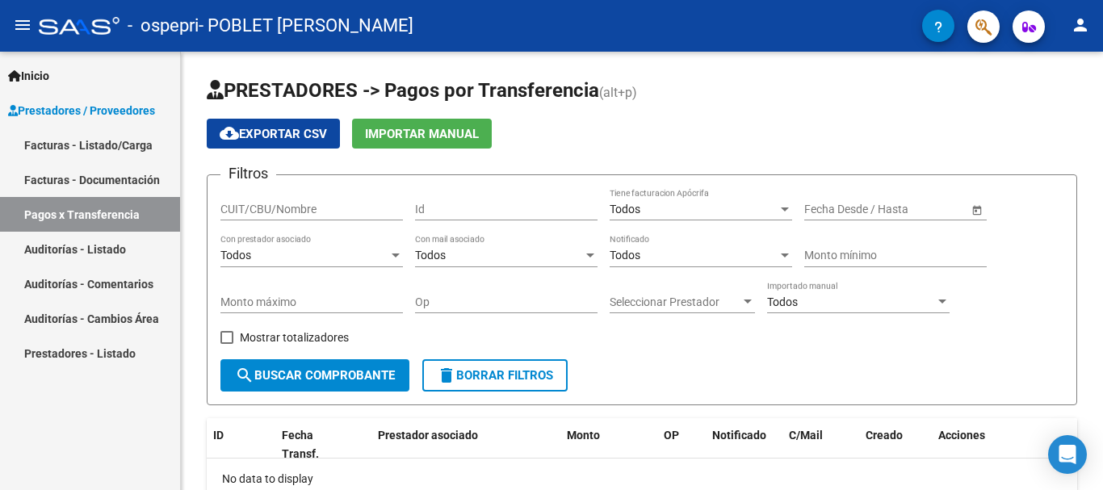
click at [118, 105] on span "Prestadores / Proveedores" at bounding box center [81, 111] width 147 height 18
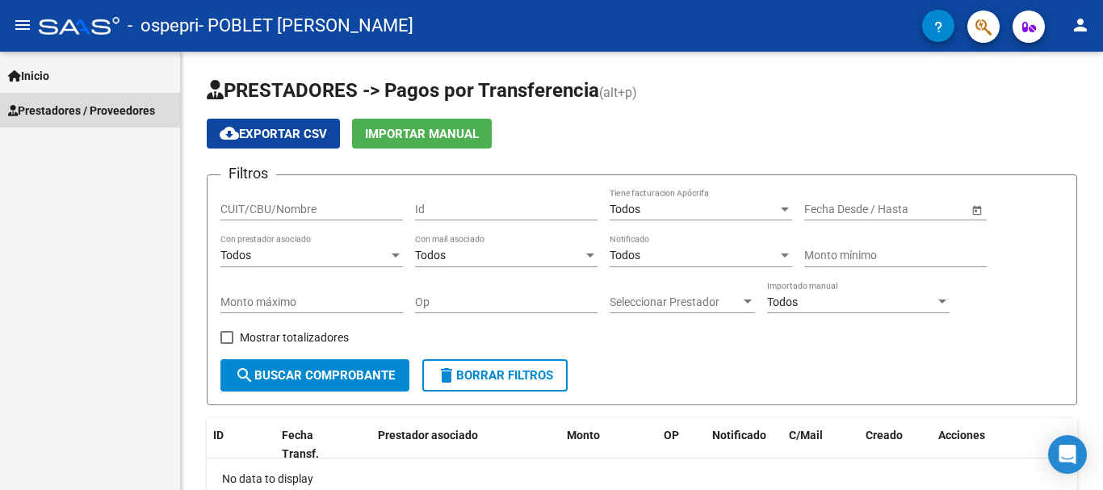
click at [68, 102] on span "Prestadores / Proveedores" at bounding box center [81, 111] width 147 height 18
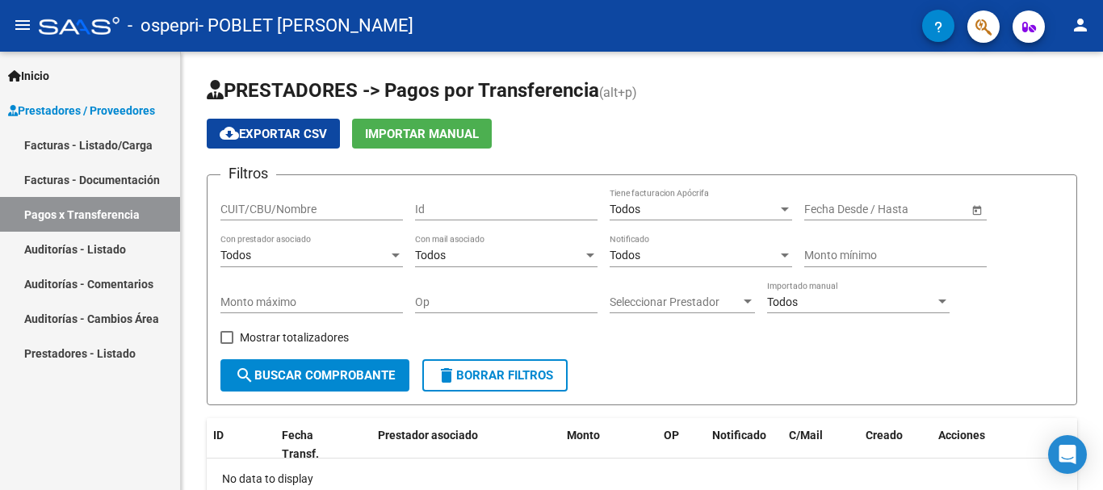
click at [94, 149] on link "Facturas - Listado/Carga" at bounding box center [90, 145] width 180 height 35
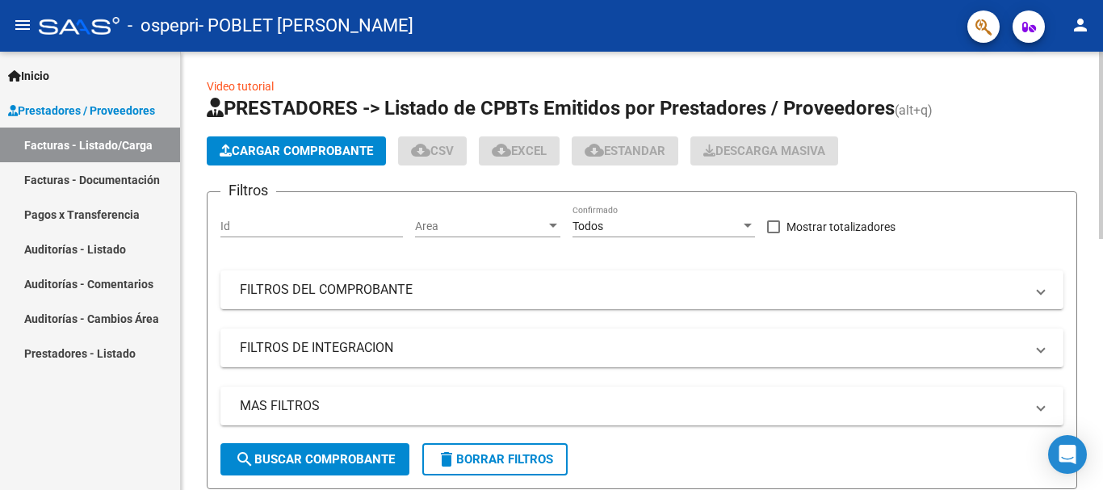
click at [287, 155] on span "Cargar Comprobante" at bounding box center [296, 151] width 153 height 15
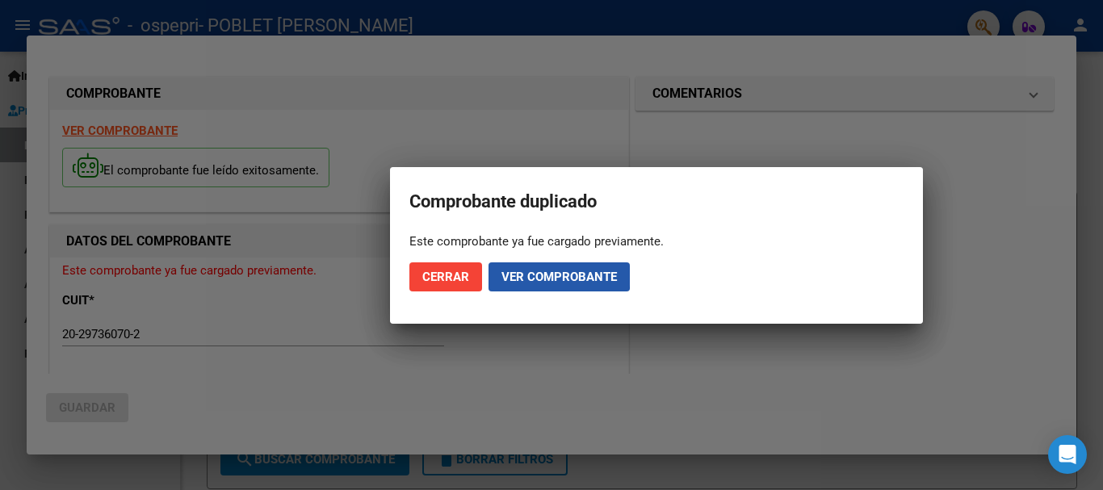
click at [526, 273] on span "Ver comprobante" at bounding box center [558, 277] width 115 height 15
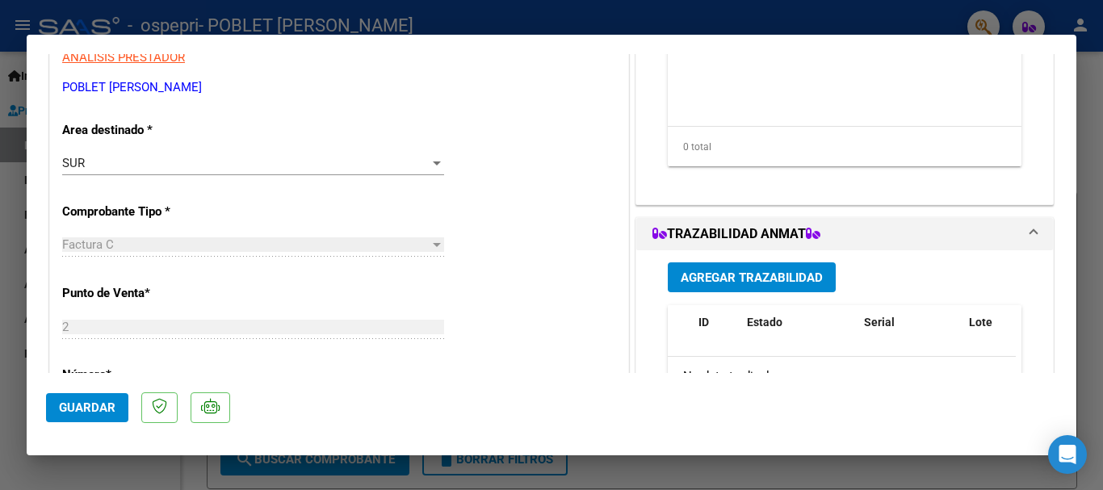
scroll to position [323, 0]
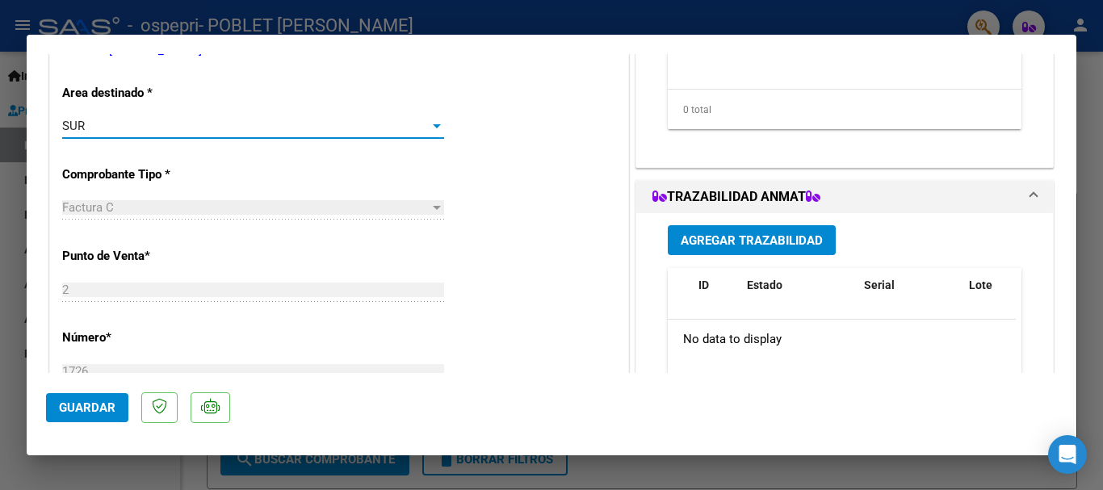
click at [429, 121] on div at bounding box center [436, 125] width 15 height 13
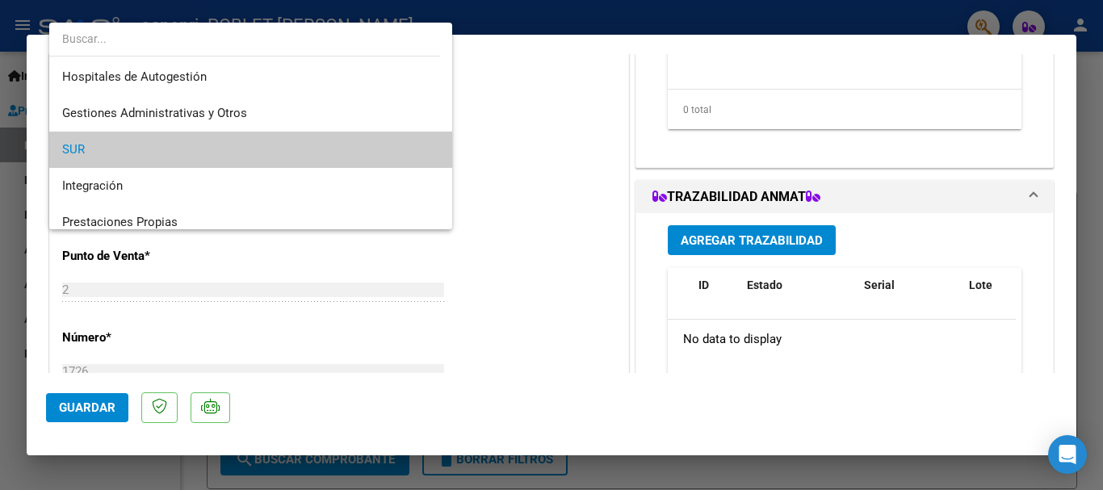
scroll to position [24, 0]
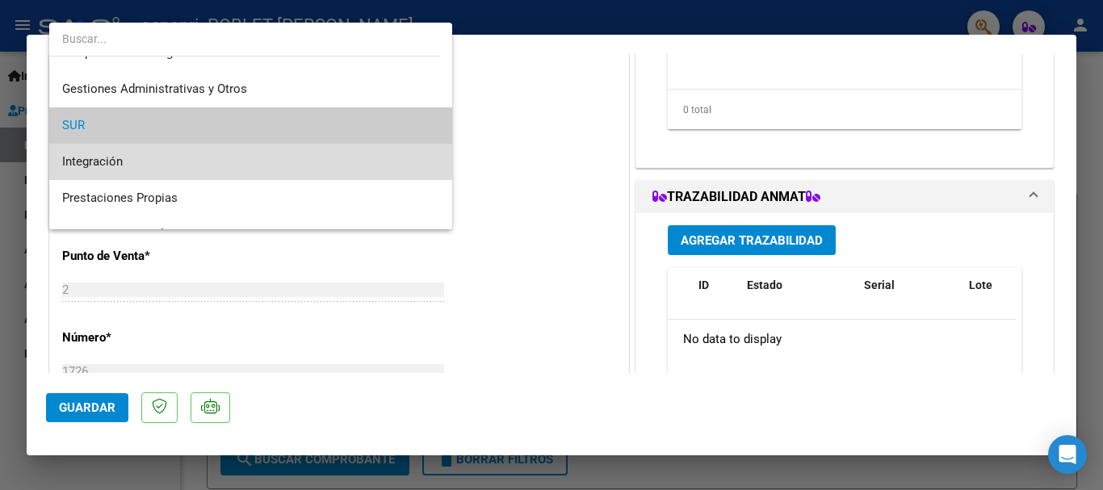
click at [355, 157] on span "Integración" at bounding box center [250, 162] width 377 height 36
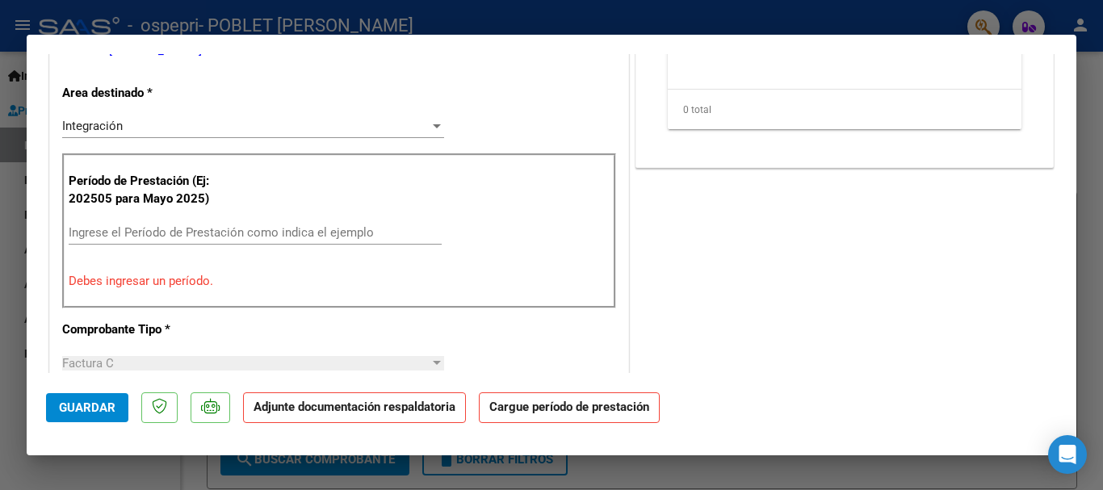
click at [481, 194] on div "Período de Prestación (Ej: 202505 para [DATE]) Ingrese el Período de Prestación…" at bounding box center [339, 230] width 554 height 155
click at [211, 235] on input "Ingrese el Período de Prestación como indica el ejemplo" at bounding box center [255, 232] width 373 height 15
click at [107, 407] on span "Guardar" at bounding box center [87, 407] width 57 height 15
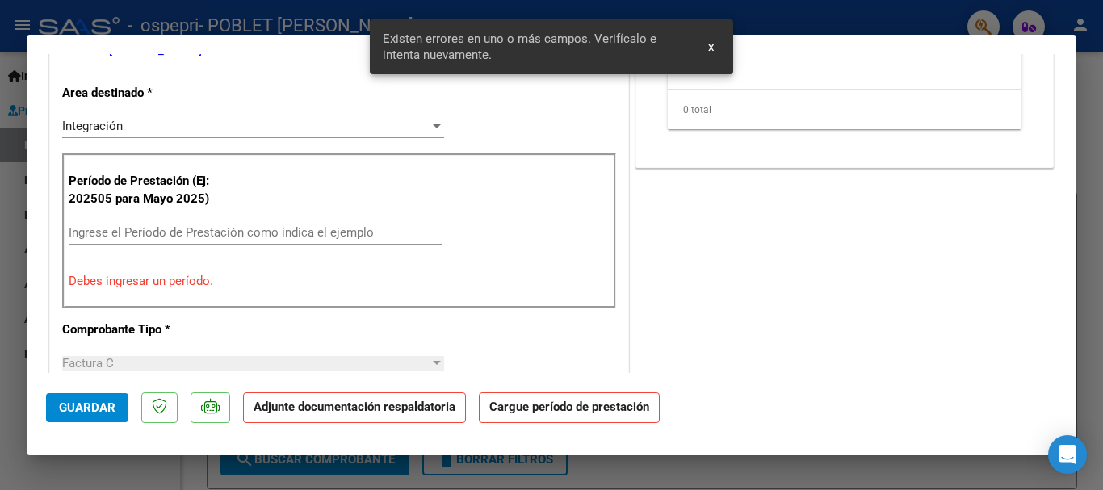
scroll to position [325, 0]
drag, startPoint x: 1089, startPoint y: 199, endPoint x: 1075, endPoint y: 225, distance: 29.6
click at [1089, 200] on div at bounding box center [551, 245] width 1103 height 490
type input "$ 0,00"
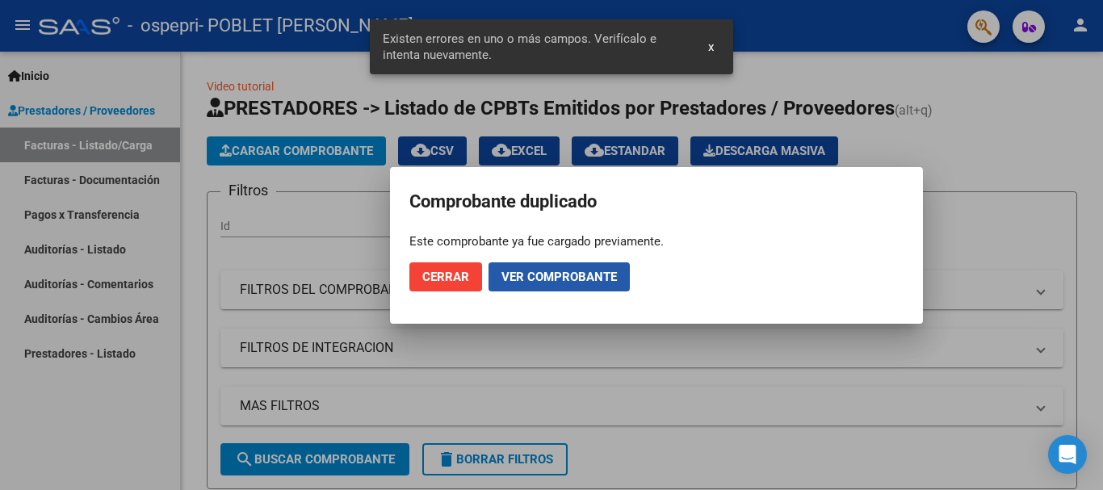
click at [589, 275] on span "Ver comprobante" at bounding box center [558, 277] width 115 height 15
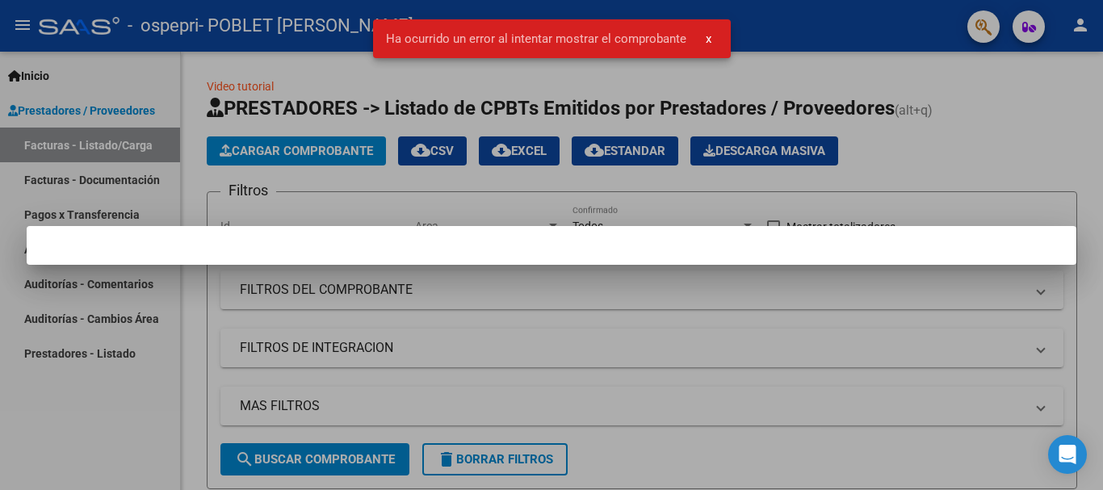
click at [710, 36] on button "x" at bounding box center [708, 38] width 31 height 29
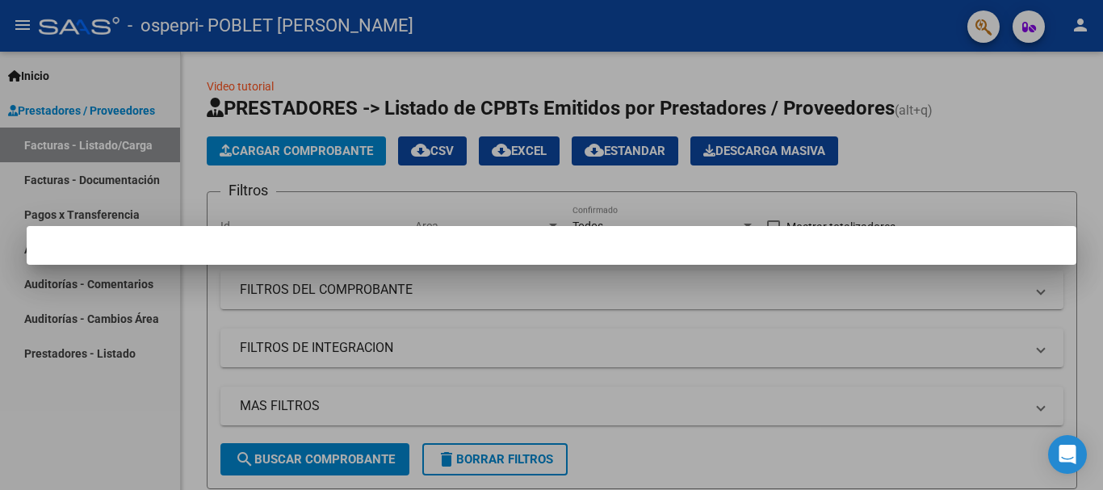
drag, startPoint x: 145, startPoint y: 140, endPoint x: 135, endPoint y: 138, distance: 10.0
click at [141, 140] on div at bounding box center [551, 245] width 1103 height 490
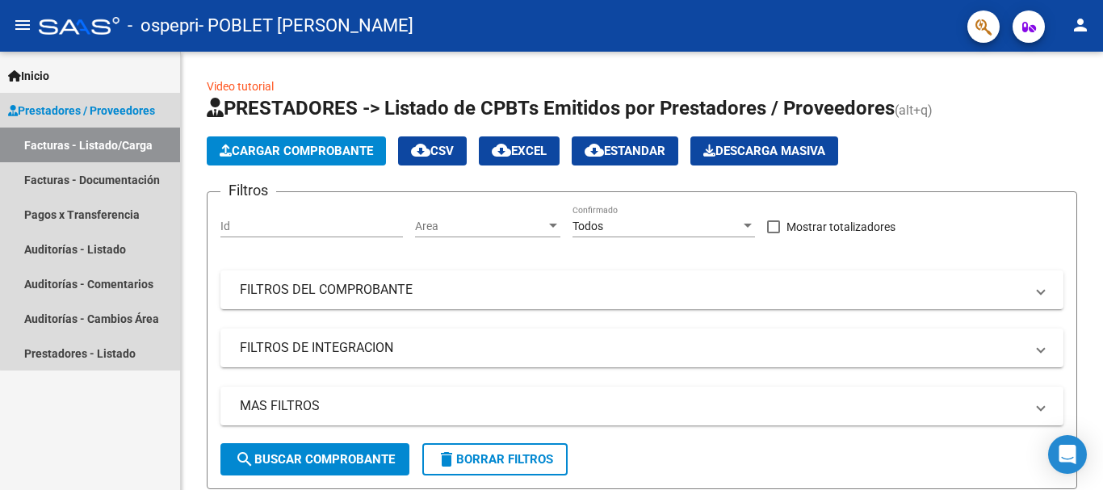
click at [131, 137] on link "Facturas - Listado/Carga" at bounding box center [90, 145] width 180 height 35
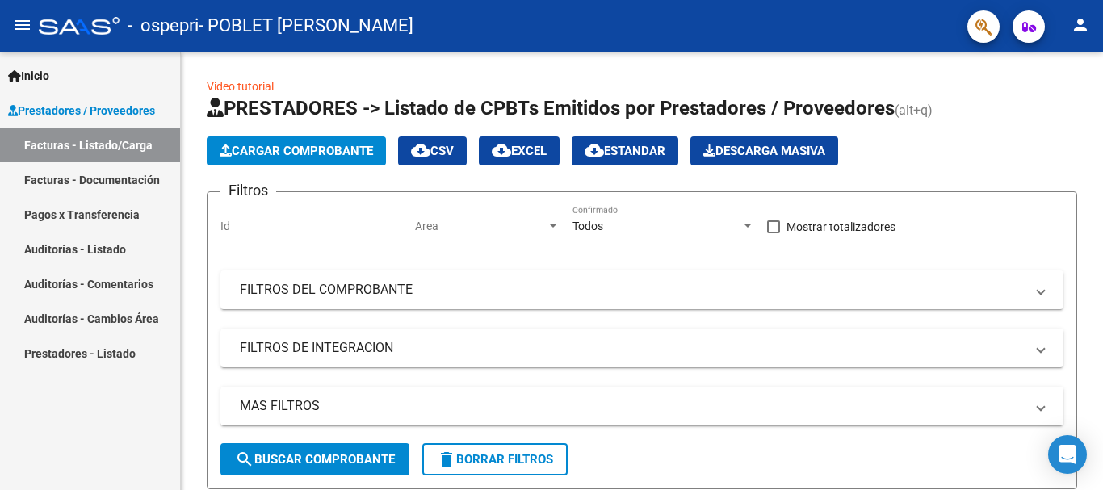
click at [131, 137] on link "Facturas - Listado/Carga" at bounding box center [90, 145] width 180 height 35
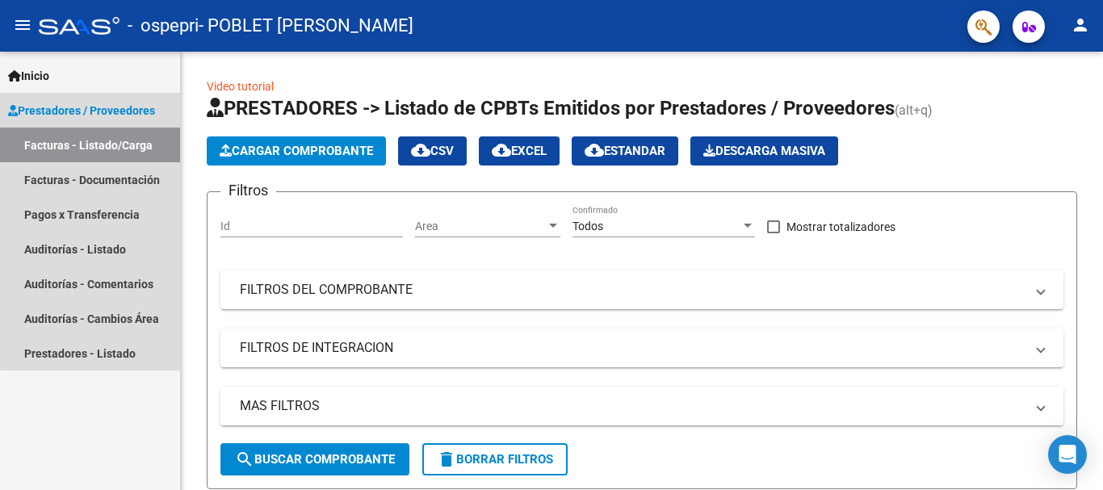
click at [131, 137] on link "Facturas - Listado/Carga" at bounding box center [90, 145] width 180 height 35
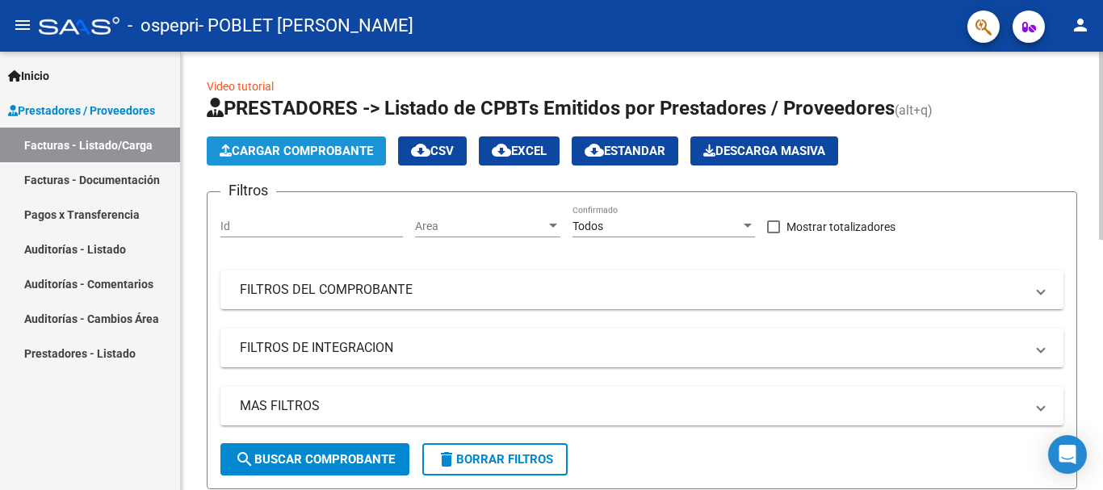
click at [274, 155] on span "Cargar Comprobante" at bounding box center [296, 151] width 153 height 15
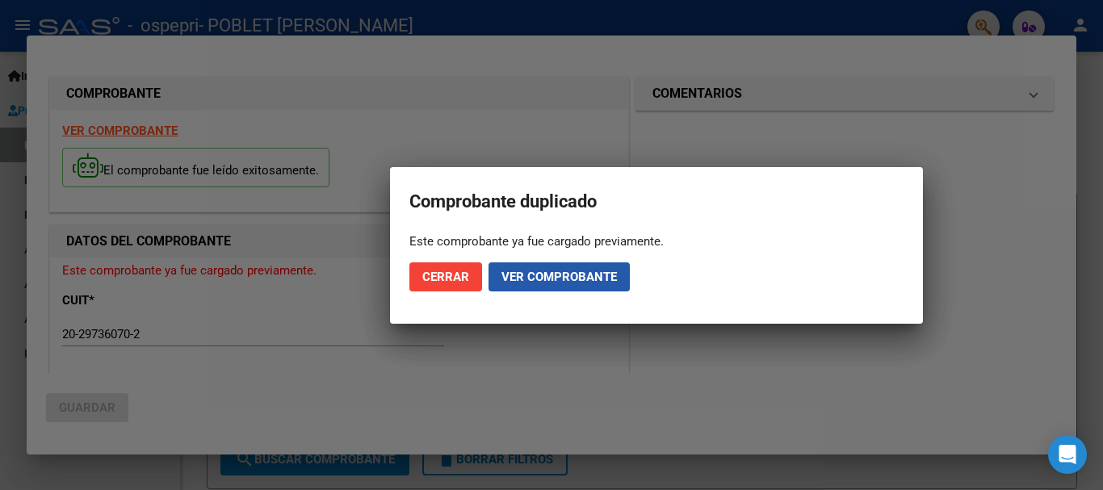
click at [516, 268] on button "Ver comprobante" at bounding box center [558, 276] width 141 height 29
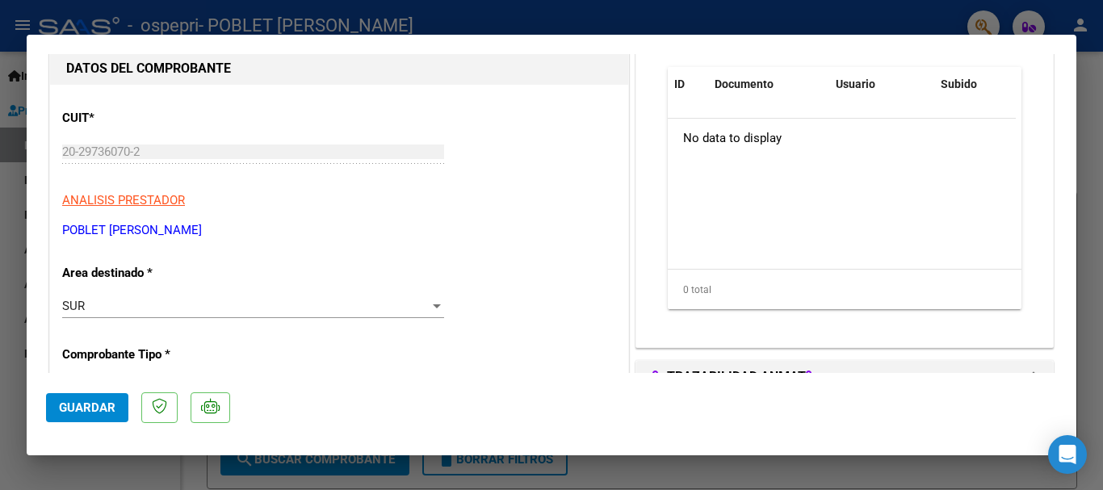
scroll to position [242, 0]
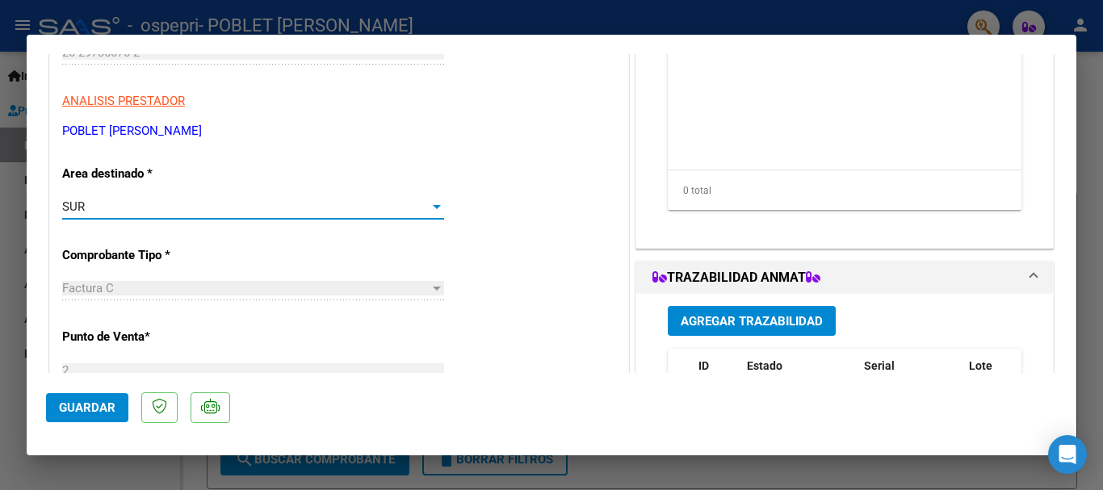
click at [420, 210] on div "SUR" at bounding box center [245, 206] width 367 height 15
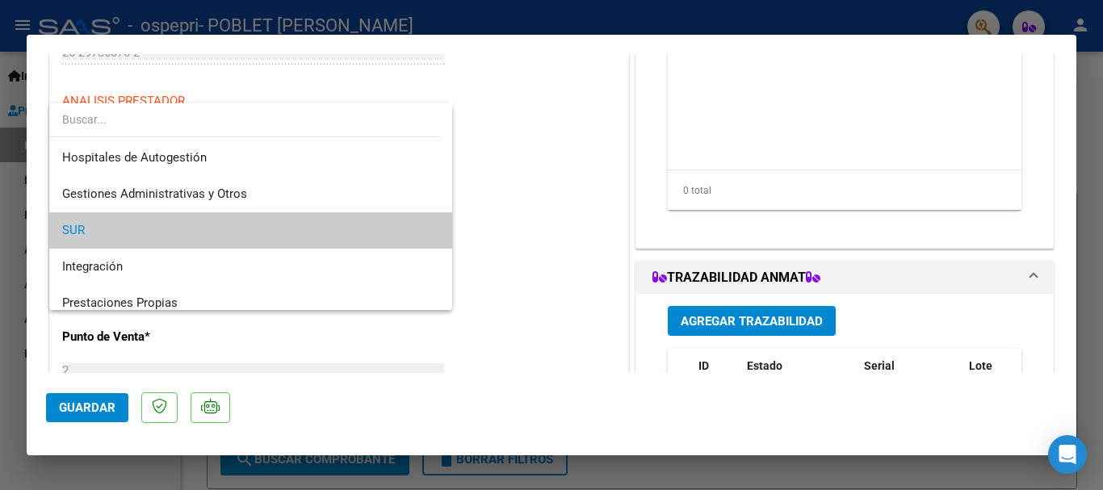
scroll to position [24, 0]
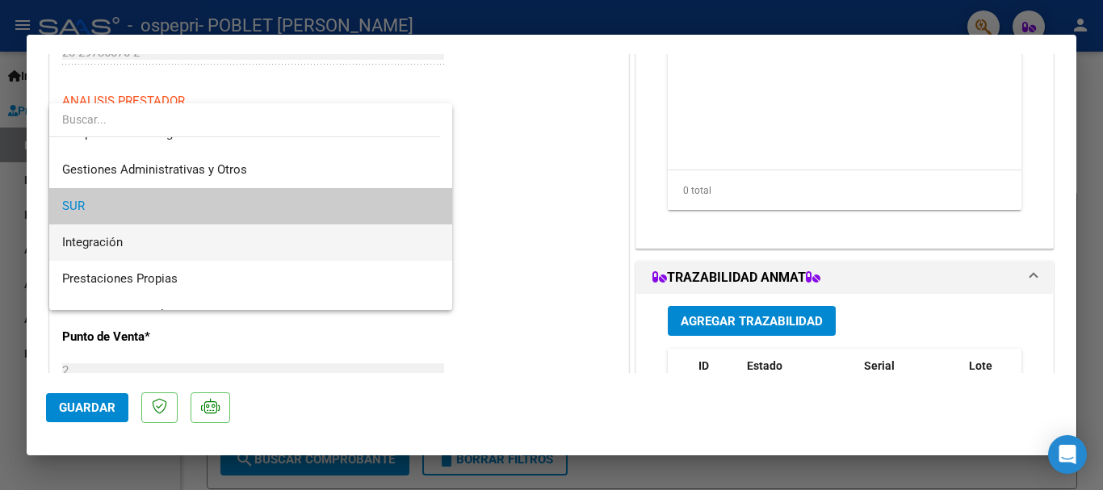
click at [316, 240] on span "Integración" at bounding box center [250, 242] width 377 height 36
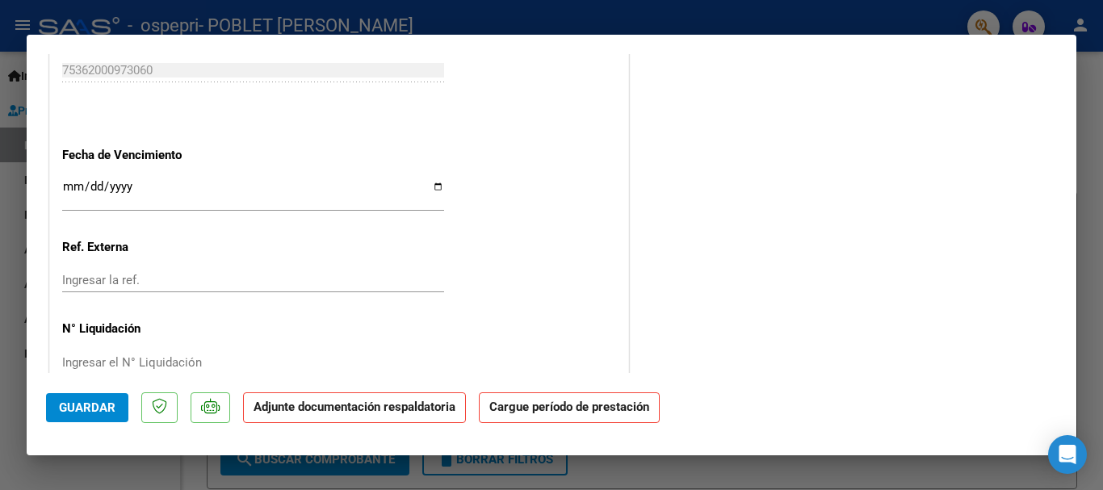
scroll to position [1066, 0]
